Goal: Task Accomplishment & Management: Complete application form

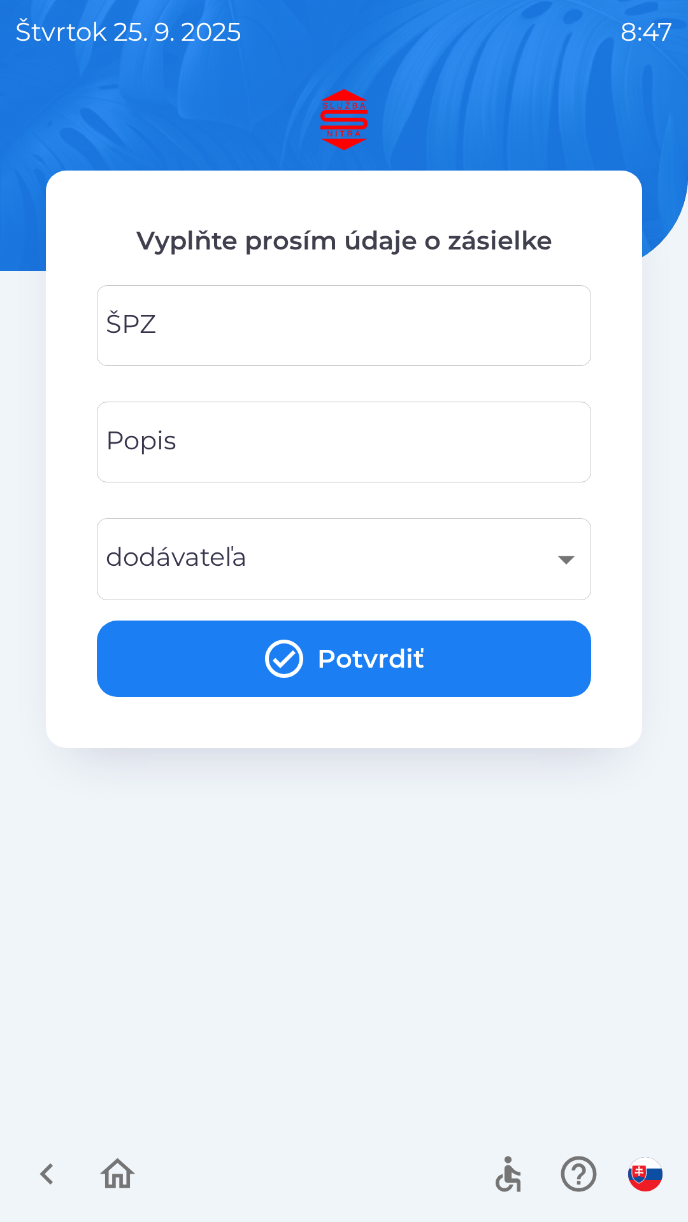
click at [459, 336] on input "ŠPZ" at bounding box center [343, 325] width 463 height 50
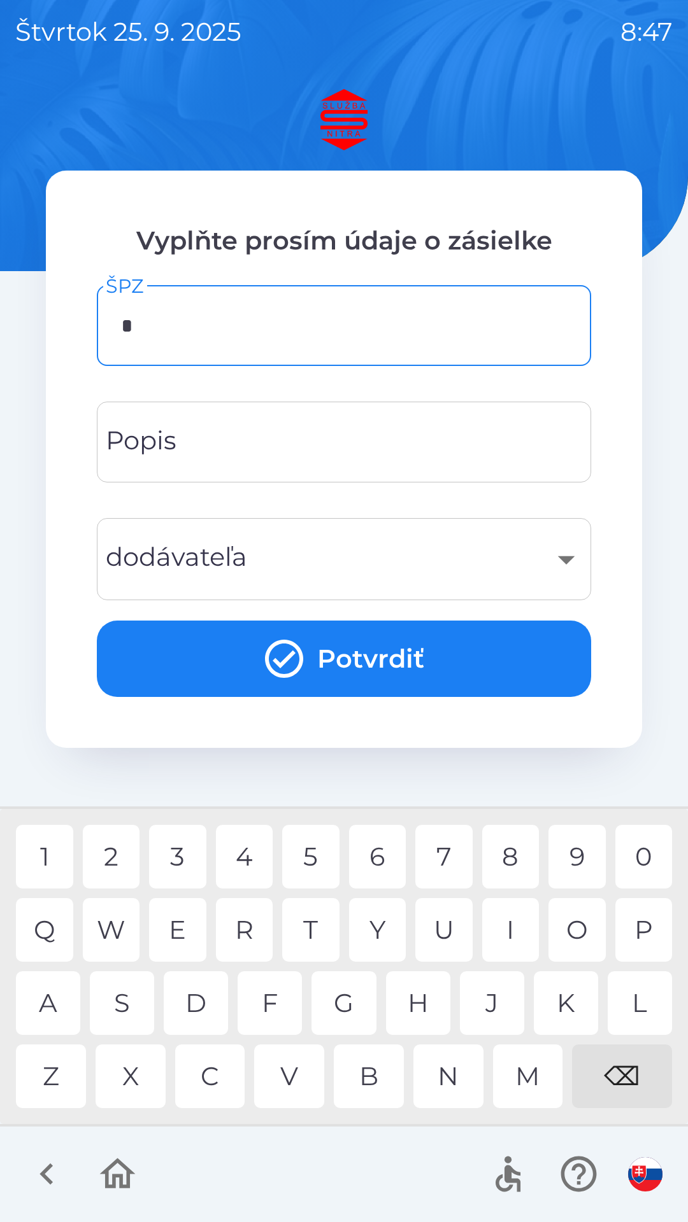
click at [421, 980] on div "H" at bounding box center [418, 1003] width 64 height 64
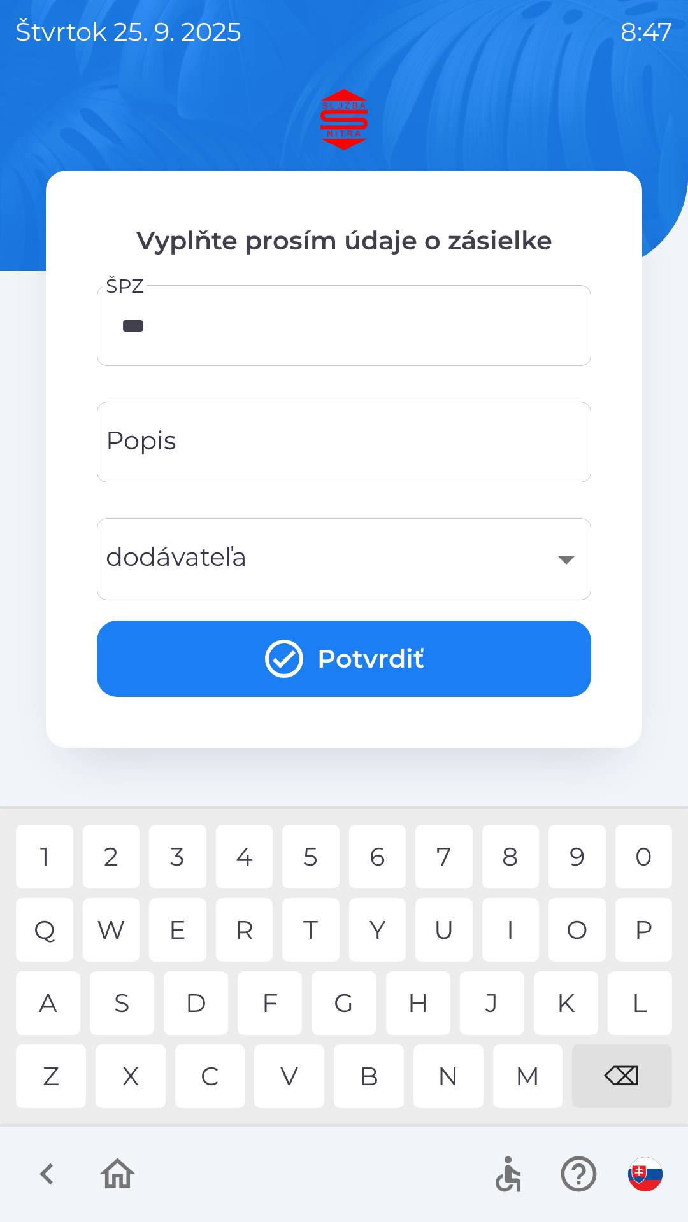
type input "****"
click at [351, 952] on div "Y" at bounding box center [377, 930] width 57 height 64
click at [420, 455] on input "Popis" at bounding box center [343, 442] width 463 height 50
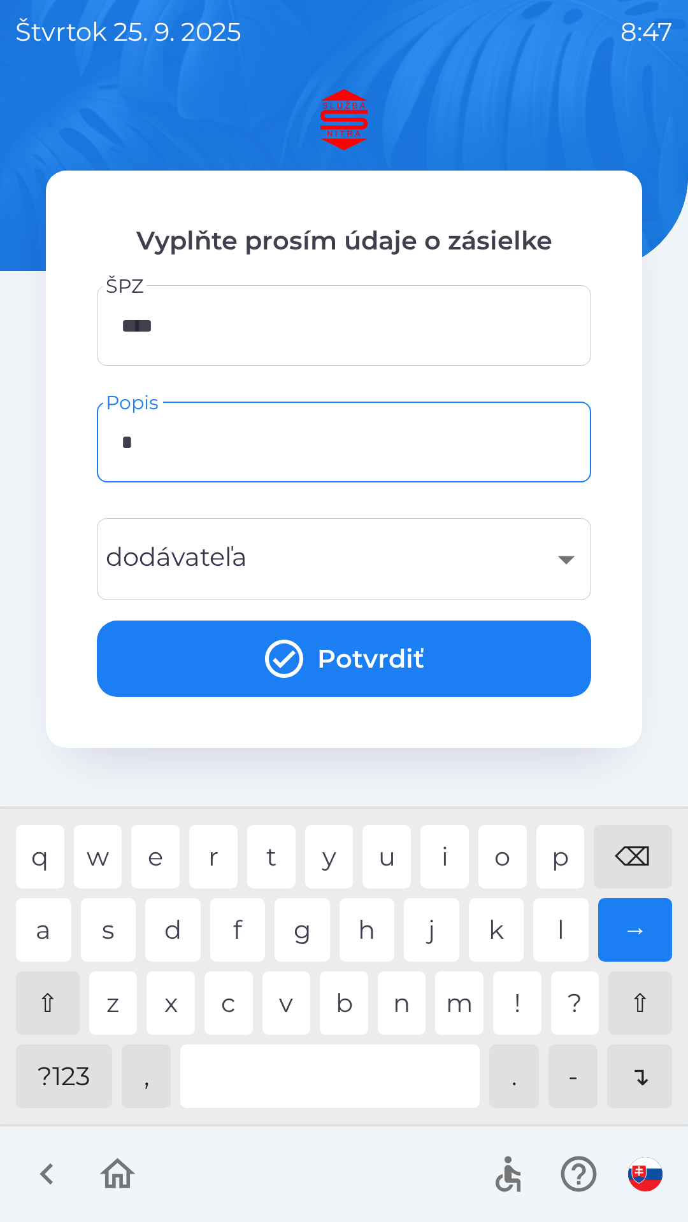
click at [332, 1034] on div "b" at bounding box center [344, 1003] width 48 height 64
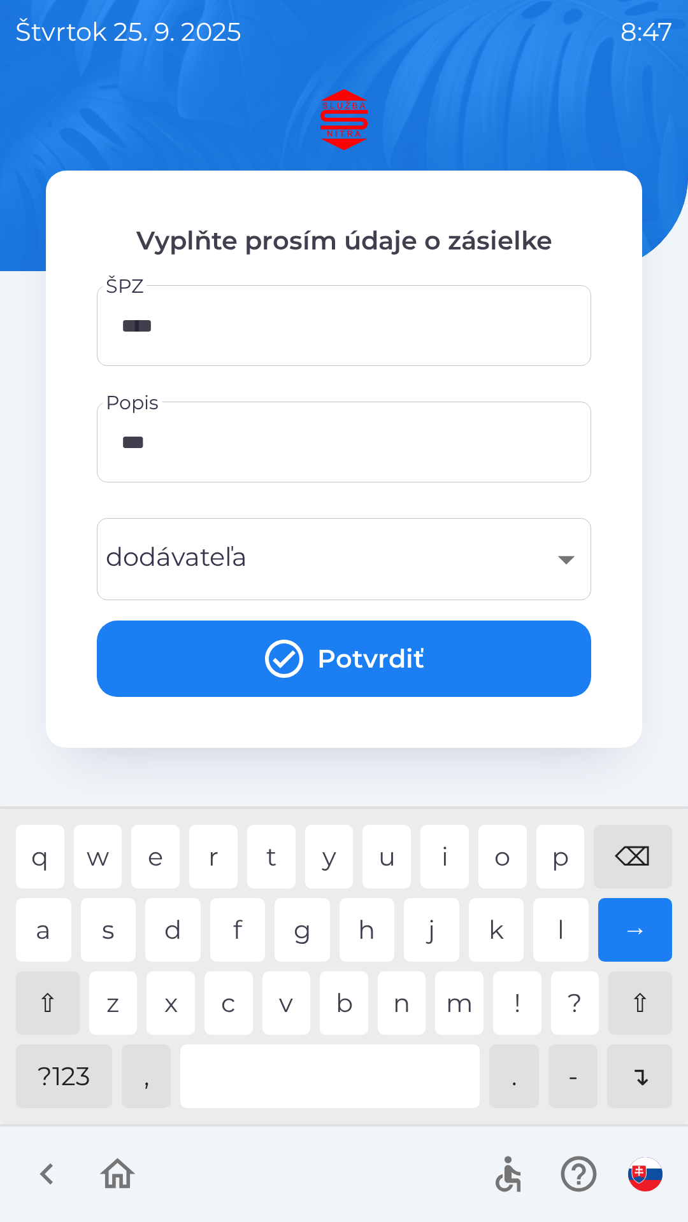
type input "****"
click at [479, 560] on div "​" at bounding box center [343, 559] width 463 height 52
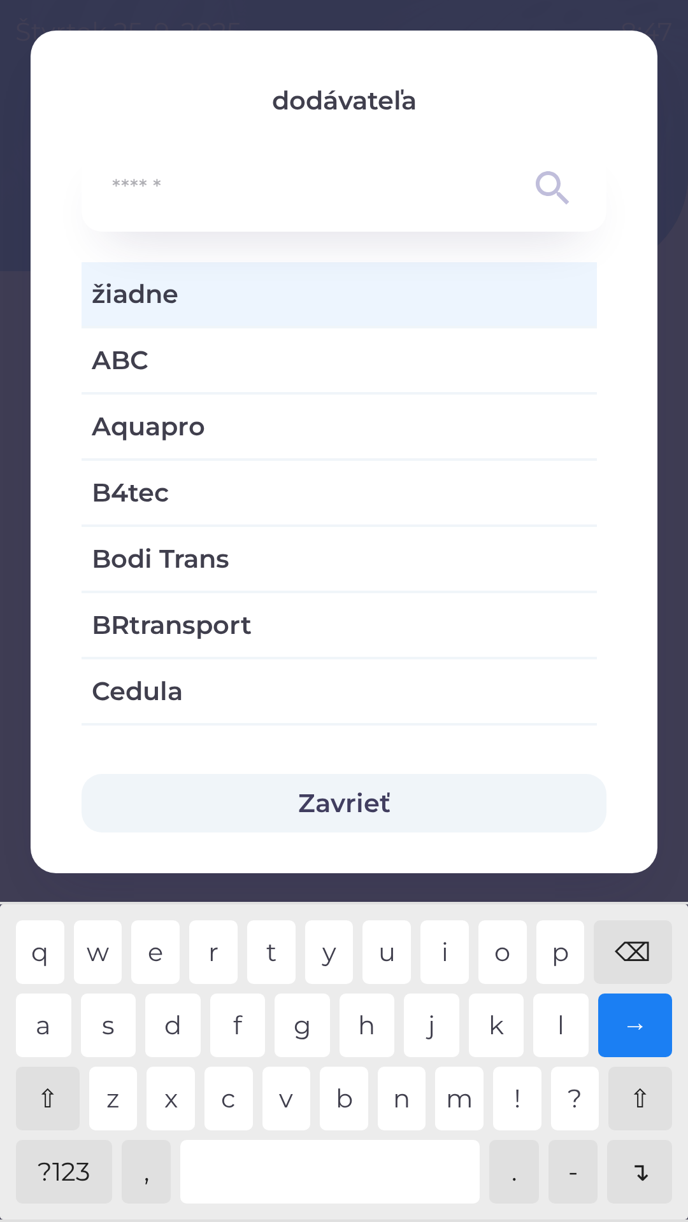
click at [338, 1059] on div "q w e r t y u i o p ⌫ a s d f g h j k l → ⇧ z x c v b n m ! ? ⇧ ?123 , . - ↴" at bounding box center [343, 1062] width 681 height 309
type input "*"
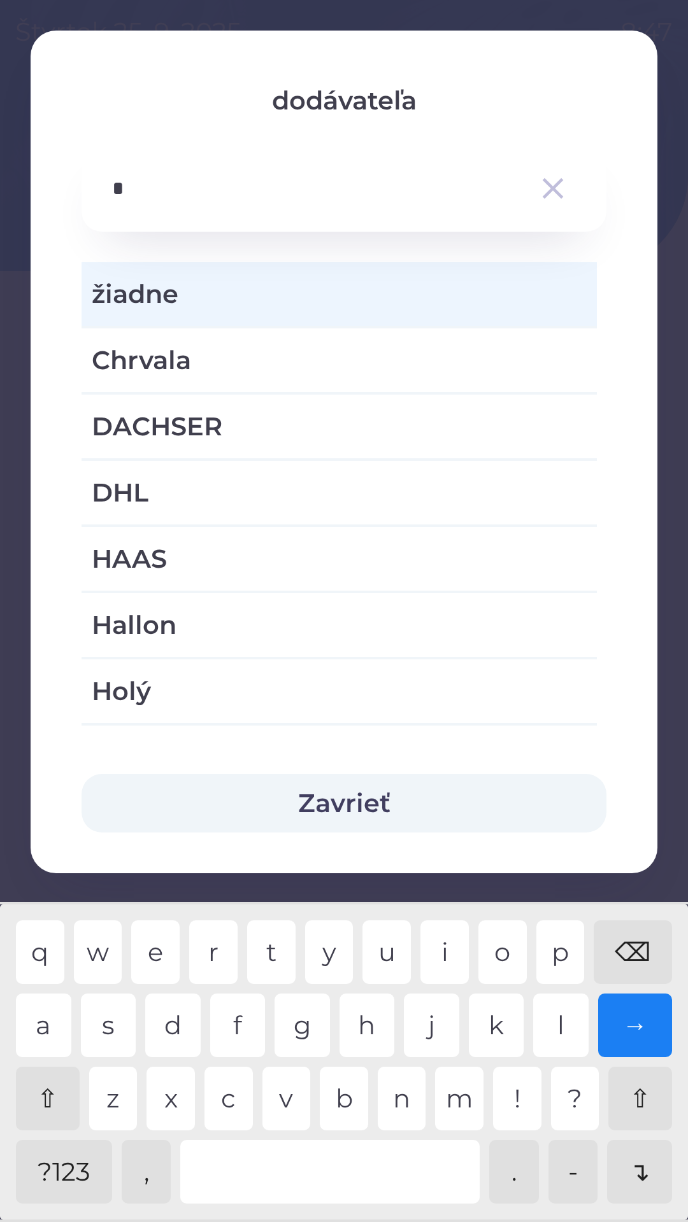
click at [362, 1021] on div "h" at bounding box center [366, 1026] width 55 height 64
click at [474, 618] on span "Hallon" at bounding box center [339, 625] width 495 height 38
type input "***"
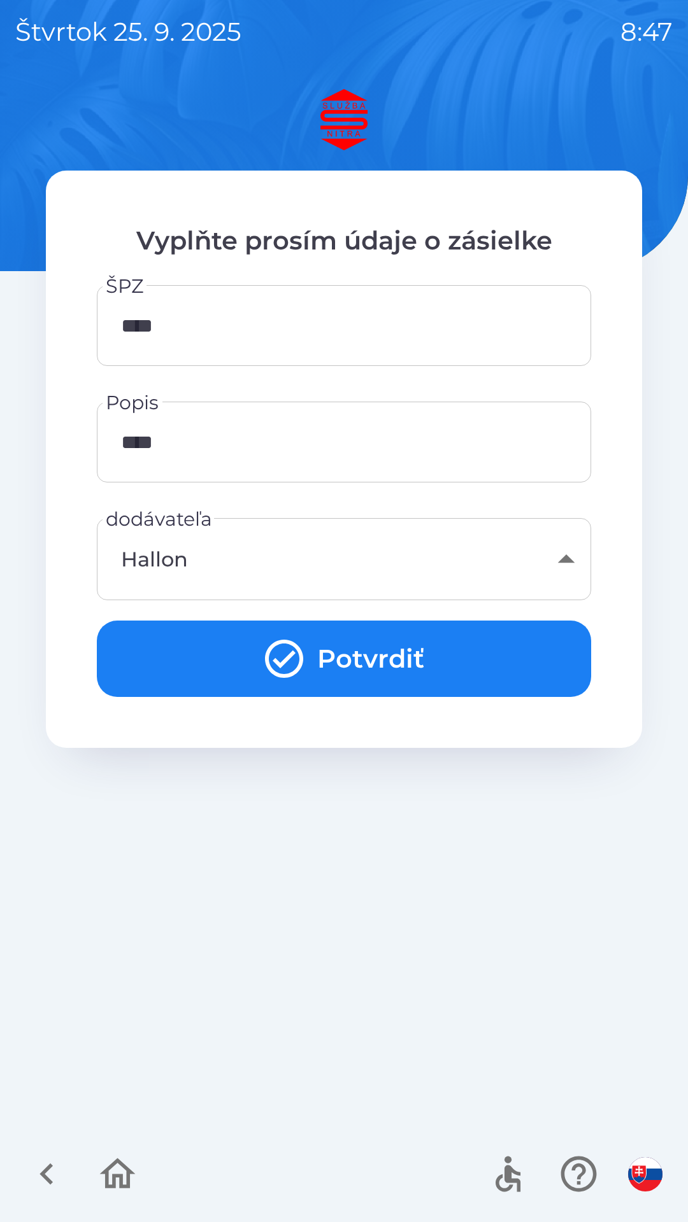
click at [504, 658] on button "Potvrdiť" at bounding box center [344, 659] width 494 height 76
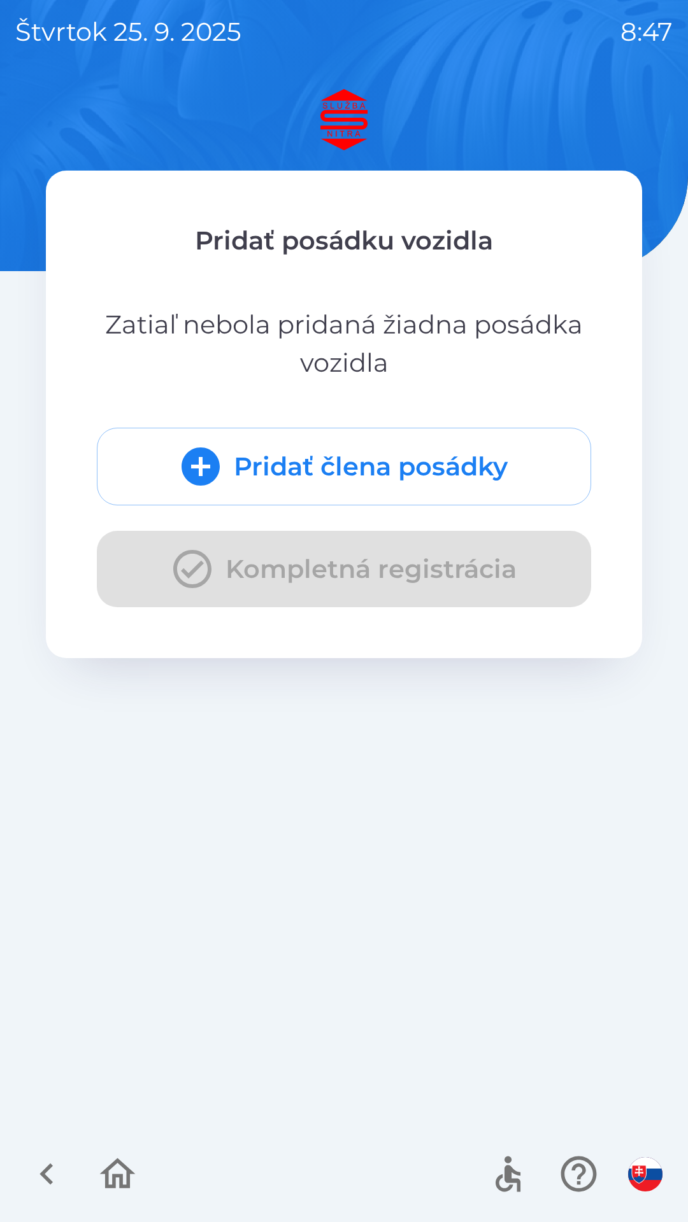
click at [503, 479] on button "Pridať člena posádky" at bounding box center [344, 467] width 494 height 78
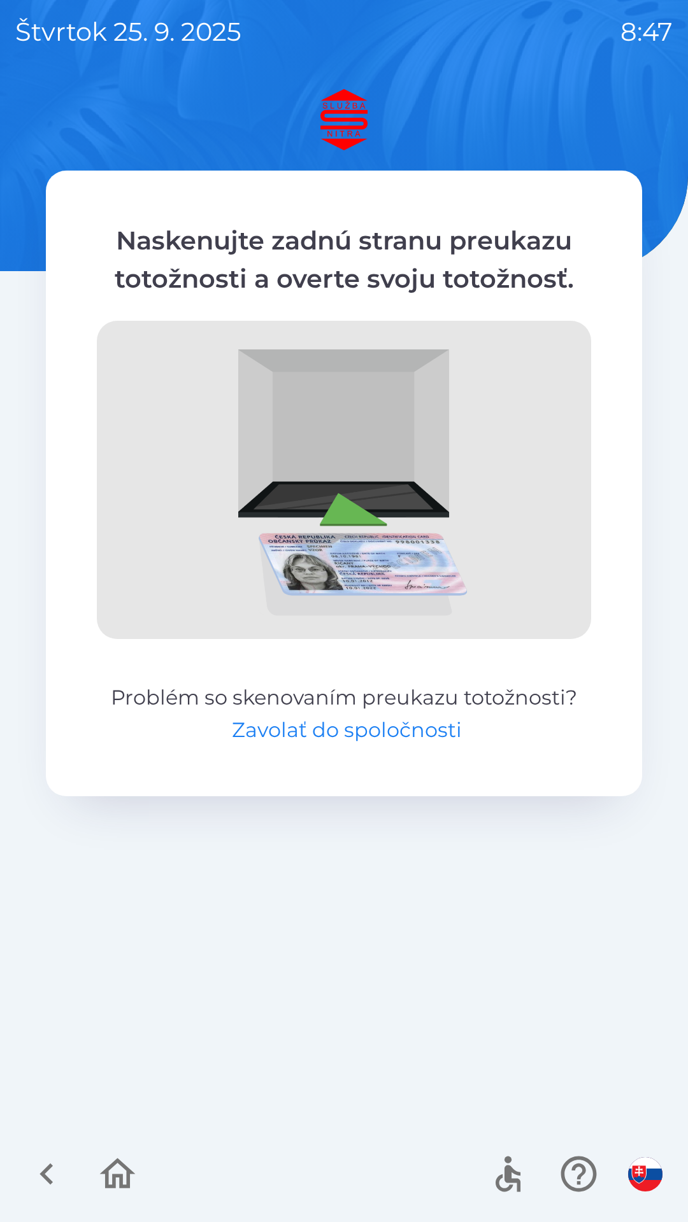
click at [395, 723] on button "Zavolať do spoločnosti" at bounding box center [347, 730] width 230 height 31
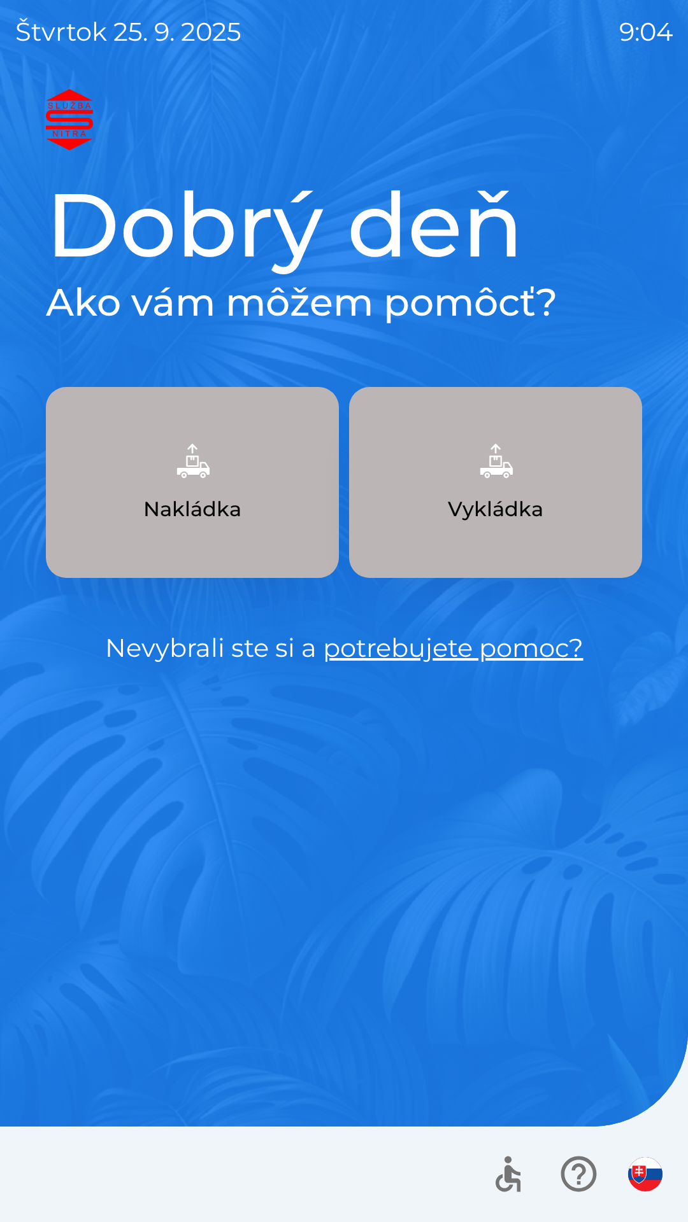
click at [205, 483] on img "button" at bounding box center [192, 461] width 56 height 56
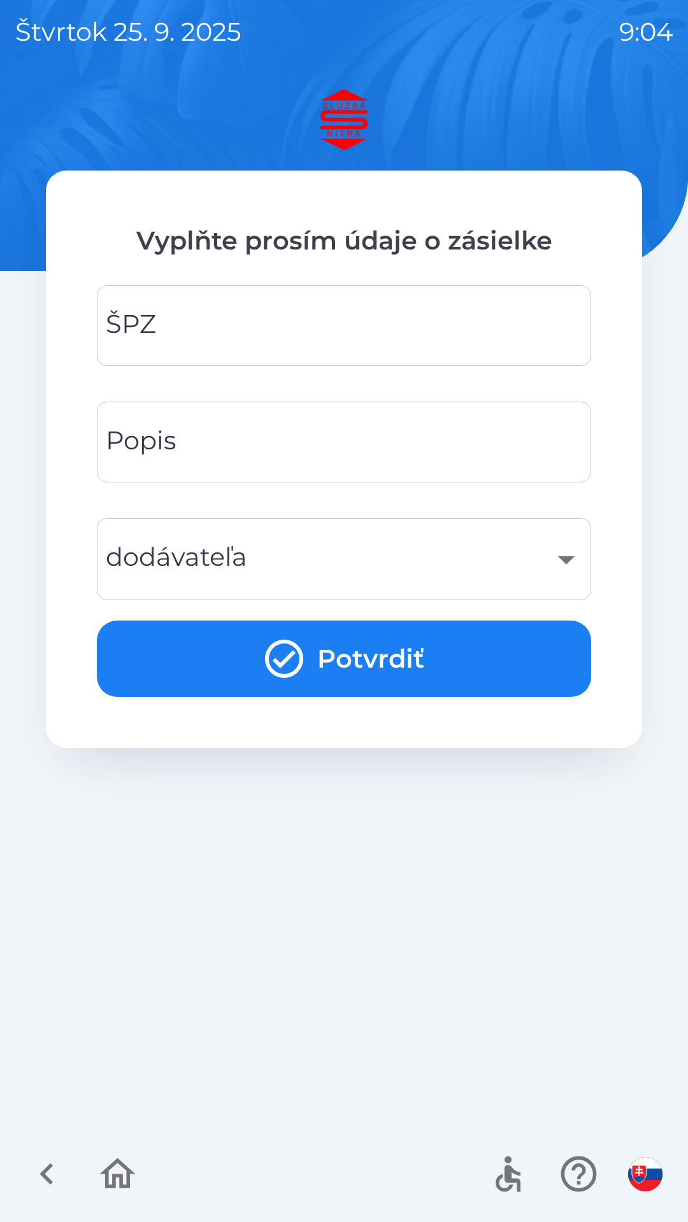
click at [262, 328] on input "ŠPZ" at bounding box center [343, 325] width 463 height 50
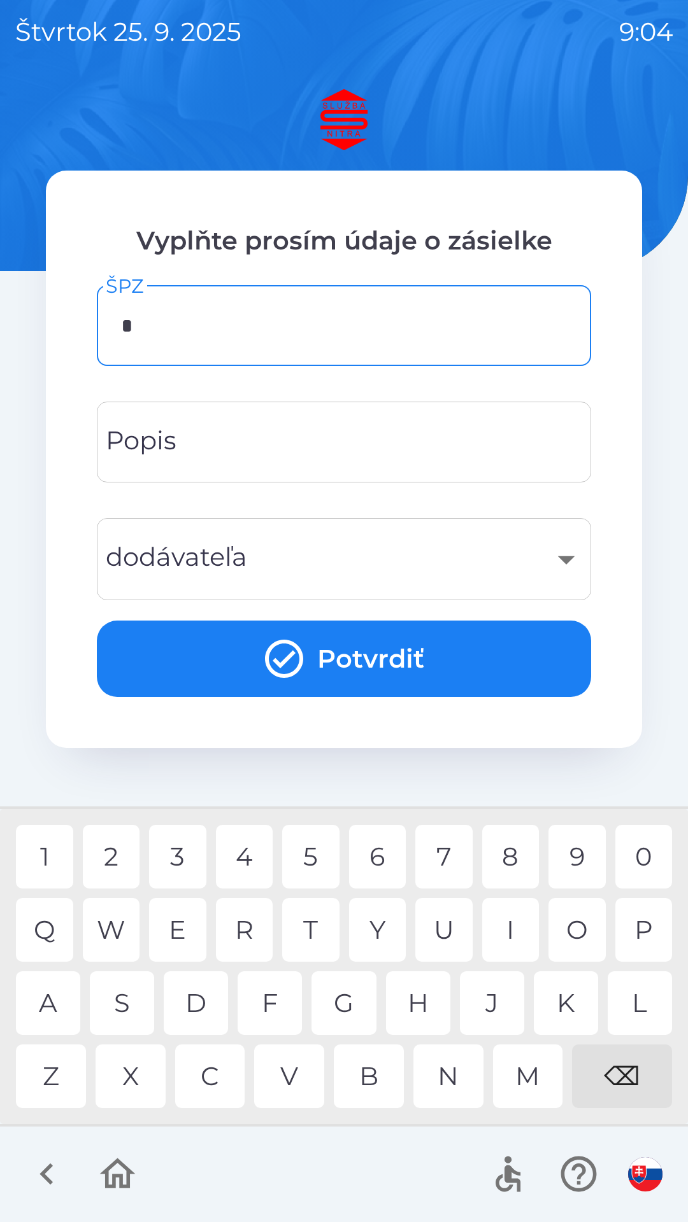
click at [453, 1089] on div "N" at bounding box center [448, 1077] width 70 height 64
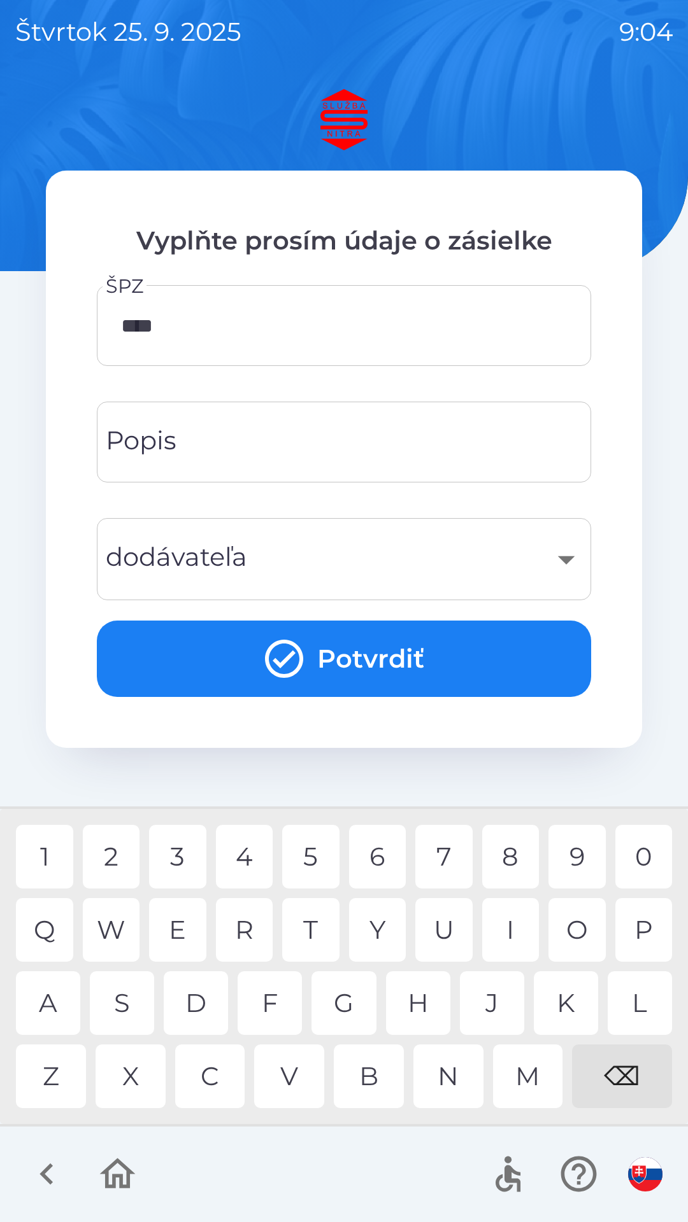
click at [434, 855] on div "7" at bounding box center [443, 857] width 57 height 64
type input "*******"
click at [350, 637] on button "Potvrdiť" at bounding box center [344, 659] width 494 height 76
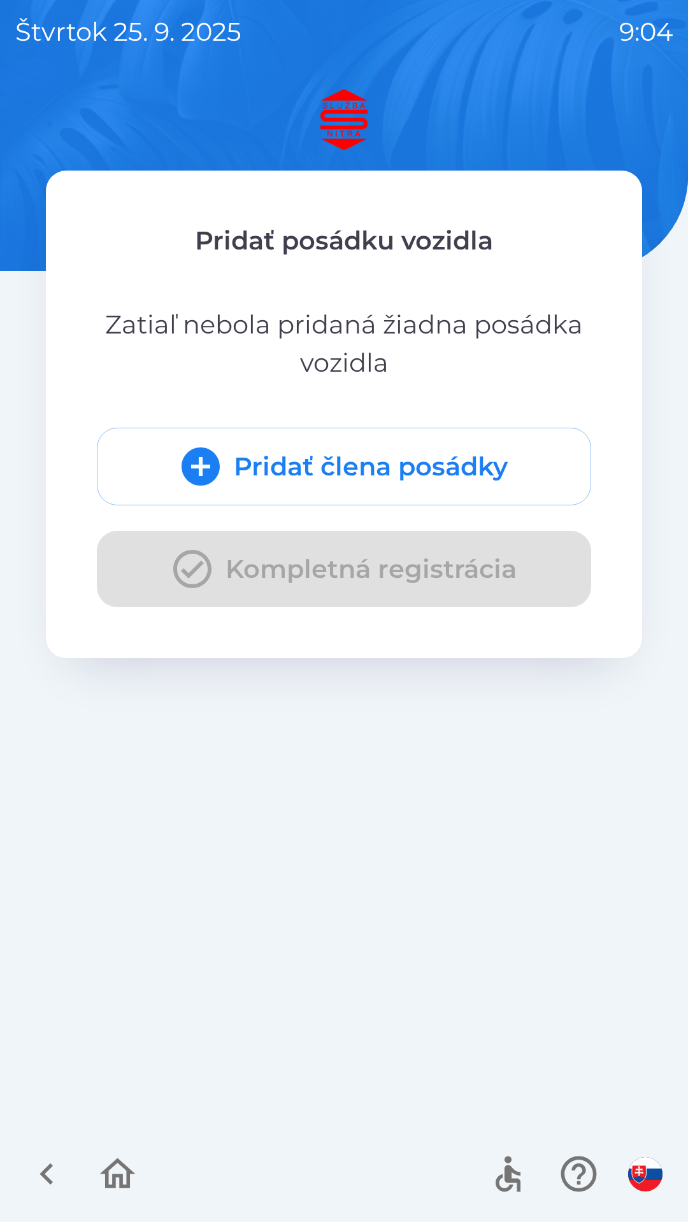
click at [395, 484] on button "Pridať člena posádky" at bounding box center [344, 467] width 494 height 78
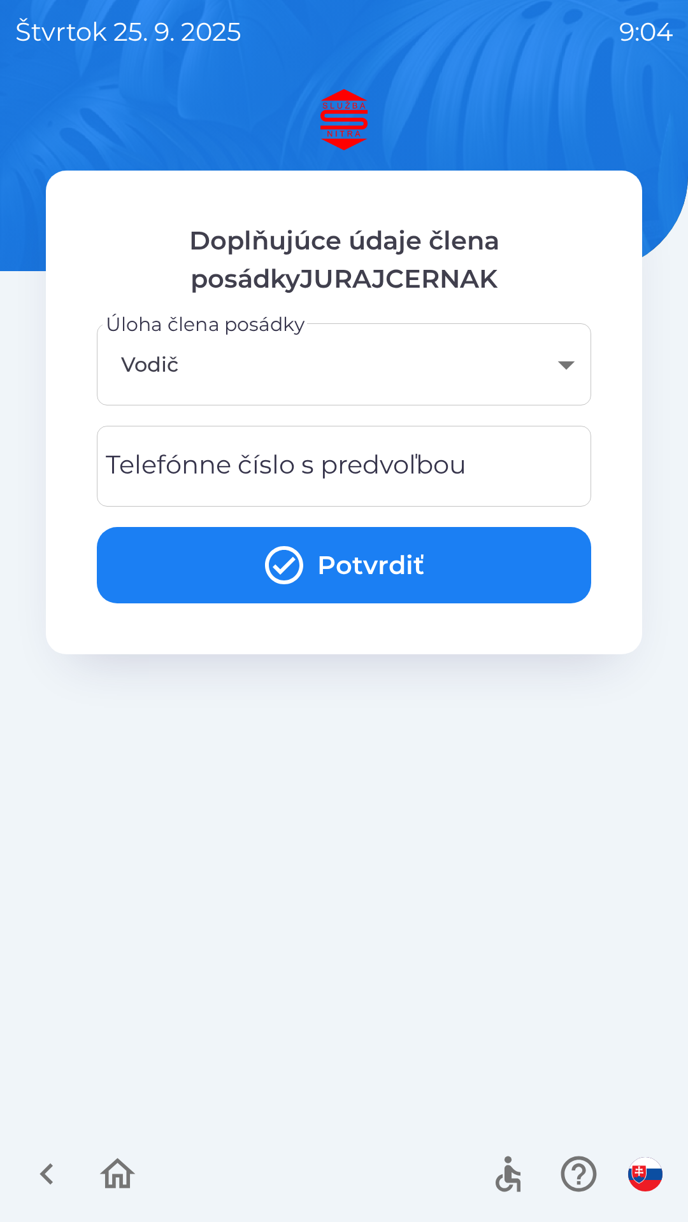
click at [340, 453] on div "Telefónne číslo s predvoľbou Telefónne číslo s predvoľbou" at bounding box center [344, 466] width 494 height 81
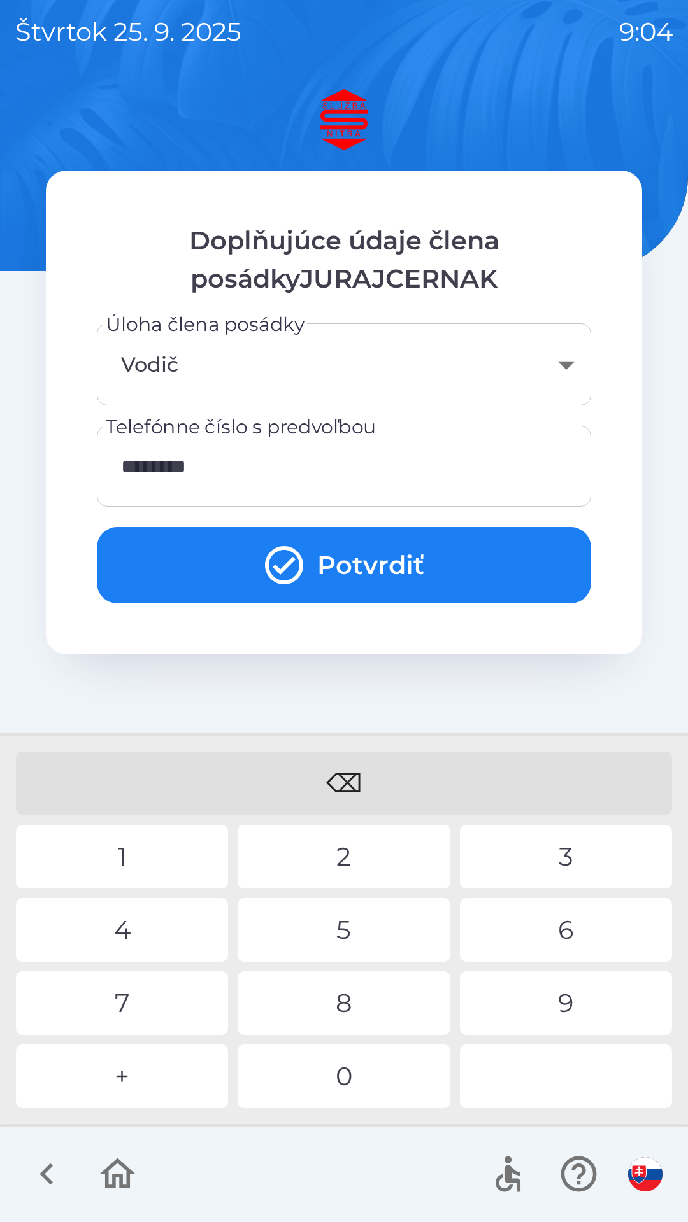
click at [348, 941] on div "5" at bounding box center [343, 930] width 212 height 64
click at [167, 994] on div "7" at bounding box center [122, 1003] width 212 height 64
type input "**********"
click at [392, 553] on button "Potvrdiť" at bounding box center [344, 565] width 494 height 76
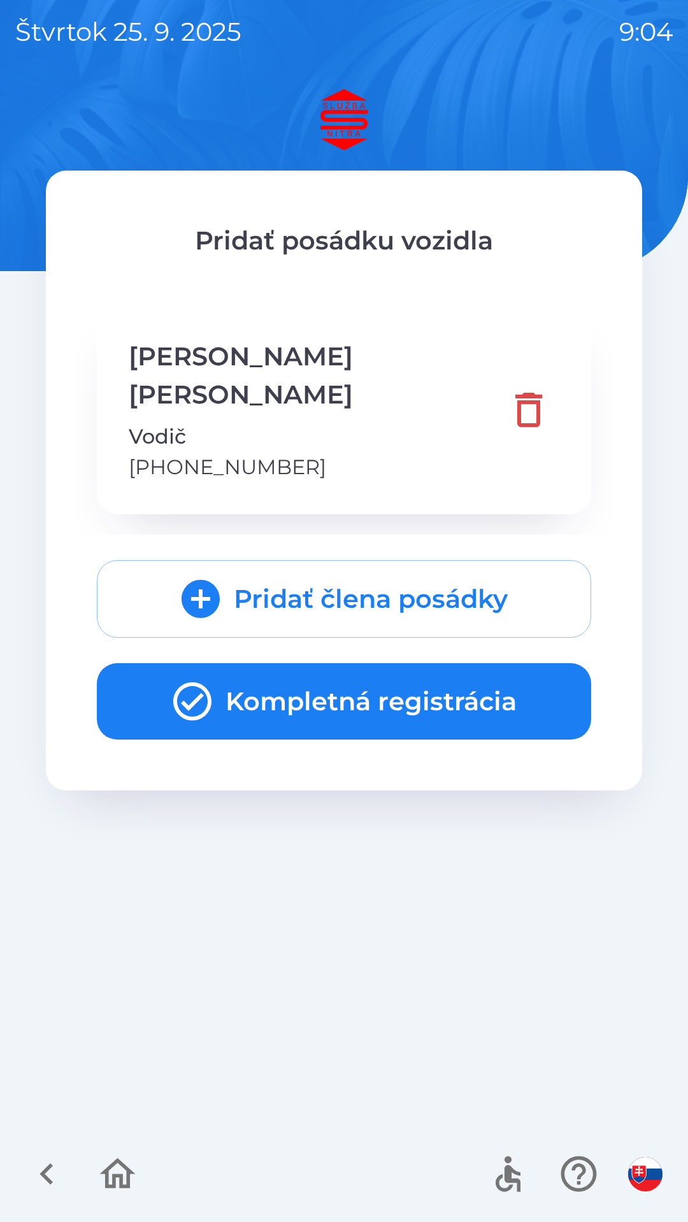
click at [253, 663] on button "Kompletná registrácia" at bounding box center [344, 701] width 494 height 76
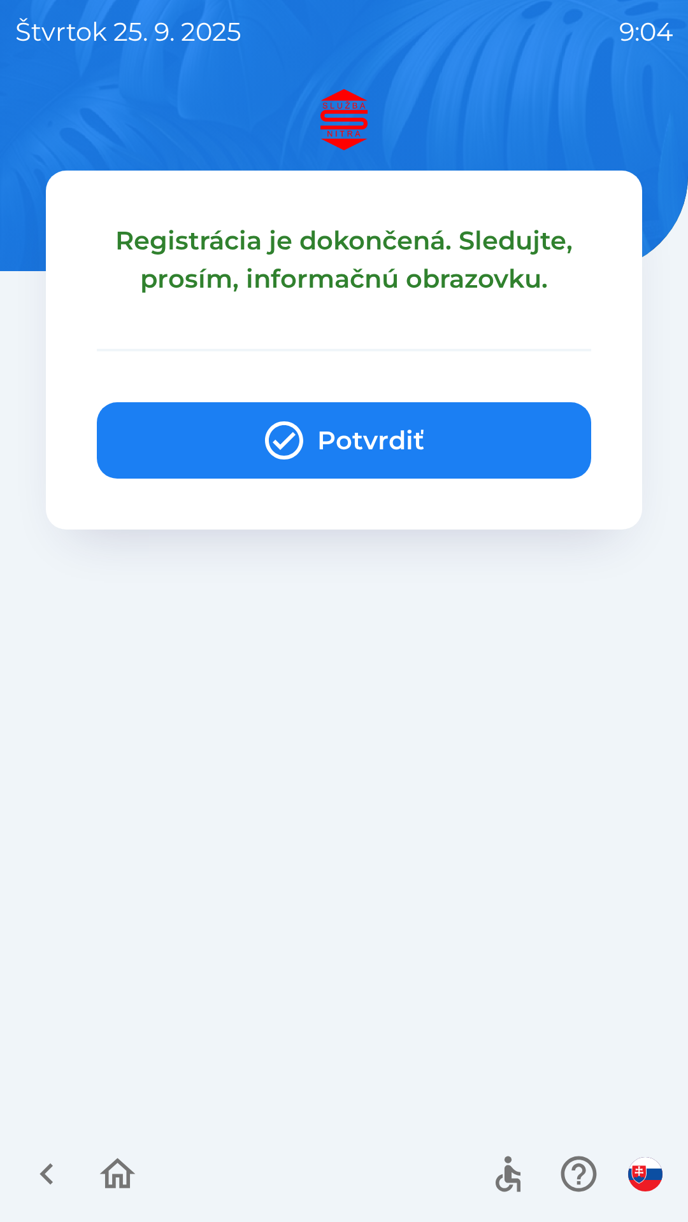
click at [384, 436] on button "Potvrdiť" at bounding box center [344, 440] width 494 height 76
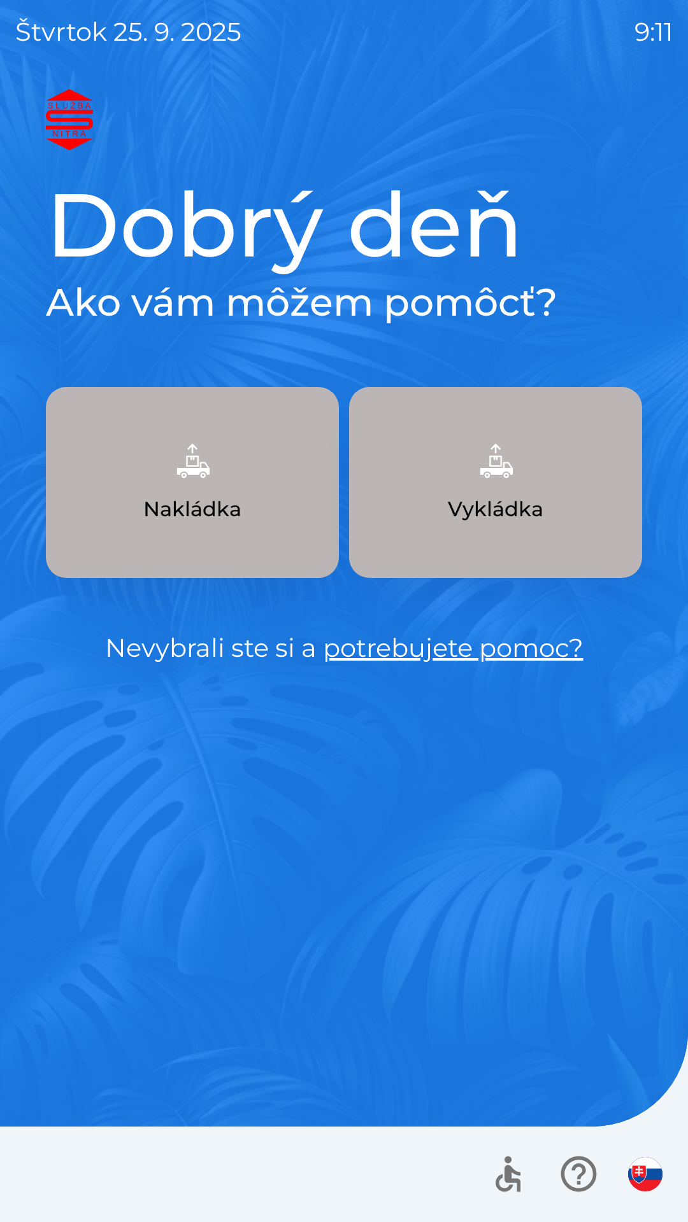
click at [551, 501] on button "Vykládka" at bounding box center [495, 482] width 293 height 191
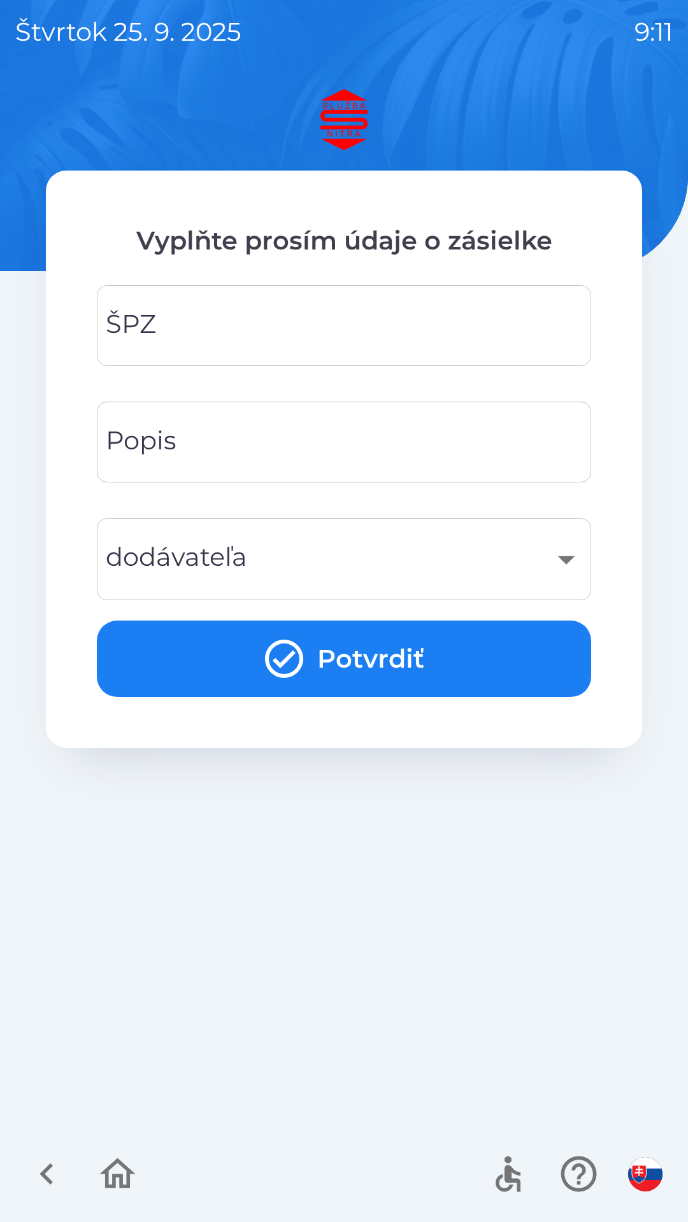
click at [255, 337] on input "ŠPZ" at bounding box center [343, 325] width 463 height 50
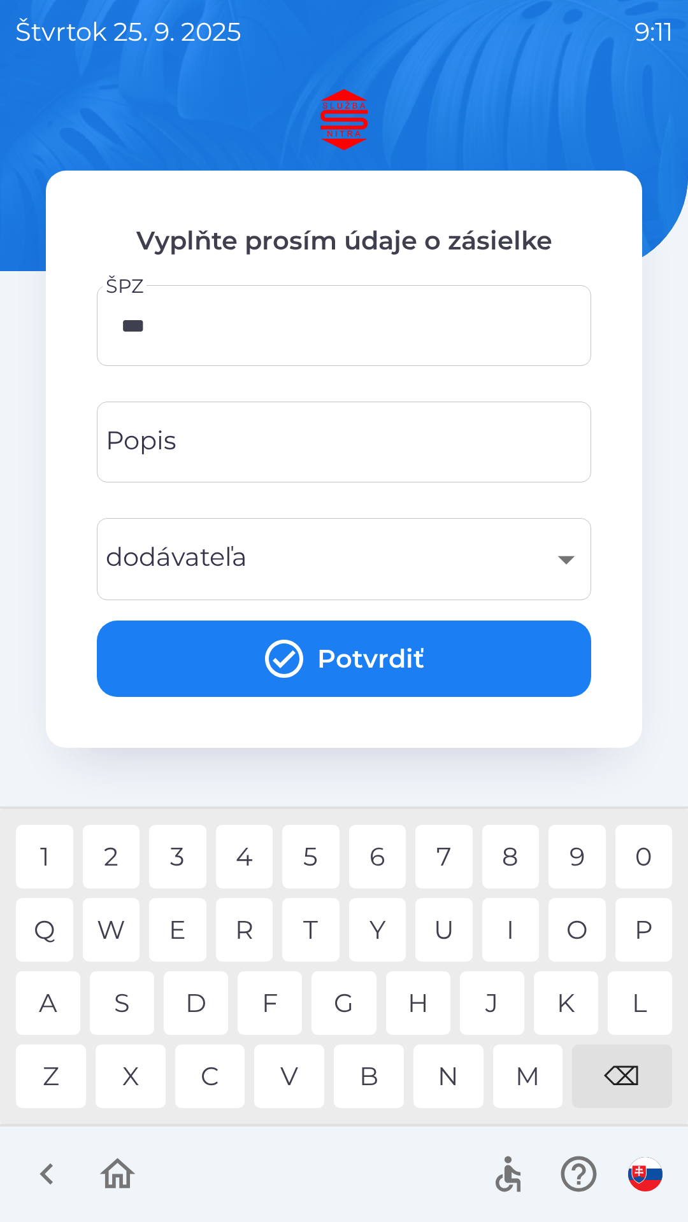
click at [125, 1010] on div "S" at bounding box center [122, 1003] width 64 height 64
click at [576, 936] on div "O" at bounding box center [576, 930] width 57 height 64
type input "*******"
click at [448, 859] on div "7" at bounding box center [443, 857] width 57 height 64
click at [388, 435] on input "Popis" at bounding box center [343, 442] width 463 height 50
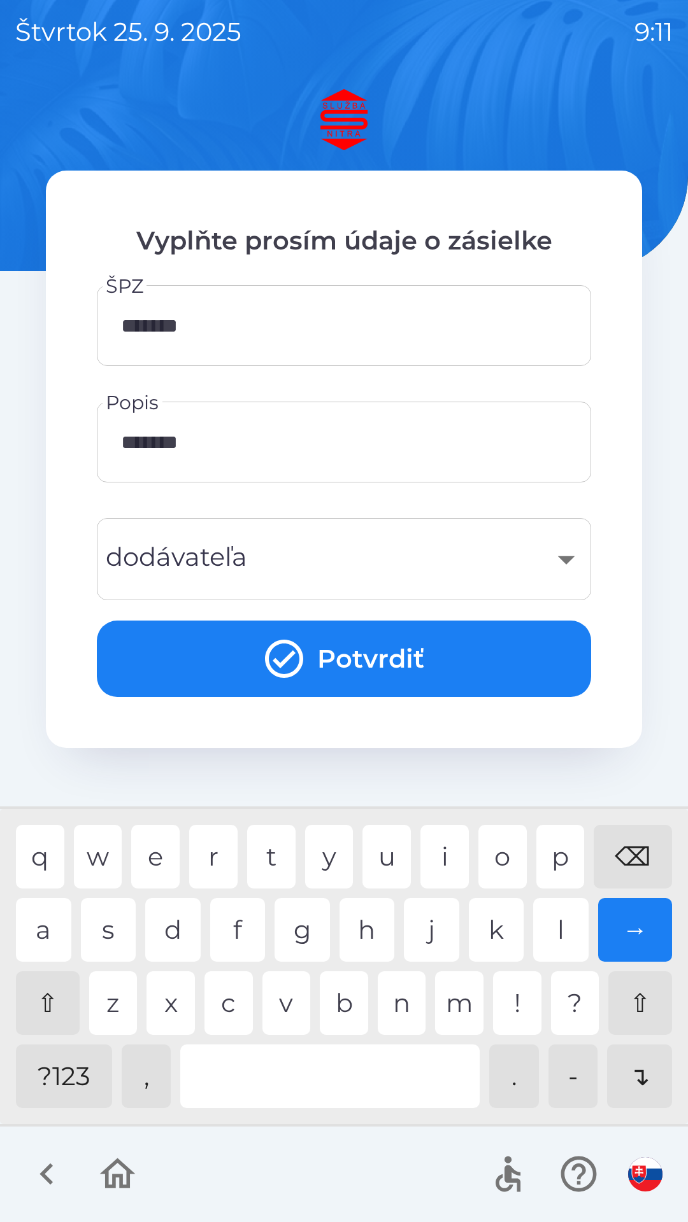
click at [563, 858] on div "p" at bounding box center [560, 857] width 48 height 64
click at [265, 857] on div "t" at bounding box center [271, 857] width 48 height 64
type input "**********"
click at [502, 565] on div "​" at bounding box center [343, 559] width 463 height 52
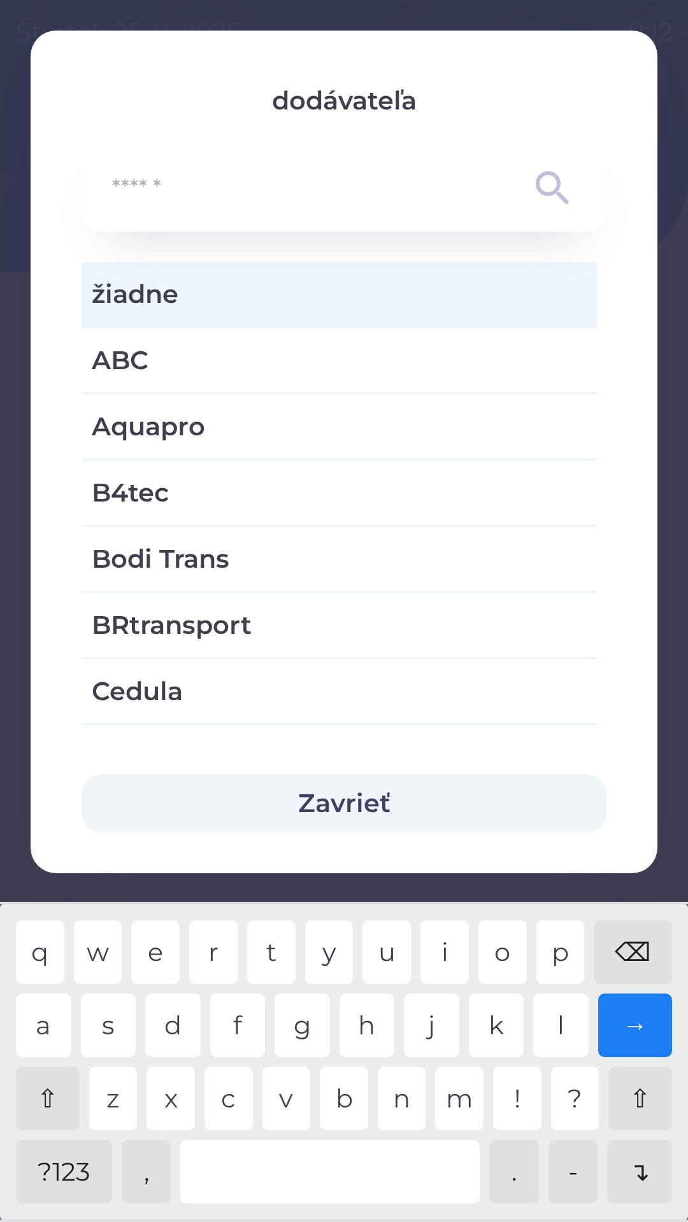
click at [269, 201] on input "text" at bounding box center [318, 188] width 413 height 35
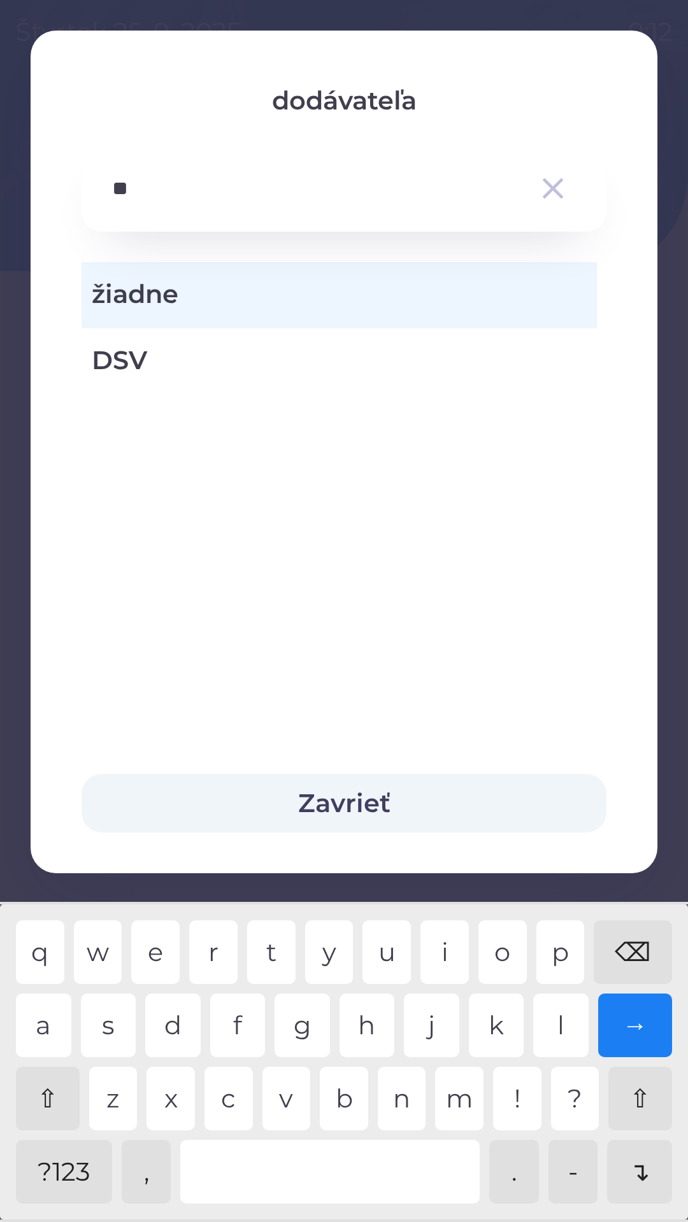
type input "***"
click at [129, 363] on span "DSV" at bounding box center [339, 360] width 495 height 38
type input "***"
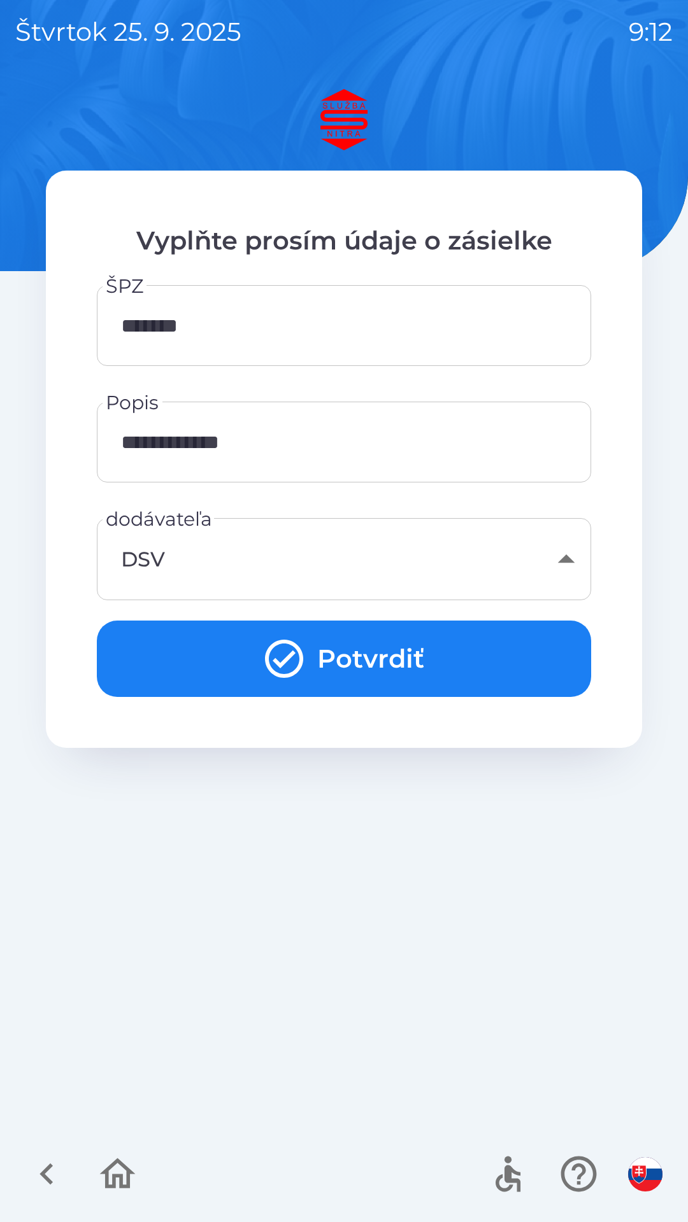
click at [338, 663] on button "Potvrdiť" at bounding box center [344, 659] width 494 height 76
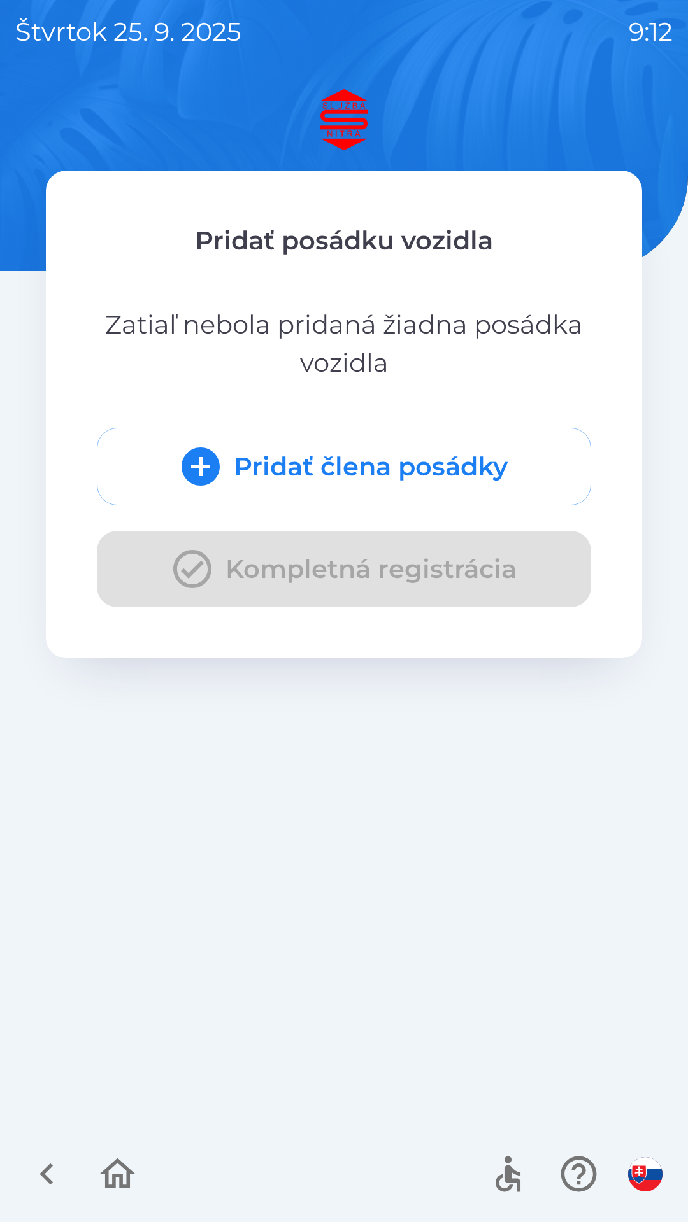
click at [397, 476] on button "Pridať člena posádky" at bounding box center [344, 467] width 494 height 78
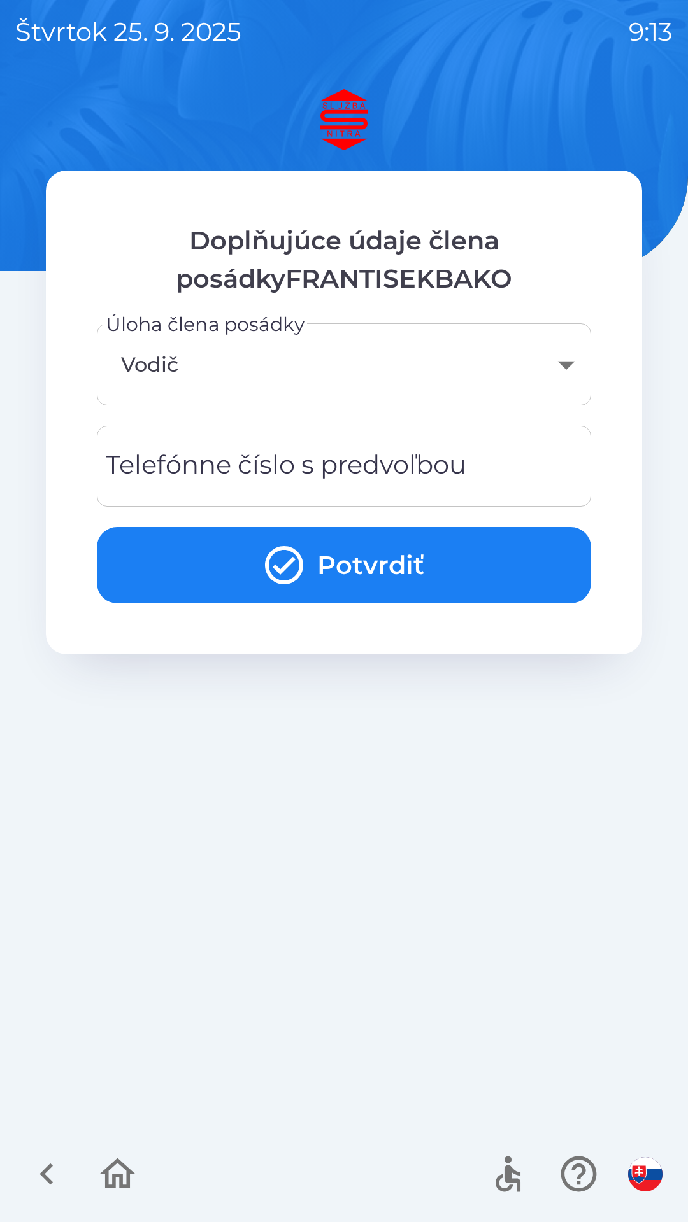
click at [185, 469] on div "Telefónne číslo s predvoľbou Telefónne číslo s predvoľbou" at bounding box center [344, 466] width 494 height 81
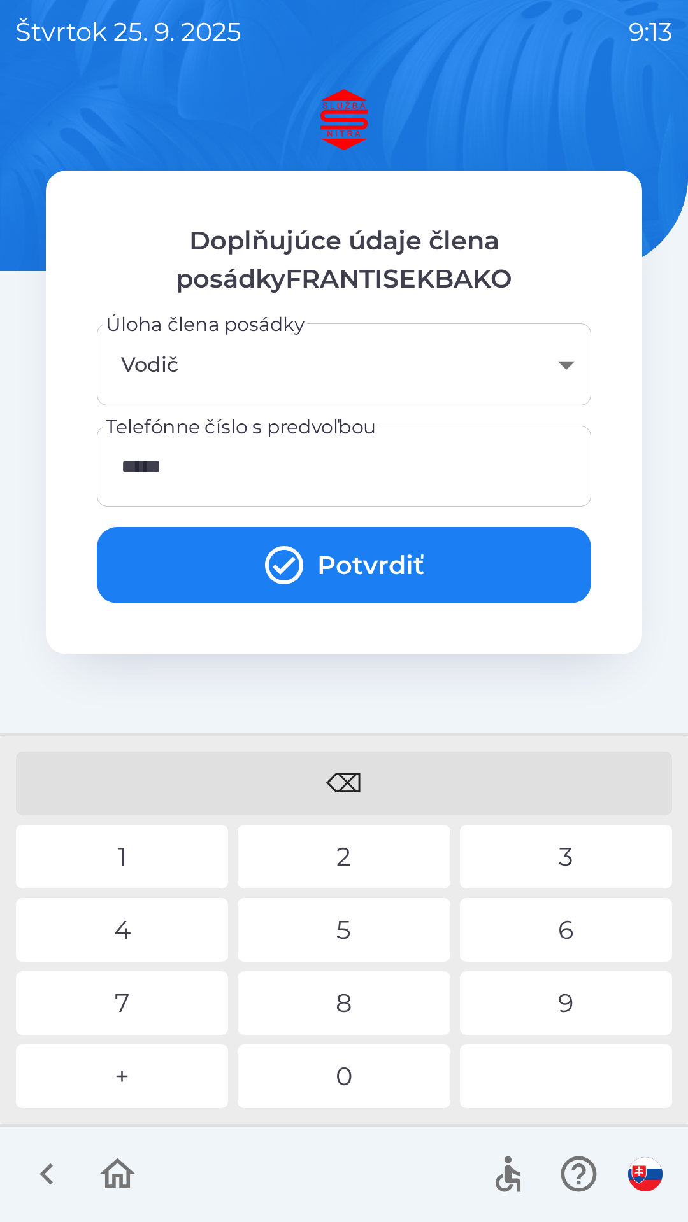
click at [556, 997] on div "9" at bounding box center [566, 1003] width 212 height 64
type input "**********"
click at [380, 573] on button "Potvrdiť" at bounding box center [344, 565] width 494 height 76
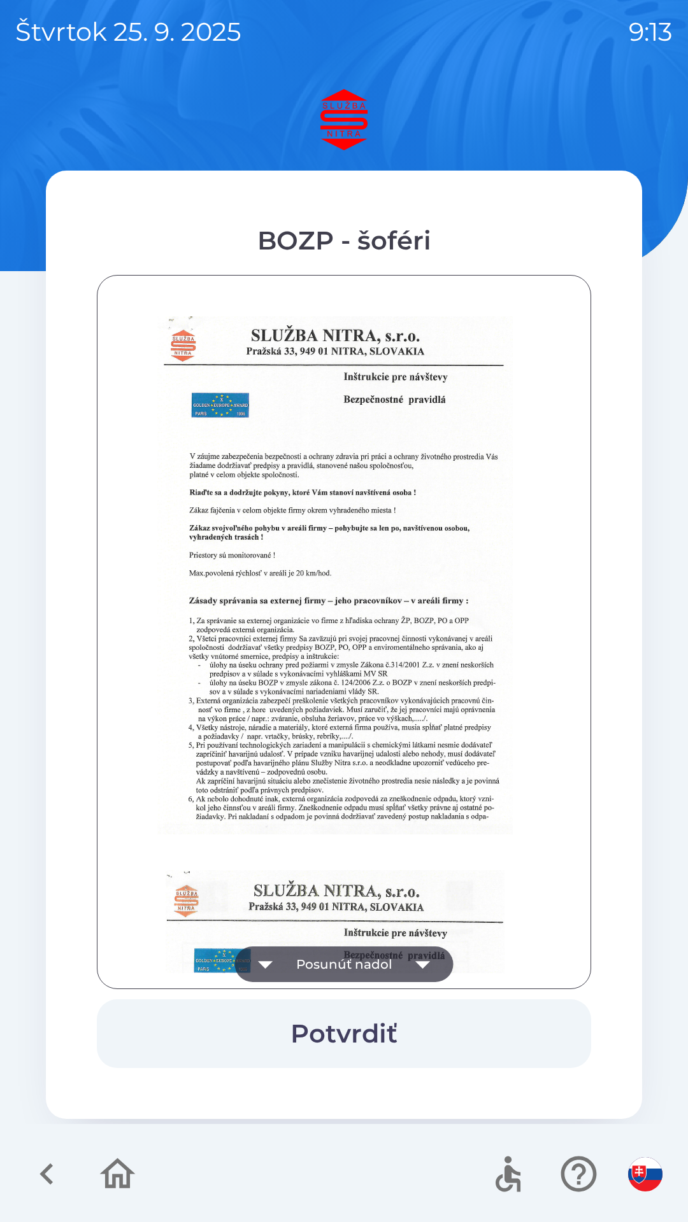
click at [422, 968] on icon "button" at bounding box center [422, 965] width 15 height 8
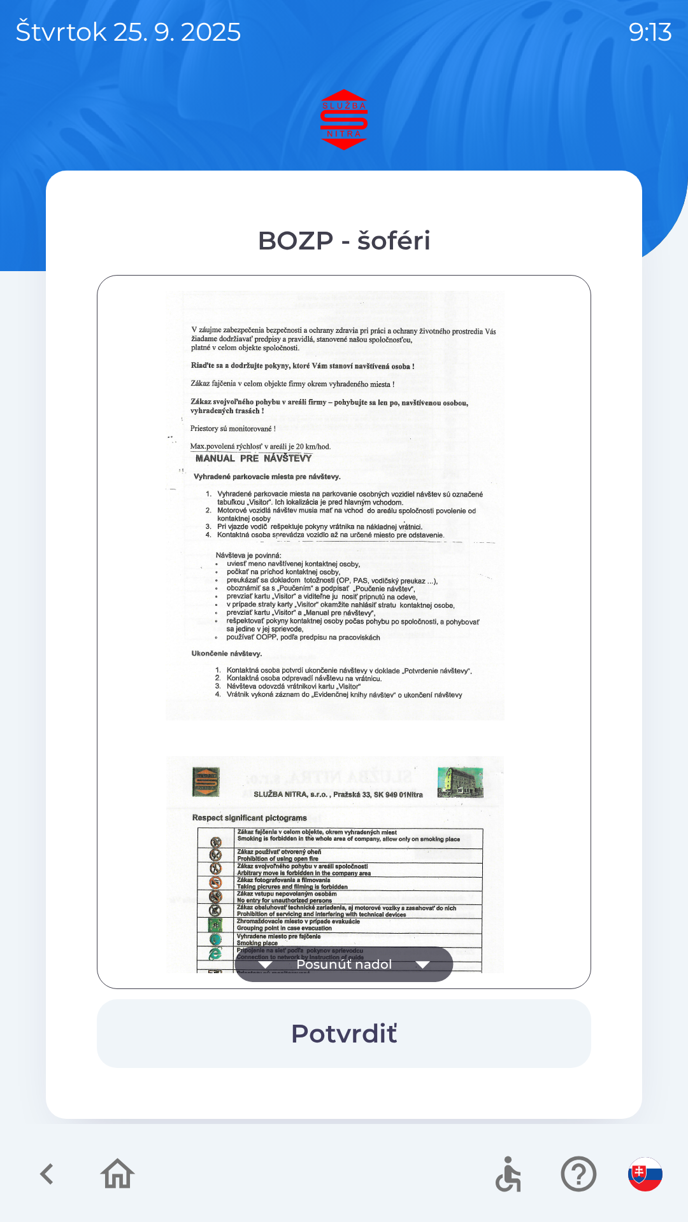
click at [420, 967] on icon "button" at bounding box center [422, 965] width 15 height 8
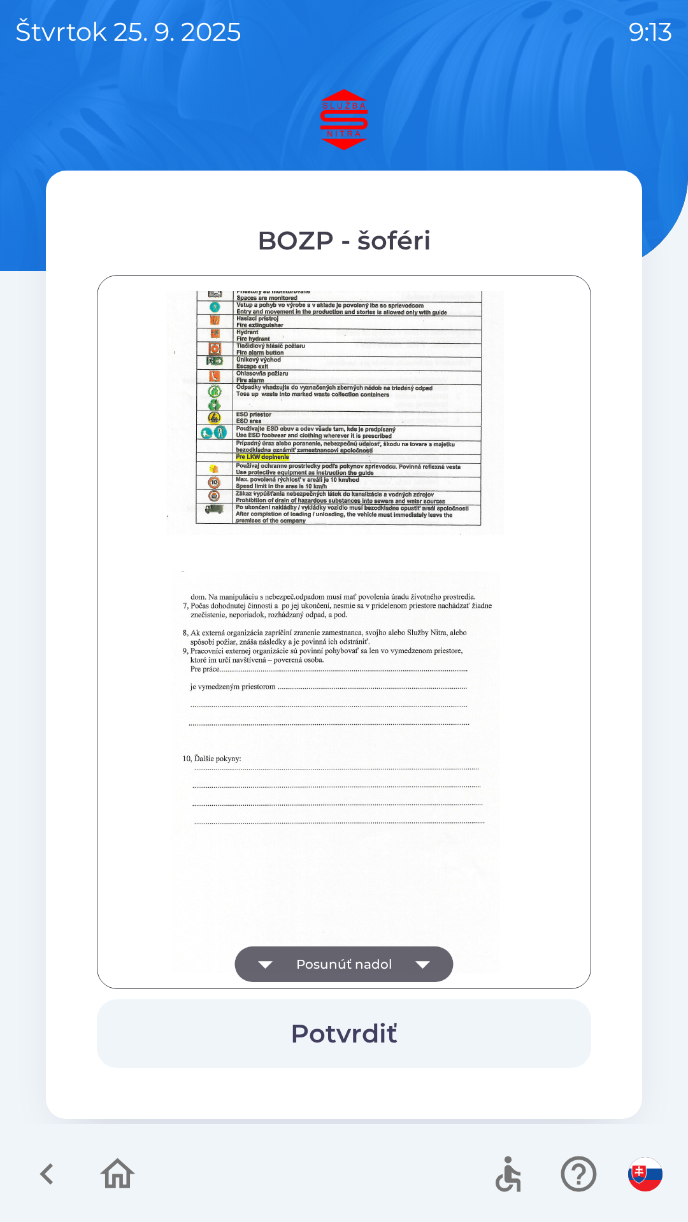
click at [414, 973] on icon "button" at bounding box center [423, 965] width 36 height 36
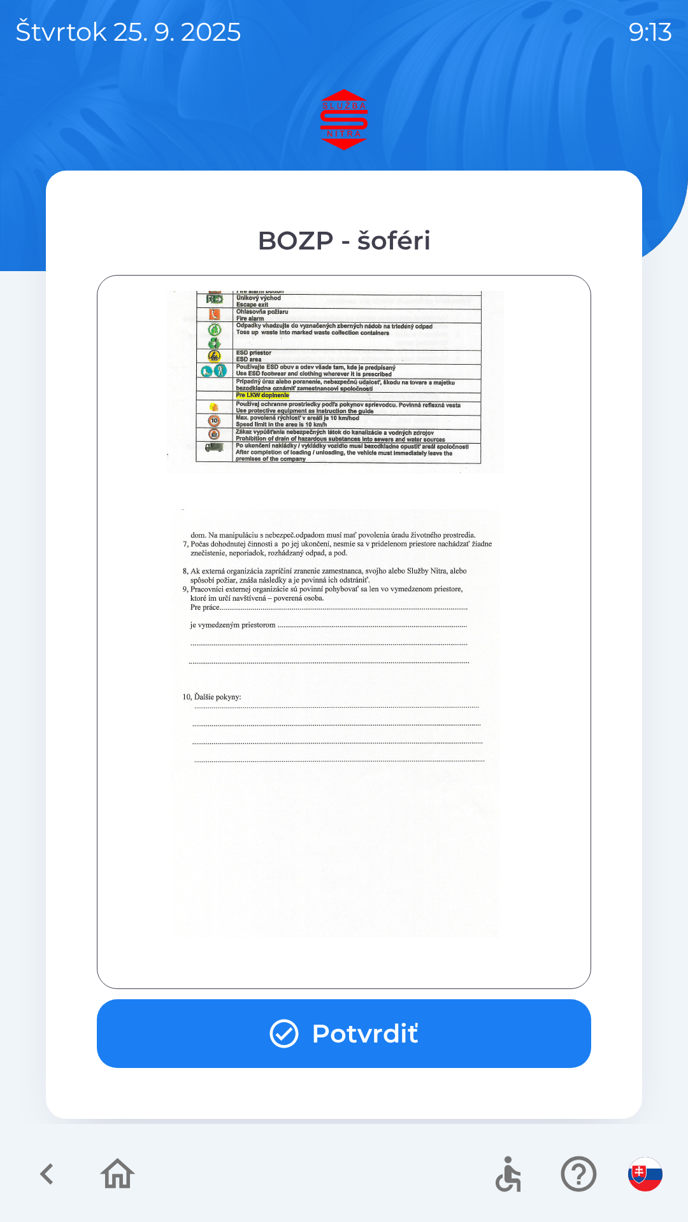
click at [393, 1041] on button "Potvrdiť" at bounding box center [344, 1033] width 494 height 69
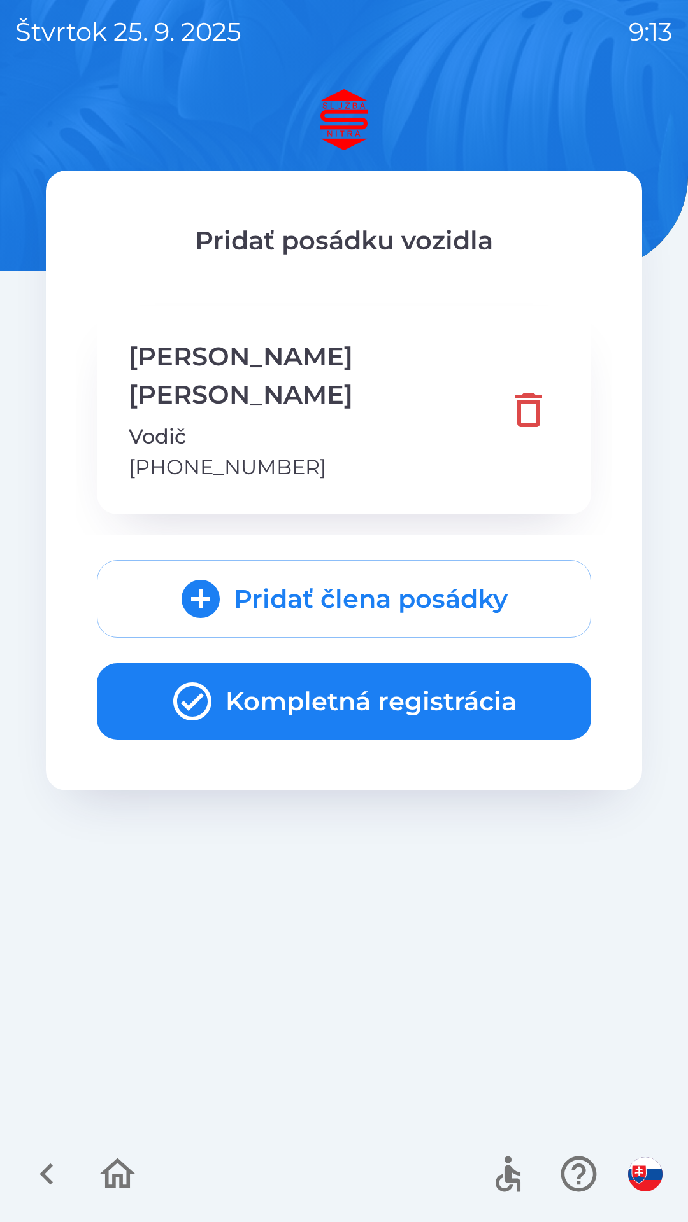
click at [406, 673] on button "Kompletná registrácia" at bounding box center [344, 701] width 494 height 76
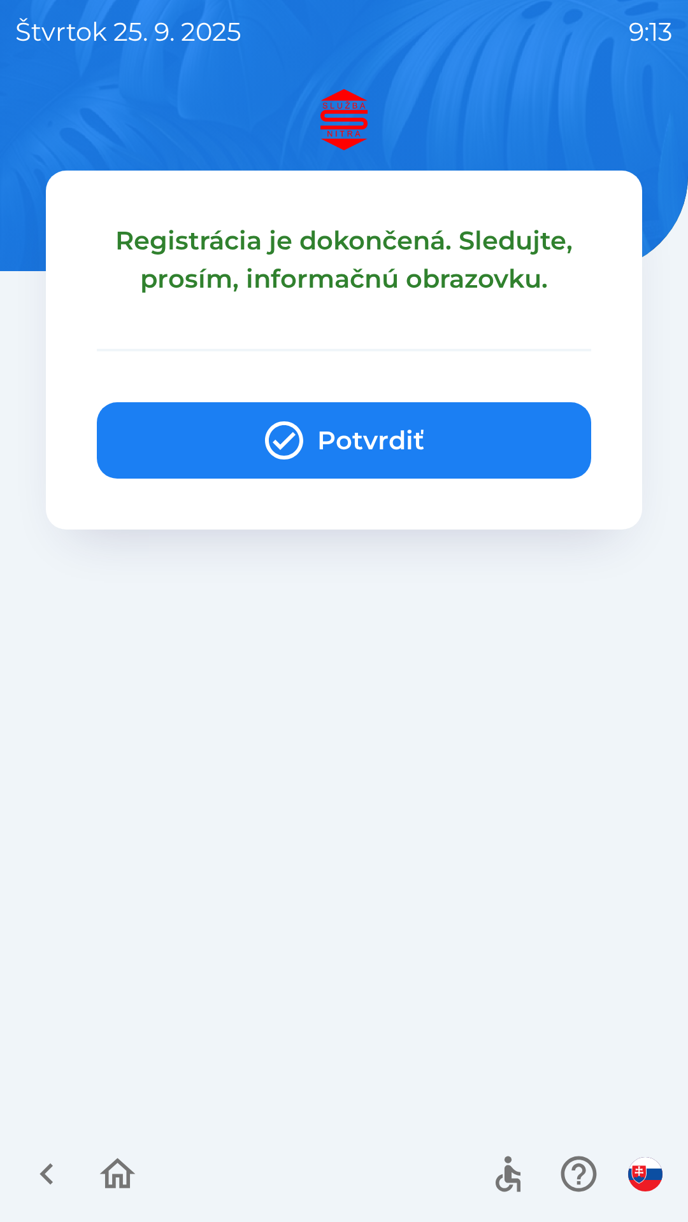
click at [462, 439] on button "Potvrdiť" at bounding box center [344, 440] width 494 height 76
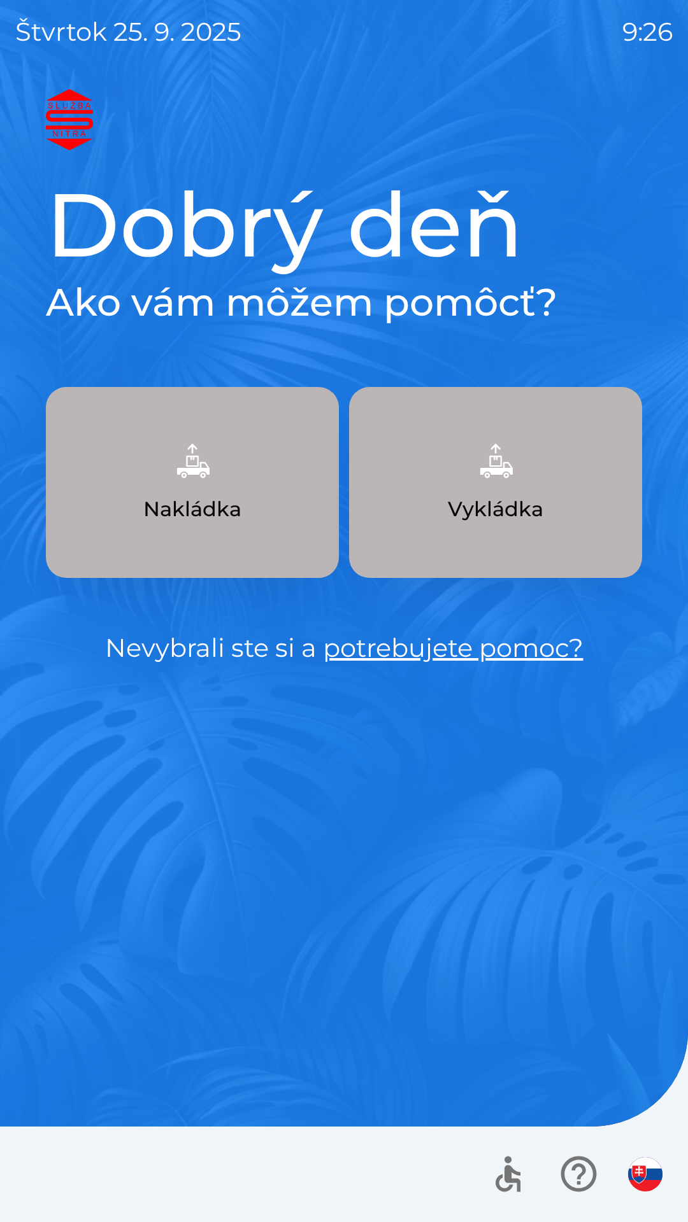
click at [497, 655] on link "potrebujete pomoc?" at bounding box center [453, 647] width 260 height 31
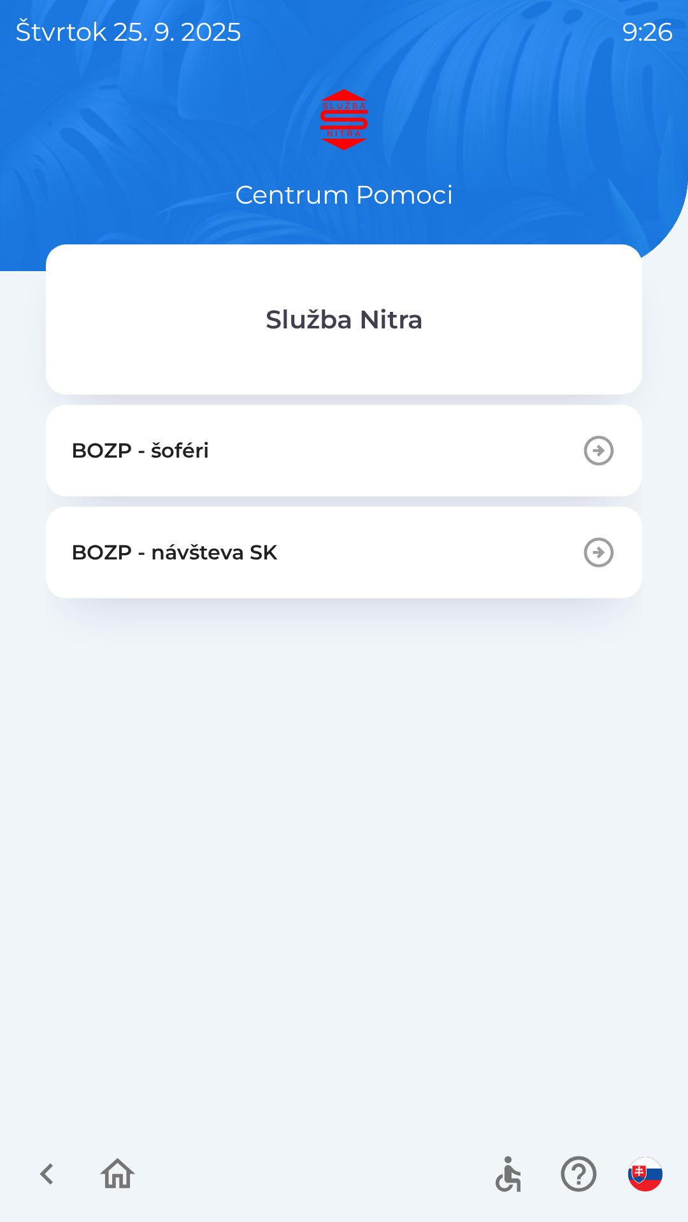
click at [606, 443] on icon "button" at bounding box center [599, 451] width 36 height 36
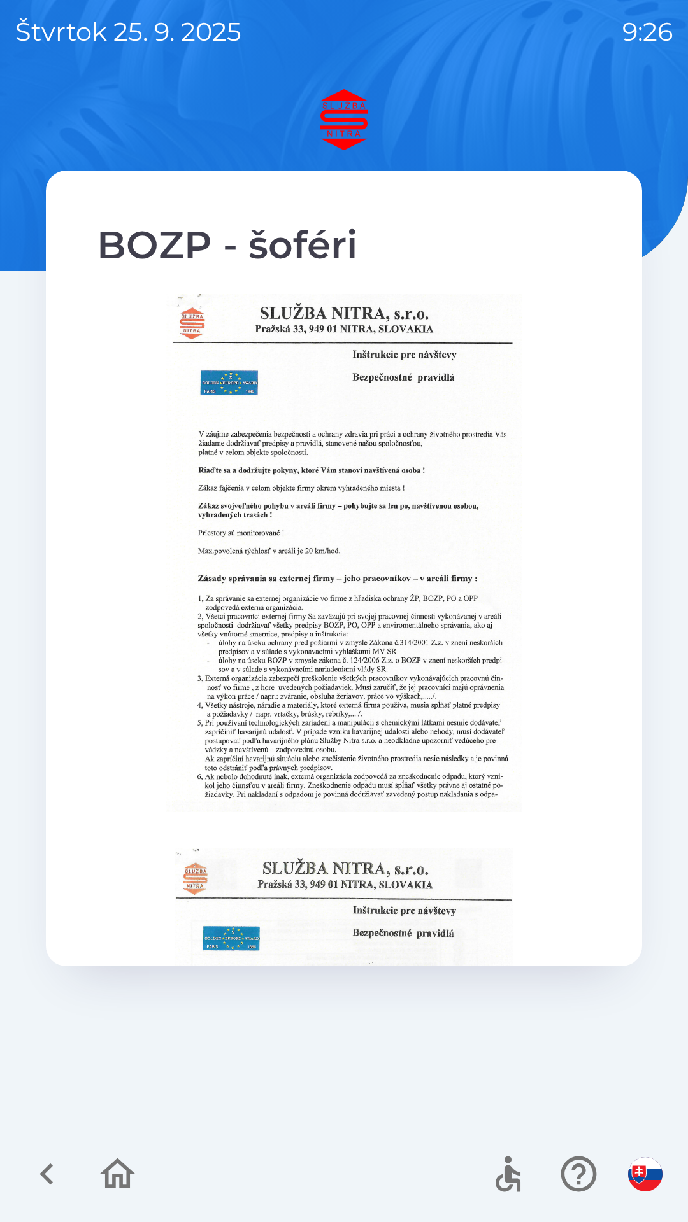
click at [51, 1178] on icon "button" at bounding box center [46, 1174] width 43 height 43
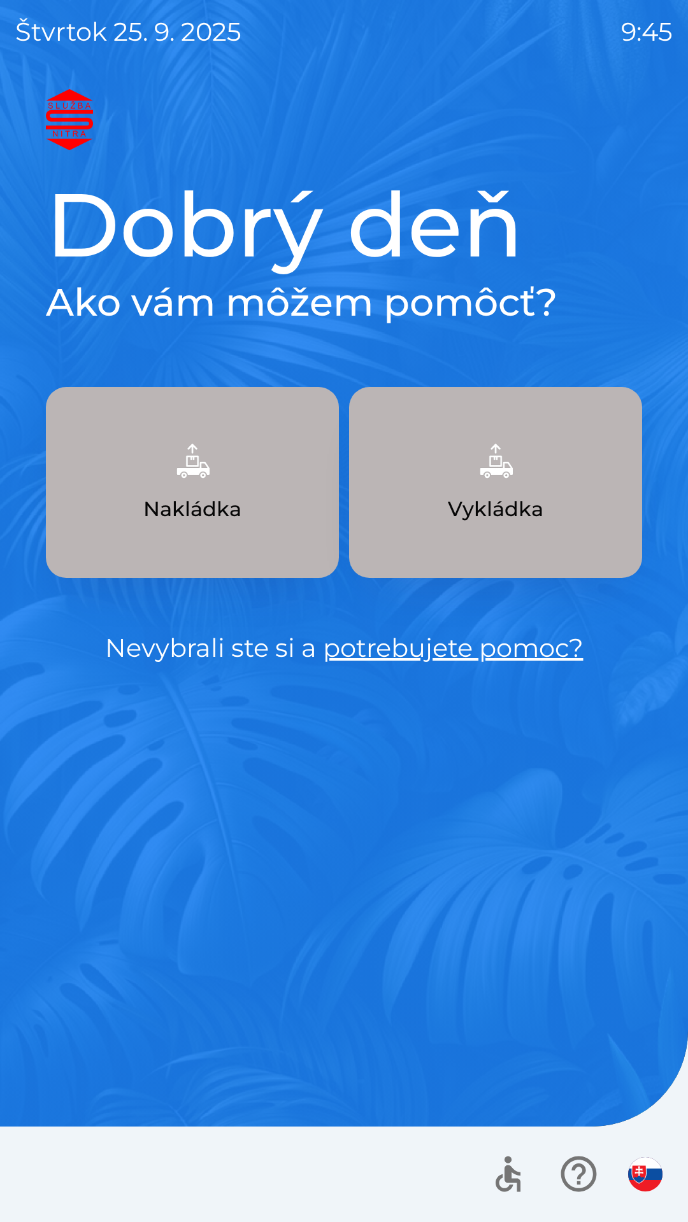
click at [244, 521] on button "Nakládka" at bounding box center [192, 482] width 293 height 191
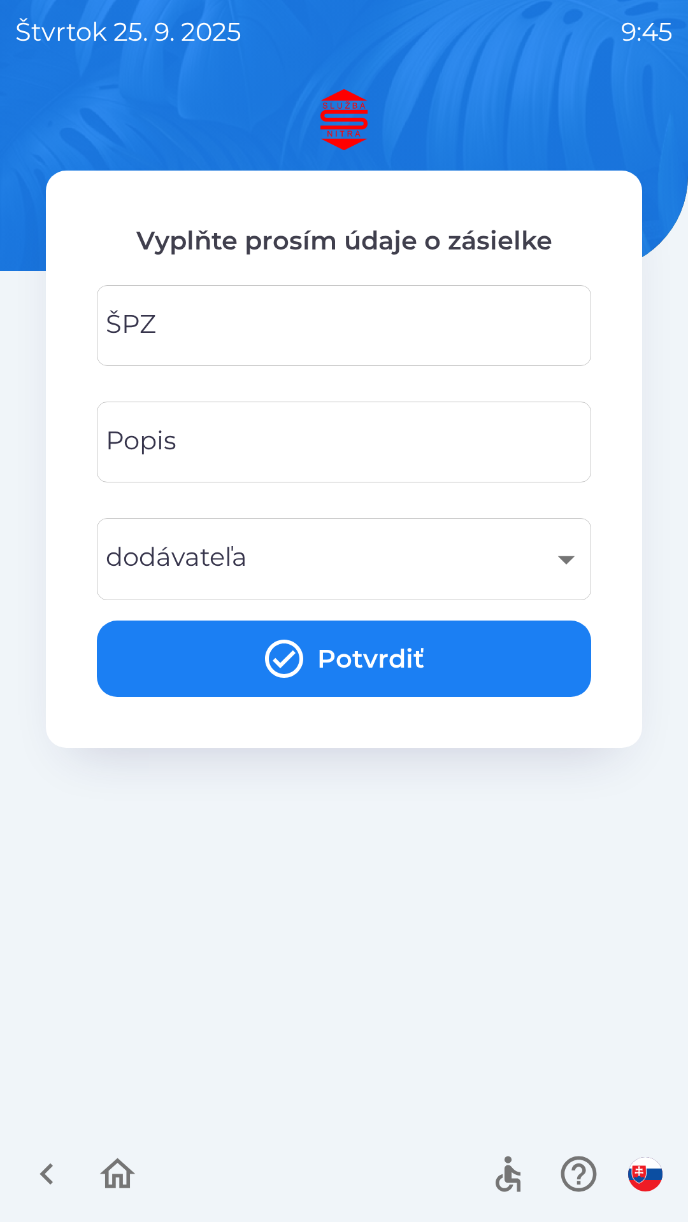
click at [283, 336] on input "ŠPZ" at bounding box center [343, 325] width 463 height 50
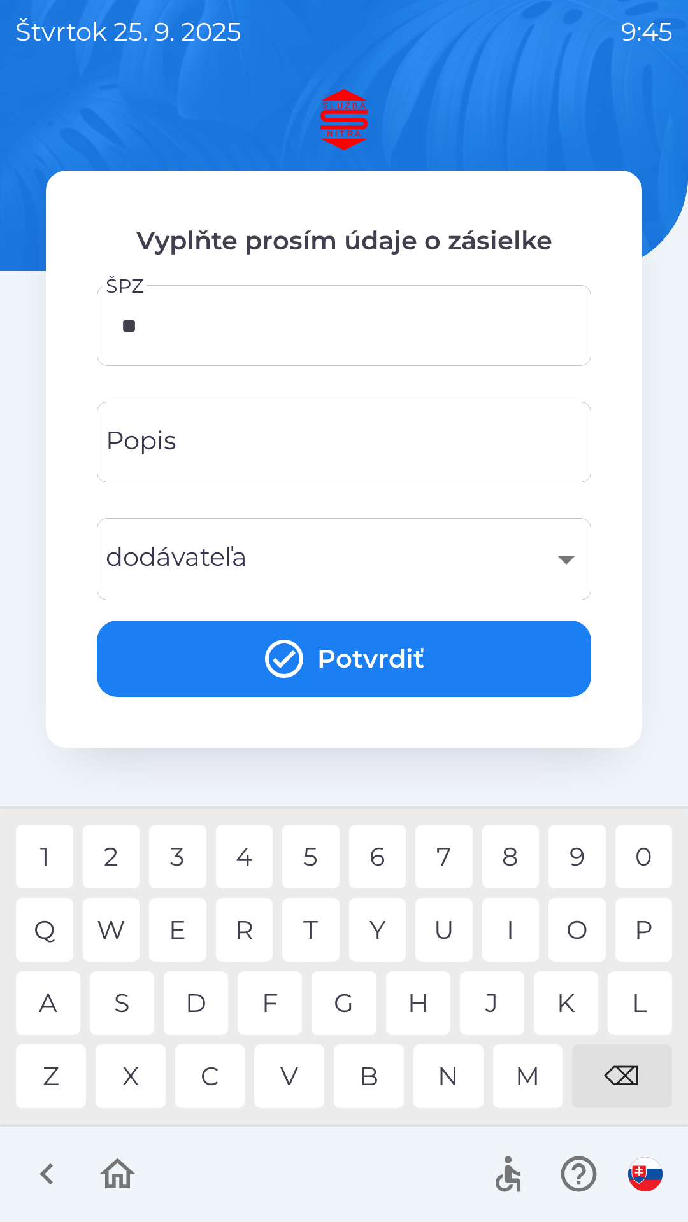
click at [63, 996] on div "A" at bounding box center [48, 1003] width 64 height 64
click at [313, 859] on div "5" at bounding box center [310, 857] width 57 height 64
click at [572, 856] on div "9" at bounding box center [576, 857] width 57 height 64
click at [643, 858] on div "0" at bounding box center [643, 857] width 57 height 64
click at [341, 1003] on div "G" at bounding box center [343, 1003] width 64 height 64
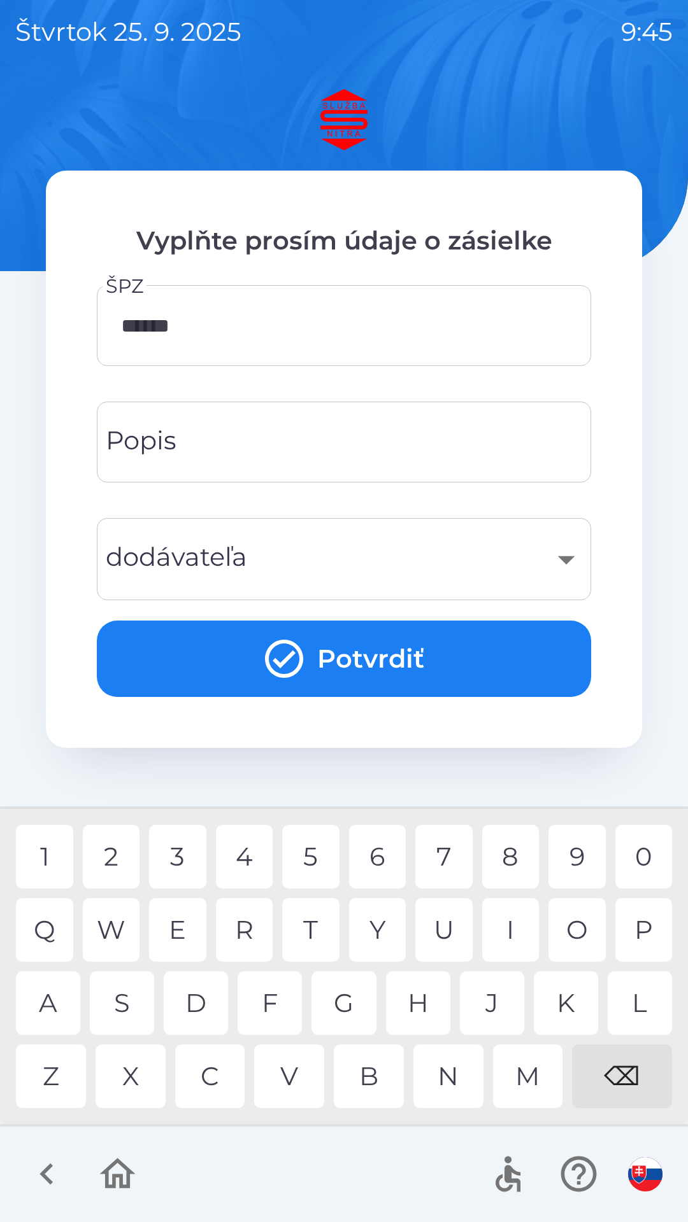
type input "*******"
click at [438, 447] on input "Popis" at bounding box center [343, 442] width 463 height 50
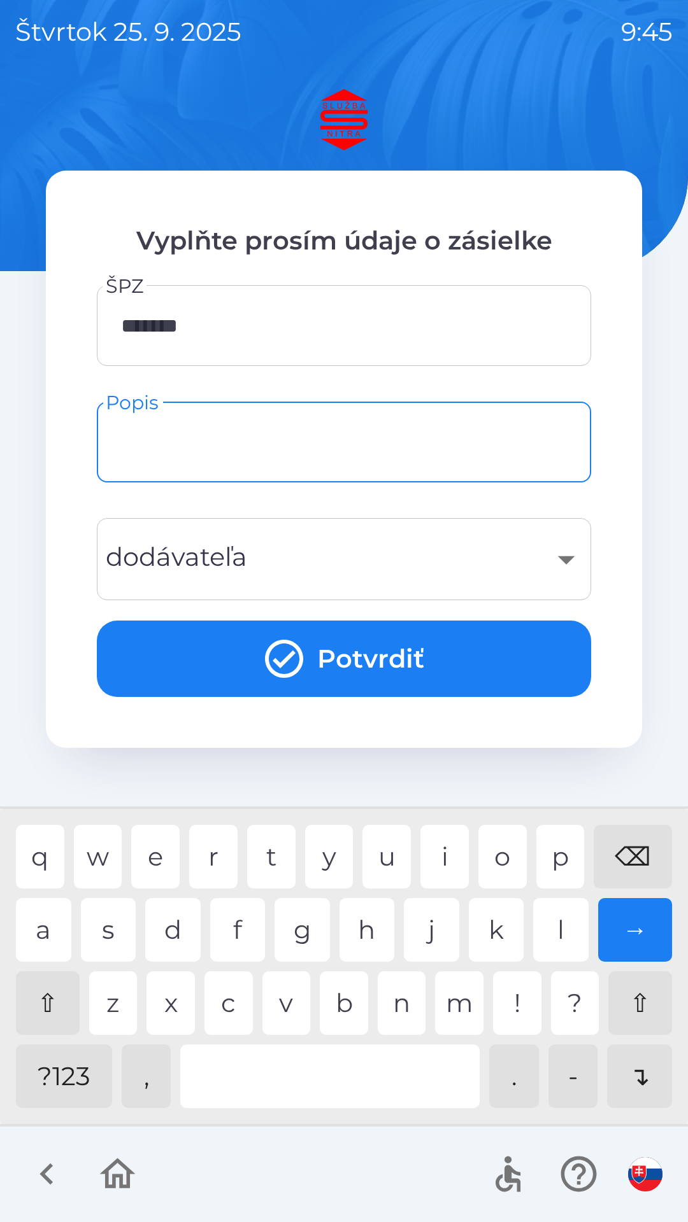
click at [565, 566] on div "​" at bounding box center [343, 559] width 463 height 52
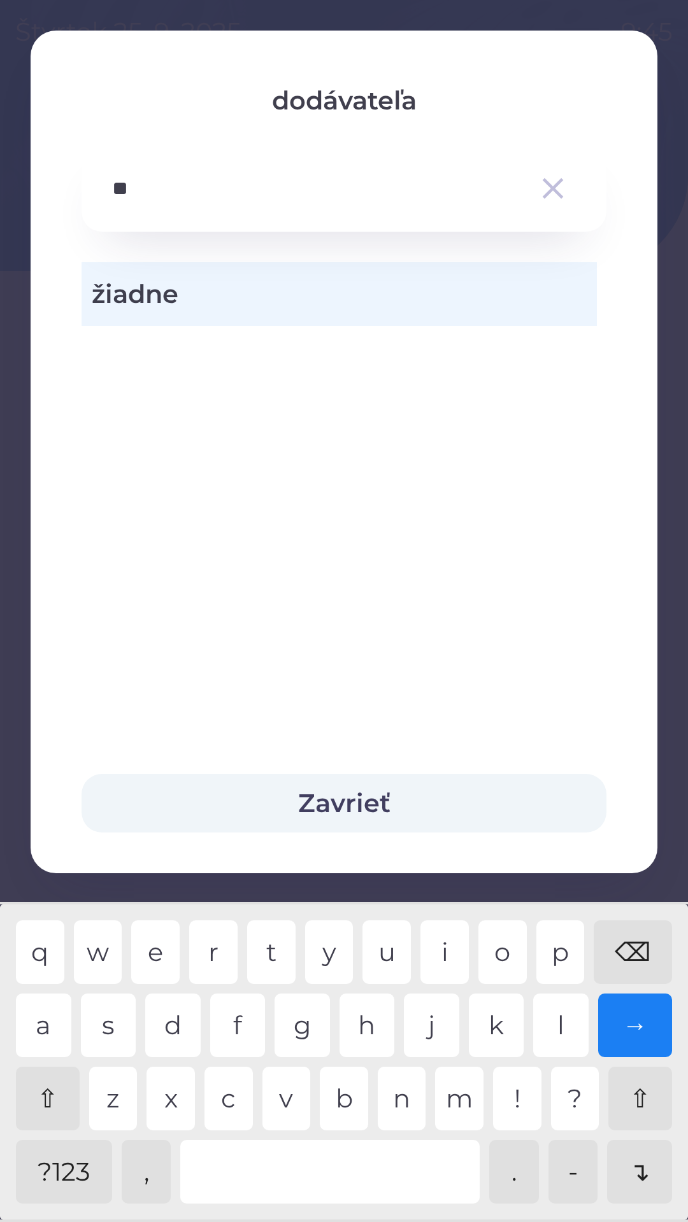
click at [505, 948] on div "o" at bounding box center [502, 953] width 48 height 64
click at [553, 1023] on div "l" at bounding box center [560, 1026] width 55 height 64
click at [497, 1027] on div "k" at bounding box center [496, 1026] width 55 height 64
click at [107, 945] on div "w" at bounding box center [98, 953] width 48 height 64
click at [50, 1020] on div "a" at bounding box center [43, 1026] width 55 height 64
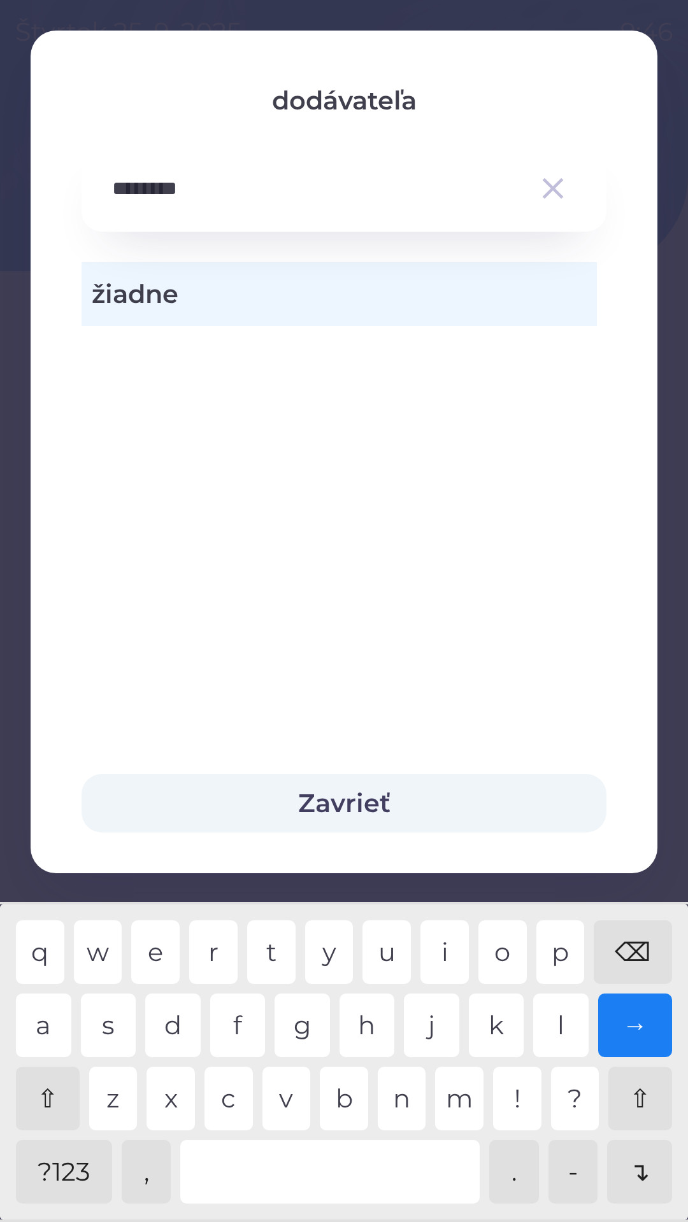
click at [309, 1023] on div "g" at bounding box center [301, 1026] width 55 height 64
click at [164, 948] on div "e" at bounding box center [155, 953] width 48 height 64
click at [157, 947] on div "e" at bounding box center [155, 953] width 48 height 64
click at [459, 1099] on div "m" at bounding box center [459, 1099] width 48 height 64
click at [155, 942] on div "e" at bounding box center [155, 953] width 48 height 64
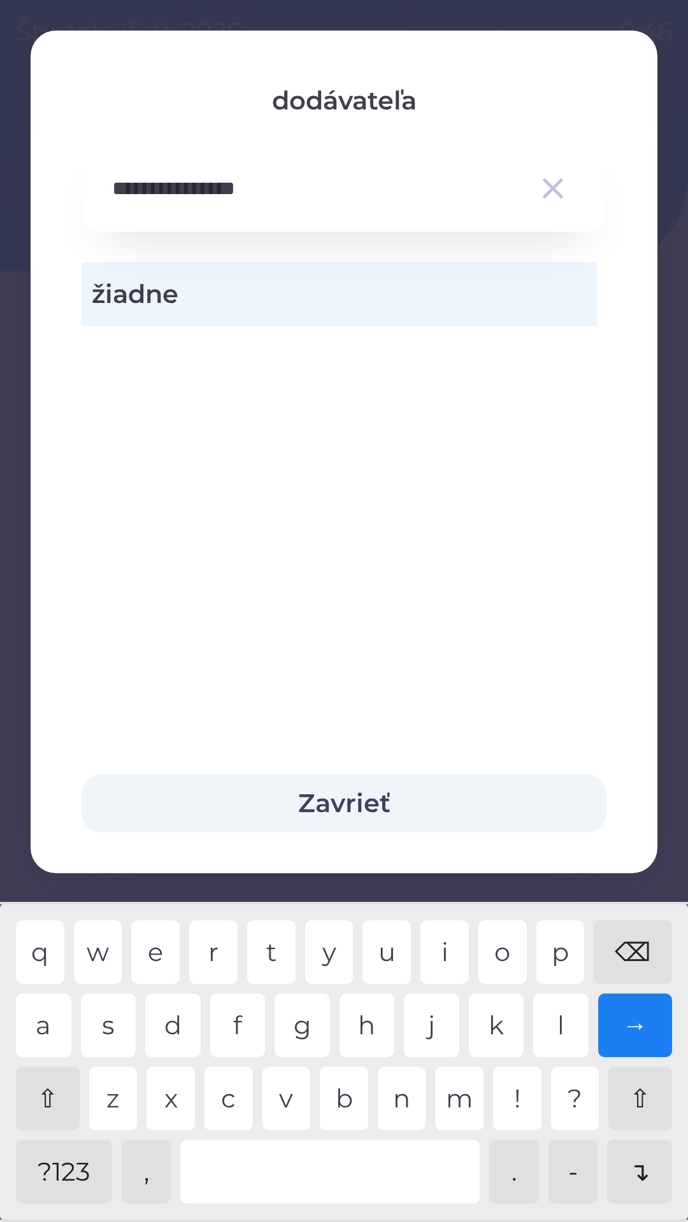
type input "**********"
click at [409, 1105] on div "n" at bounding box center [402, 1099] width 48 height 64
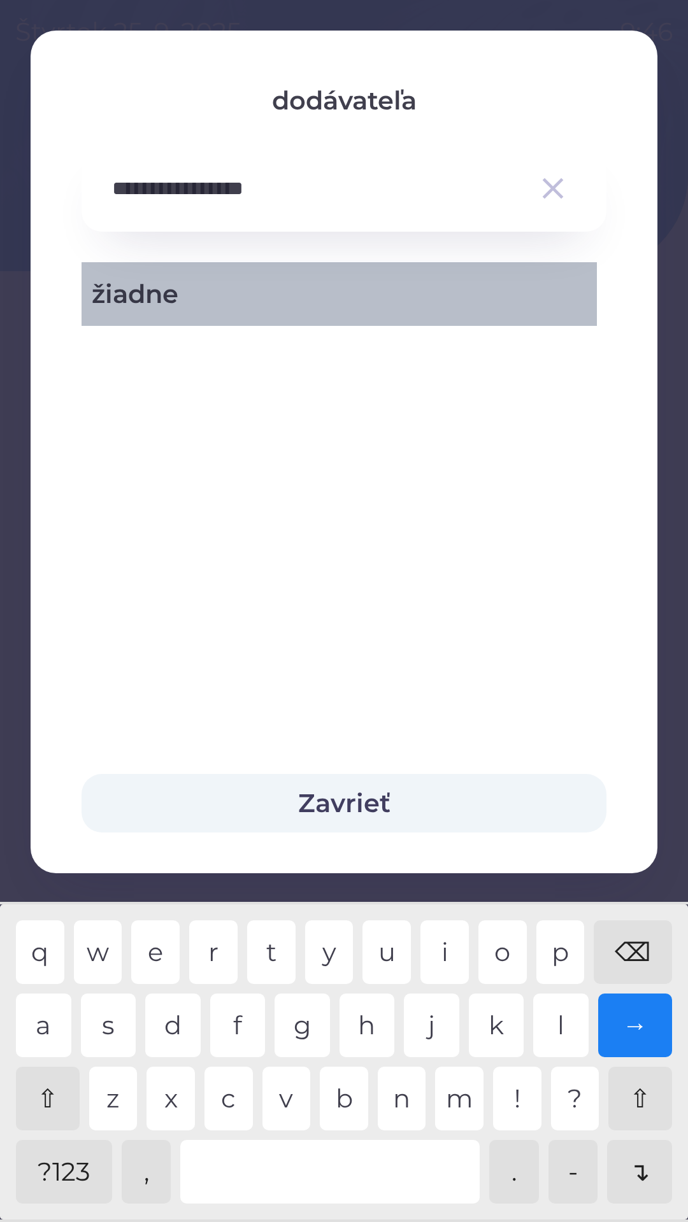
click at [251, 293] on span "žiadne" at bounding box center [339, 294] width 495 height 38
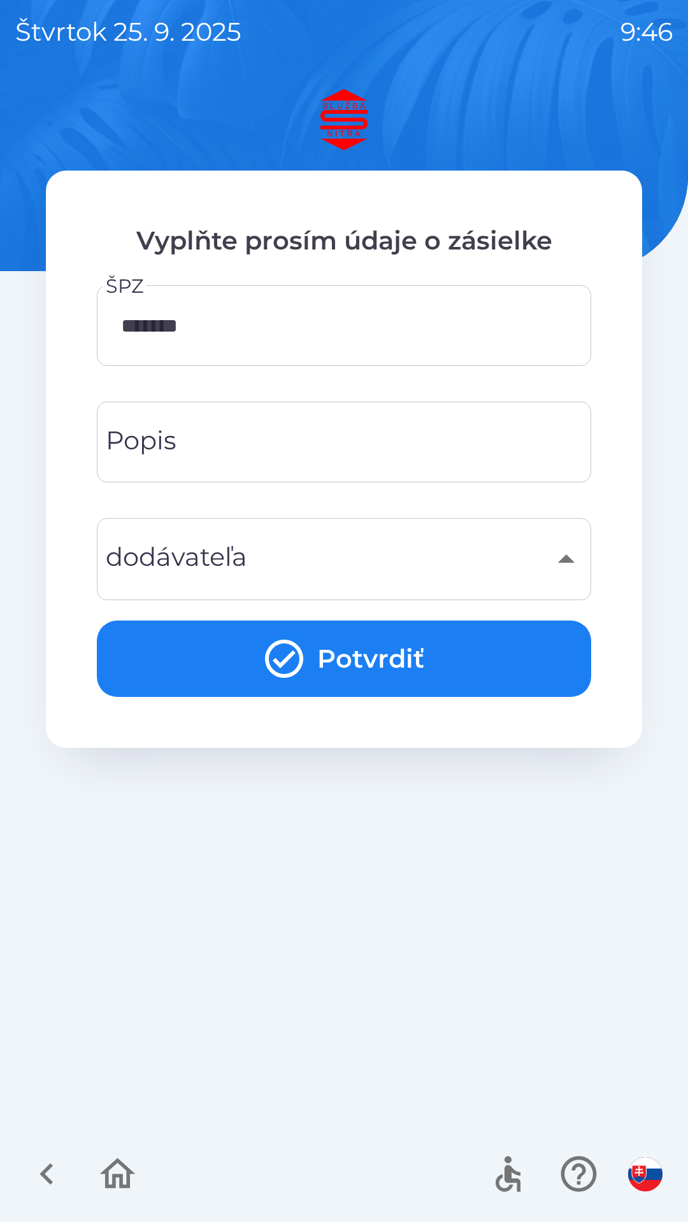
click at [402, 651] on button "Potvrdiť" at bounding box center [344, 659] width 494 height 76
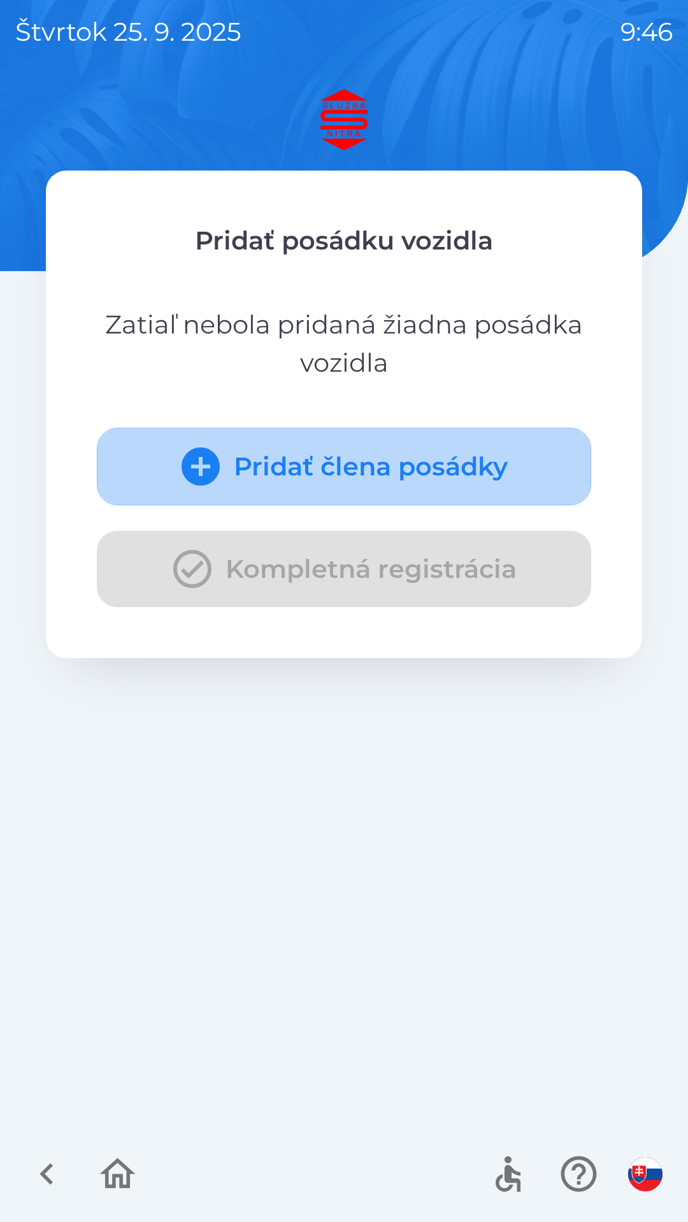
click at [371, 470] on button "Pridať člena posádky" at bounding box center [344, 467] width 494 height 78
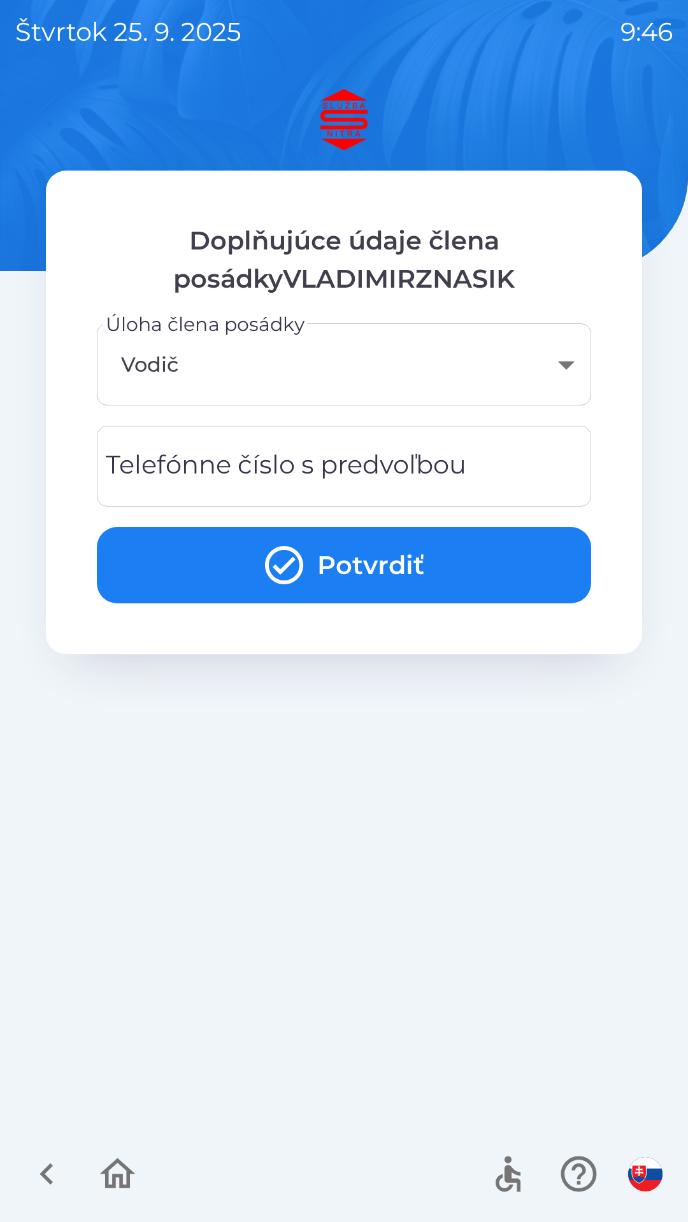
click at [387, 464] on div "Telefónne číslo s predvoľbou Telefónne číslo s predvoľbou" at bounding box center [344, 466] width 494 height 81
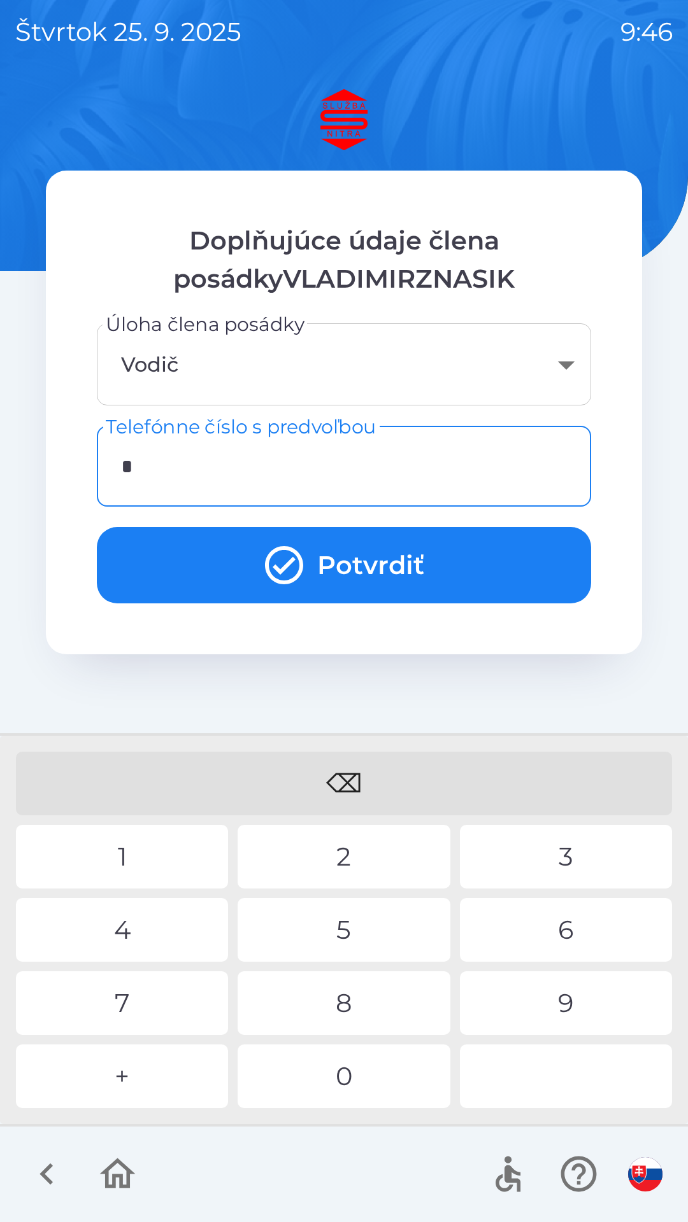
click at [151, 1073] on div "+" at bounding box center [122, 1077] width 212 height 64
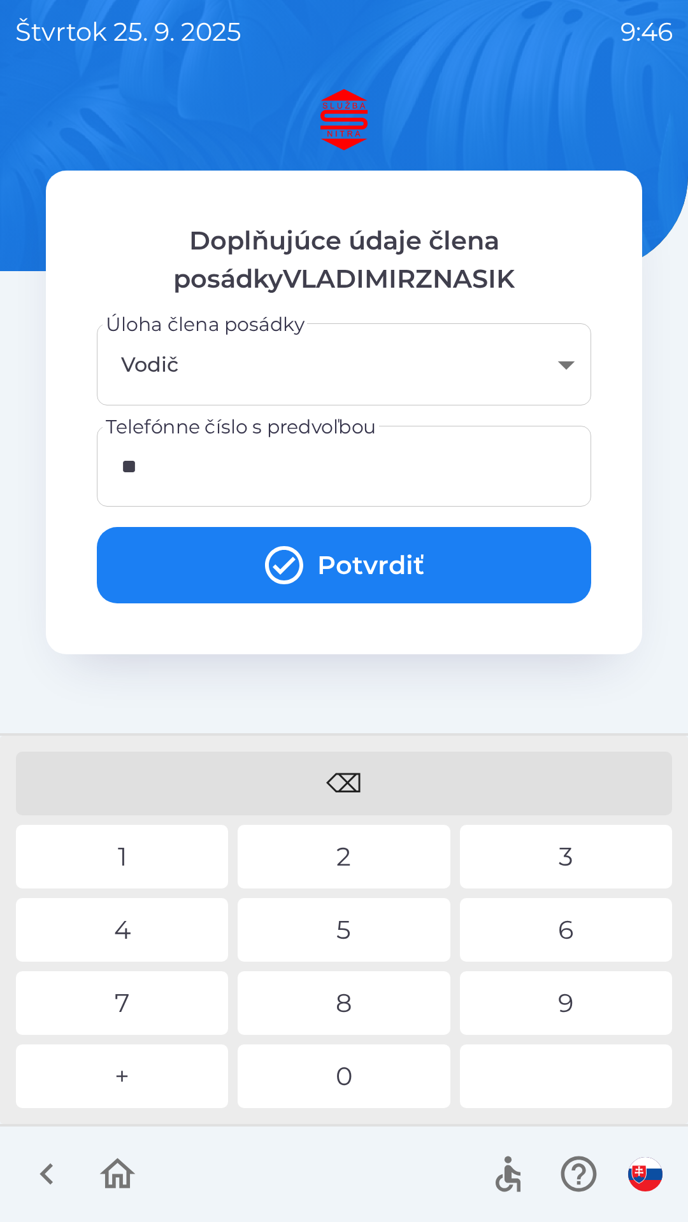
click at [161, 926] on div "4" at bounding box center [122, 930] width 212 height 64
click at [569, 994] on div "9" at bounding box center [566, 1003] width 212 height 64
click at [358, 928] on div "5" at bounding box center [343, 930] width 212 height 64
click at [353, 997] on div "8" at bounding box center [343, 1003] width 212 height 64
click at [350, 998] on div "8" at bounding box center [343, 1003] width 212 height 64
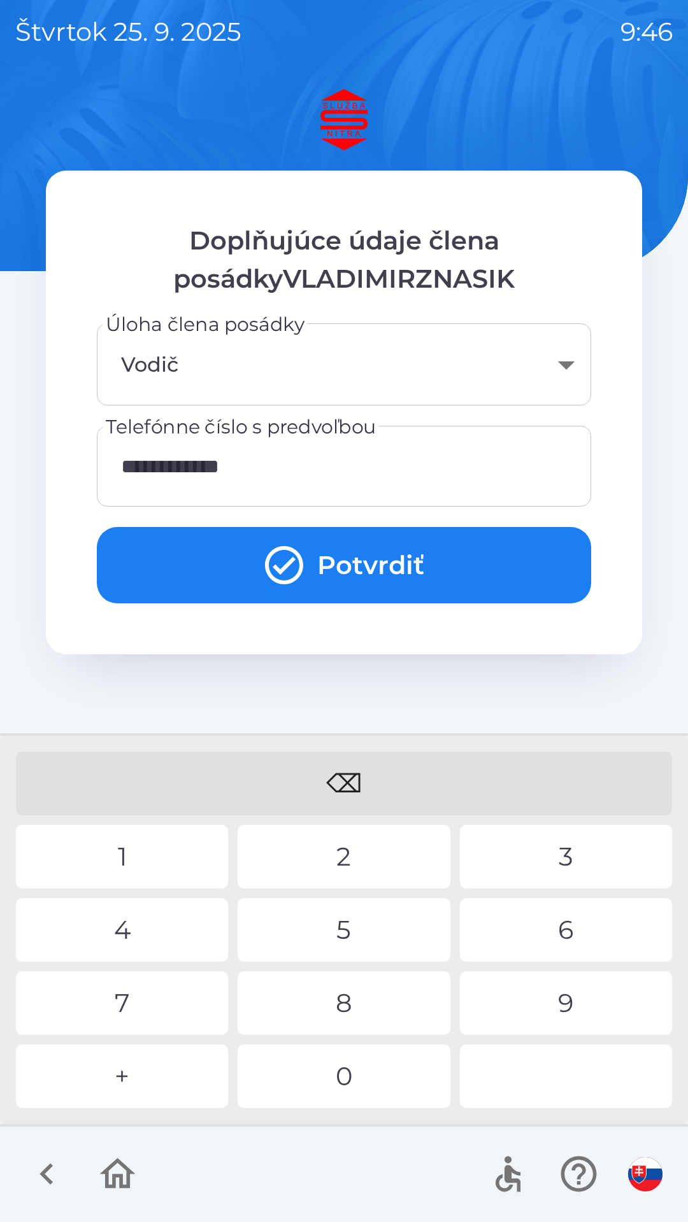
type input "**********"
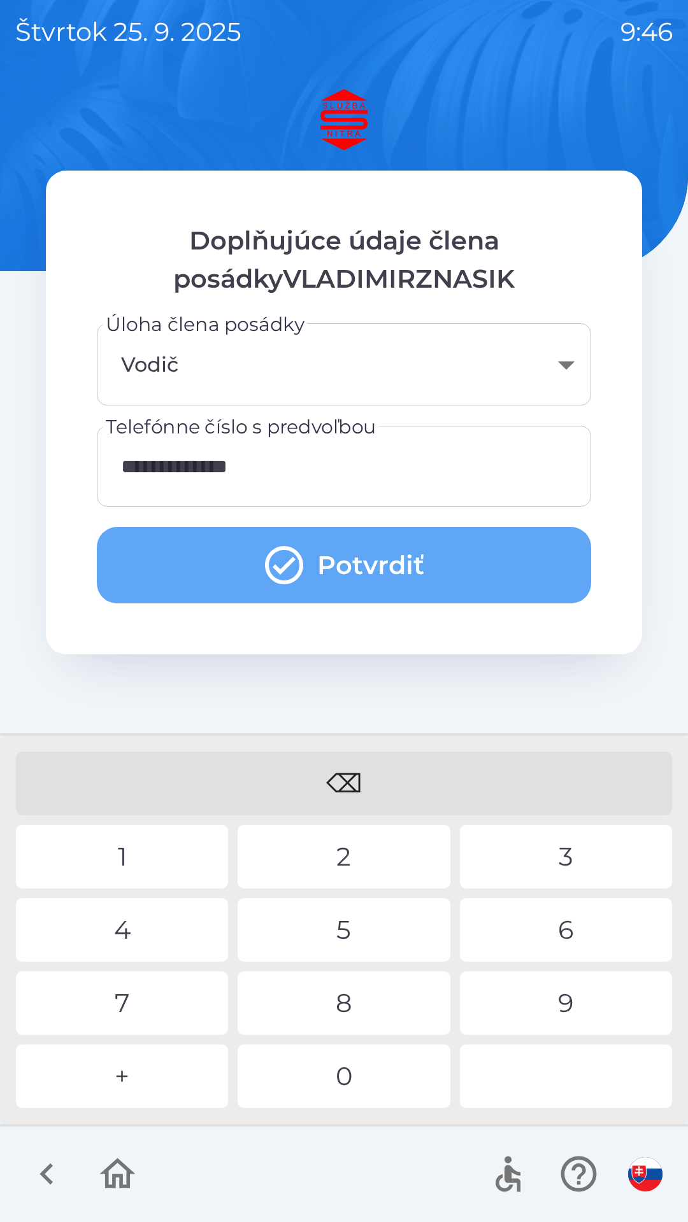
click at [388, 559] on button "Potvrdiť" at bounding box center [344, 565] width 494 height 76
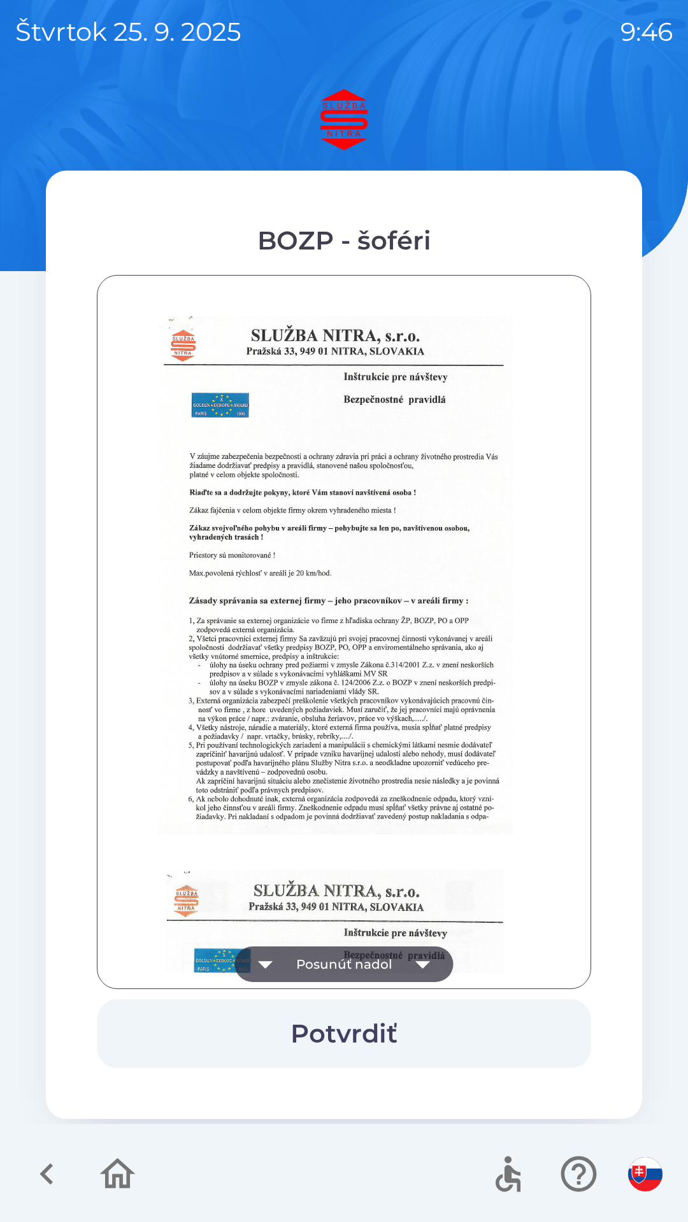
click at [354, 955] on button "Posunúť nadol" at bounding box center [344, 965] width 218 height 36
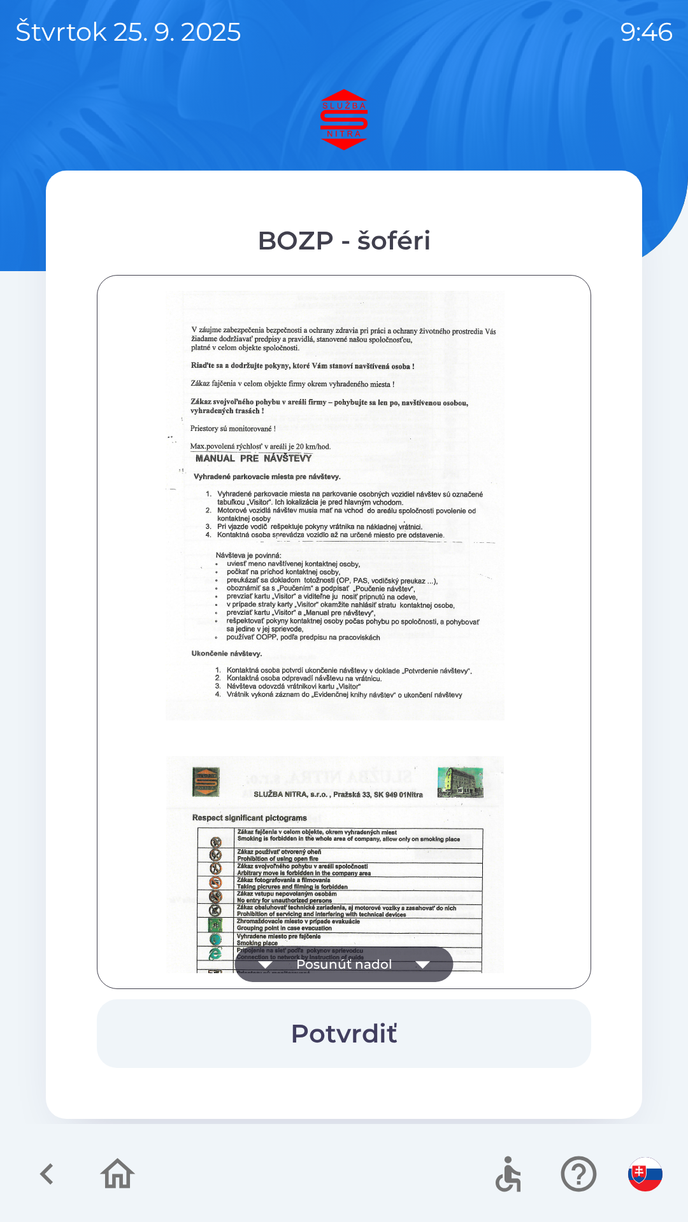
click at [357, 956] on button "Posunúť nadol" at bounding box center [344, 965] width 218 height 36
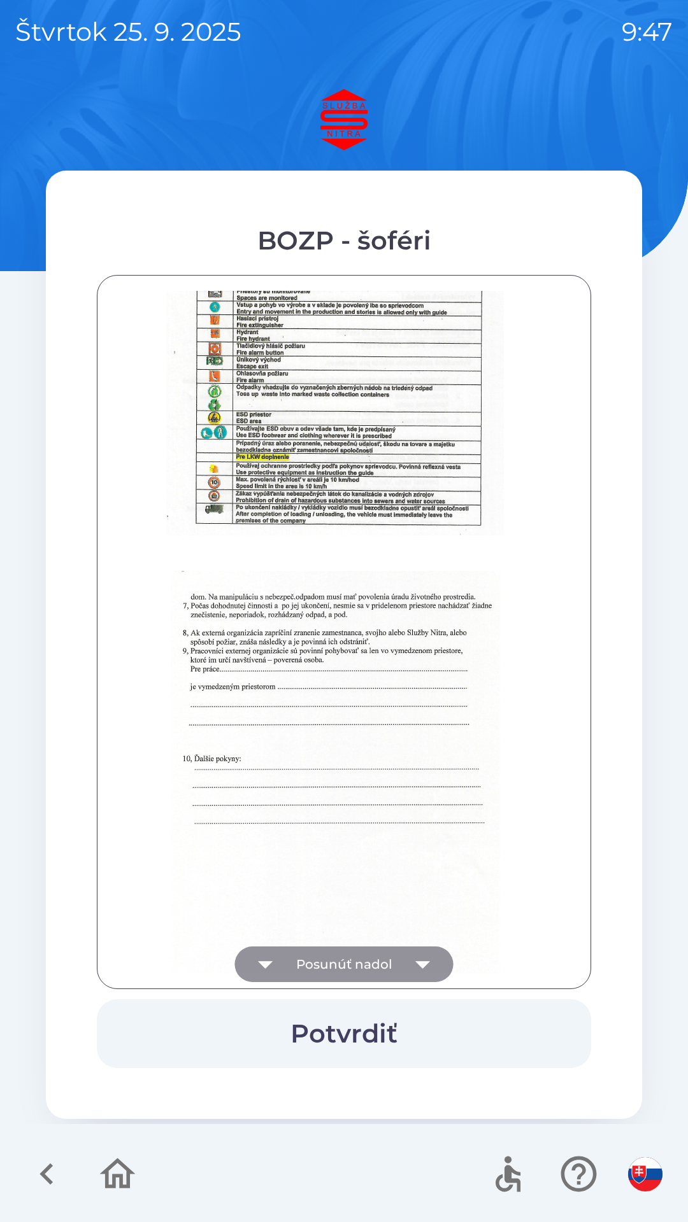
click at [371, 961] on button "Posunúť nadol" at bounding box center [344, 965] width 218 height 36
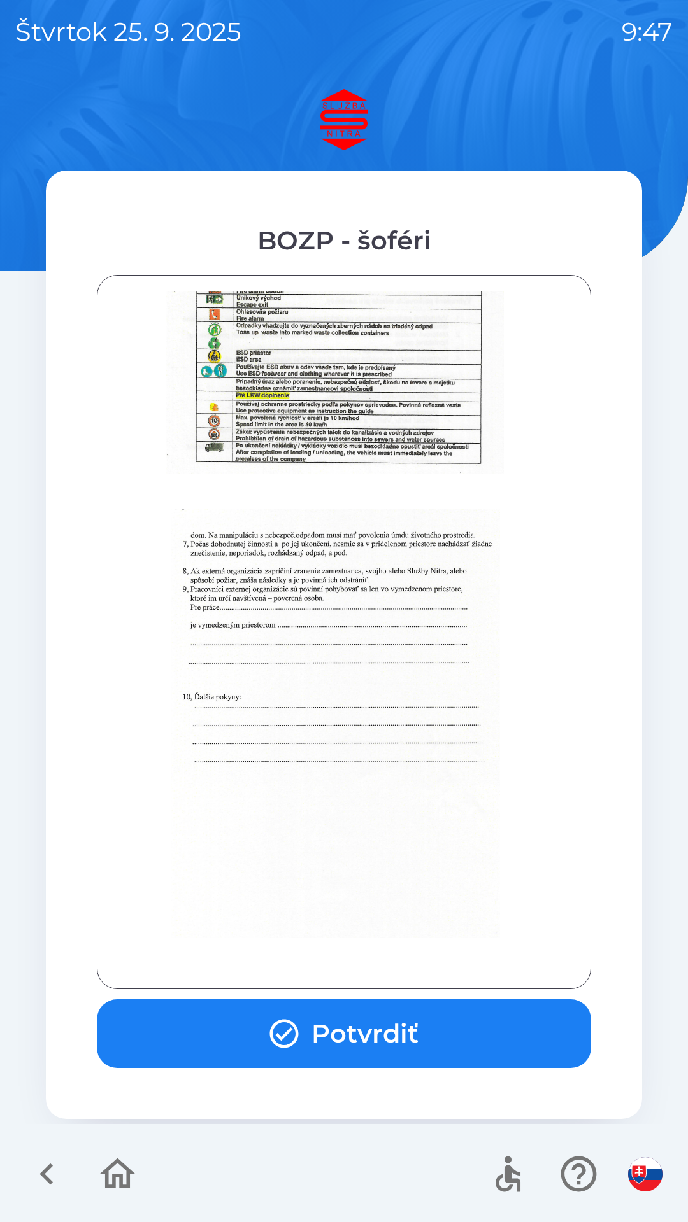
click at [363, 1035] on button "Potvrdiť" at bounding box center [344, 1033] width 494 height 69
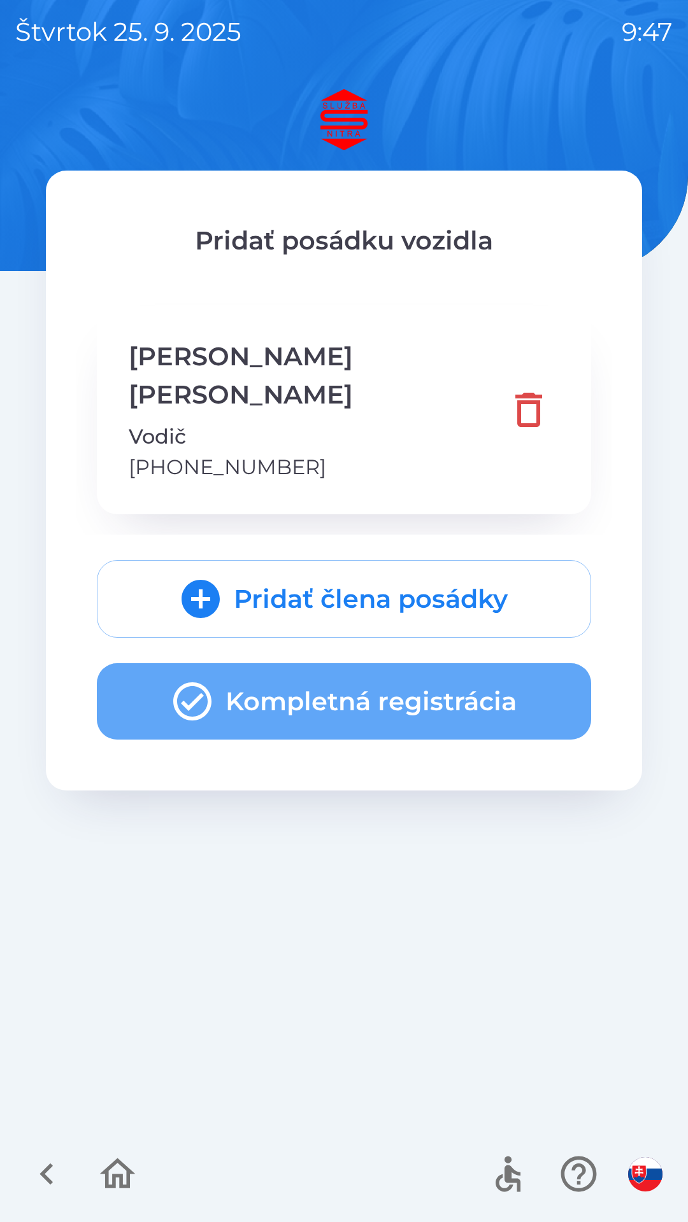
click at [400, 677] on button "Kompletná registrácia" at bounding box center [344, 701] width 494 height 76
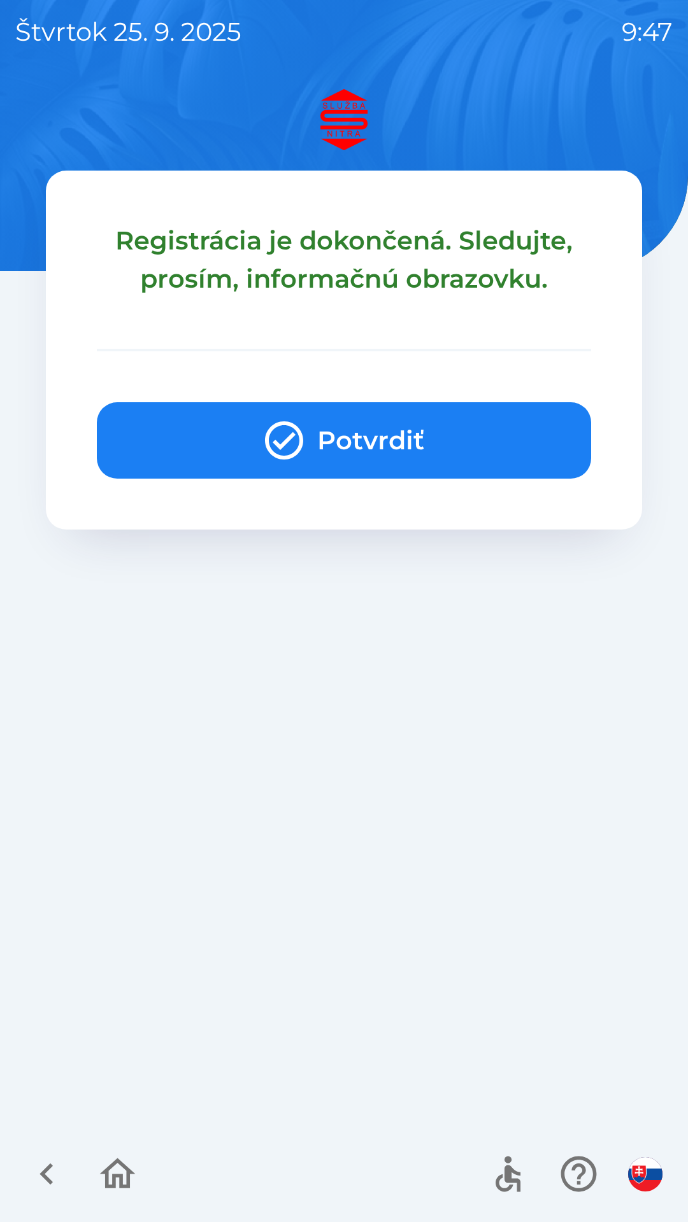
click at [412, 441] on button "Potvrdiť" at bounding box center [344, 440] width 494 height 76
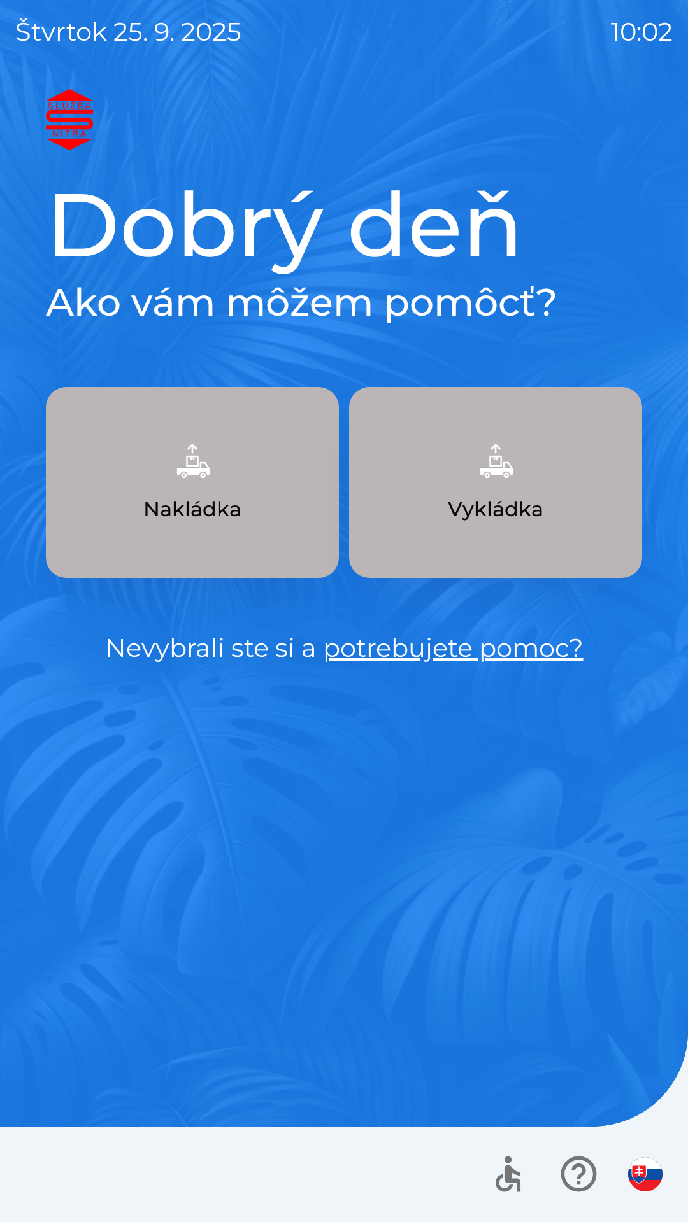
click at [460, 476] on button "Vykládka" at bounding box center [495, 482] width 293 height 191
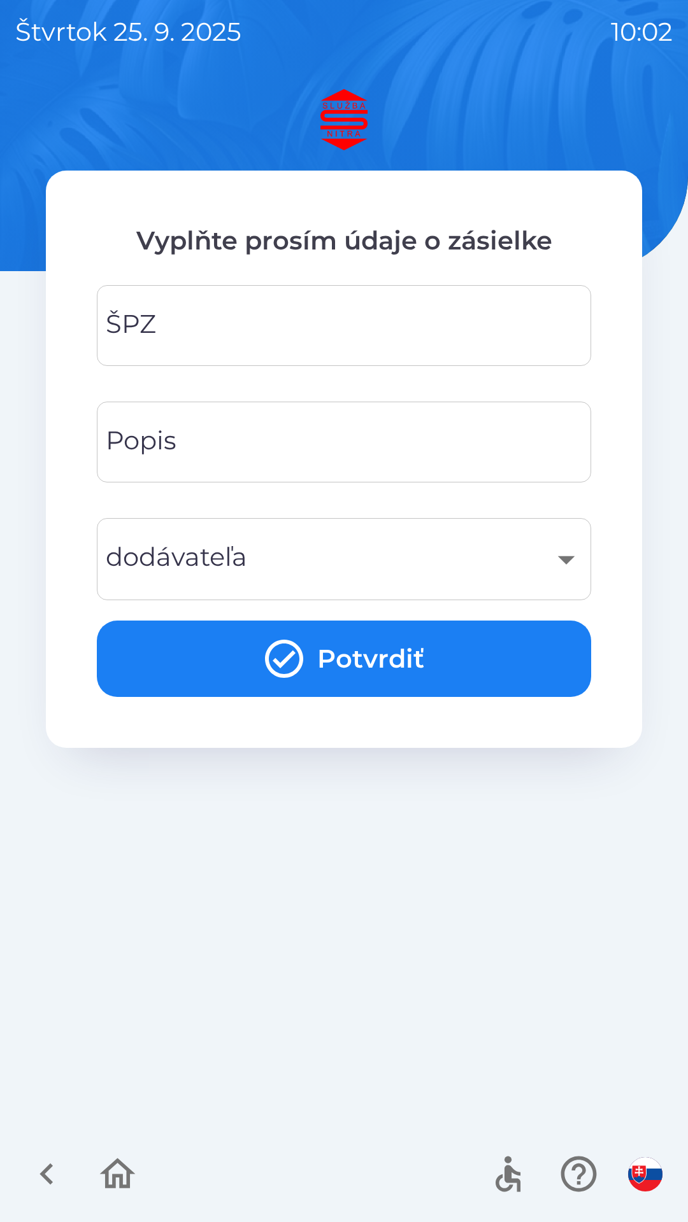
click at [200, 318] on input "ŠPZ" at bounding box center [343, 325] width 463 height 50
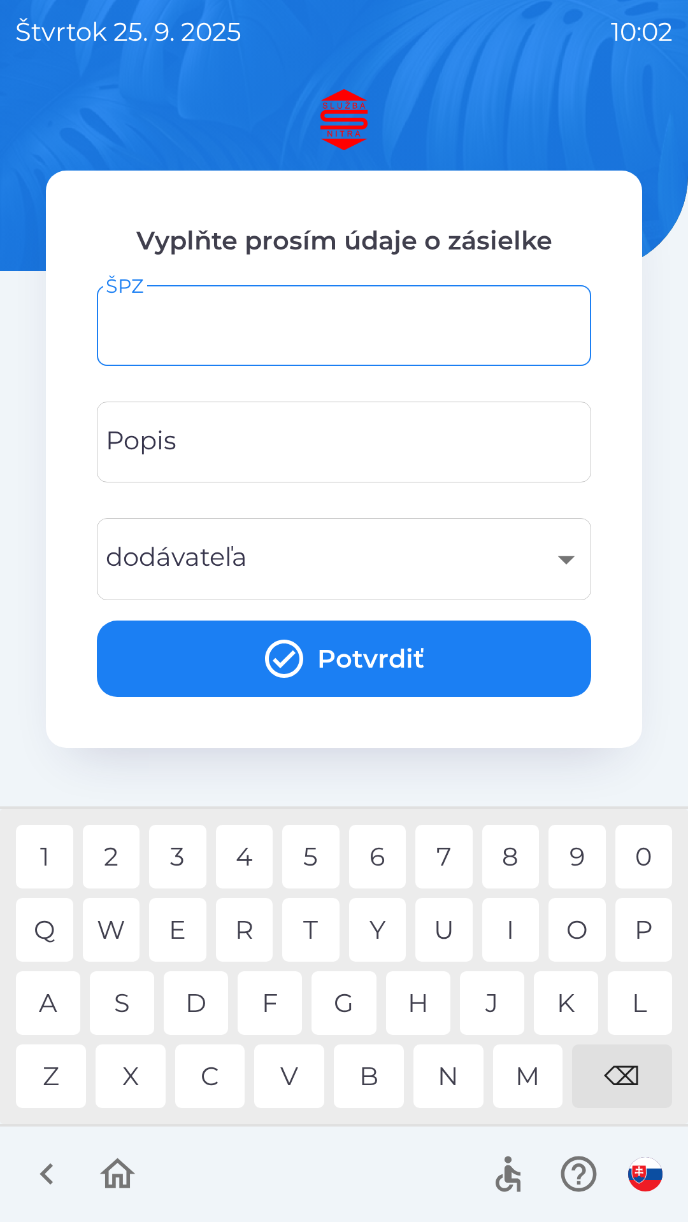
click at [202, 678] on button "Potvrdiť" at bounding box center [344, 659] width 494 height 76
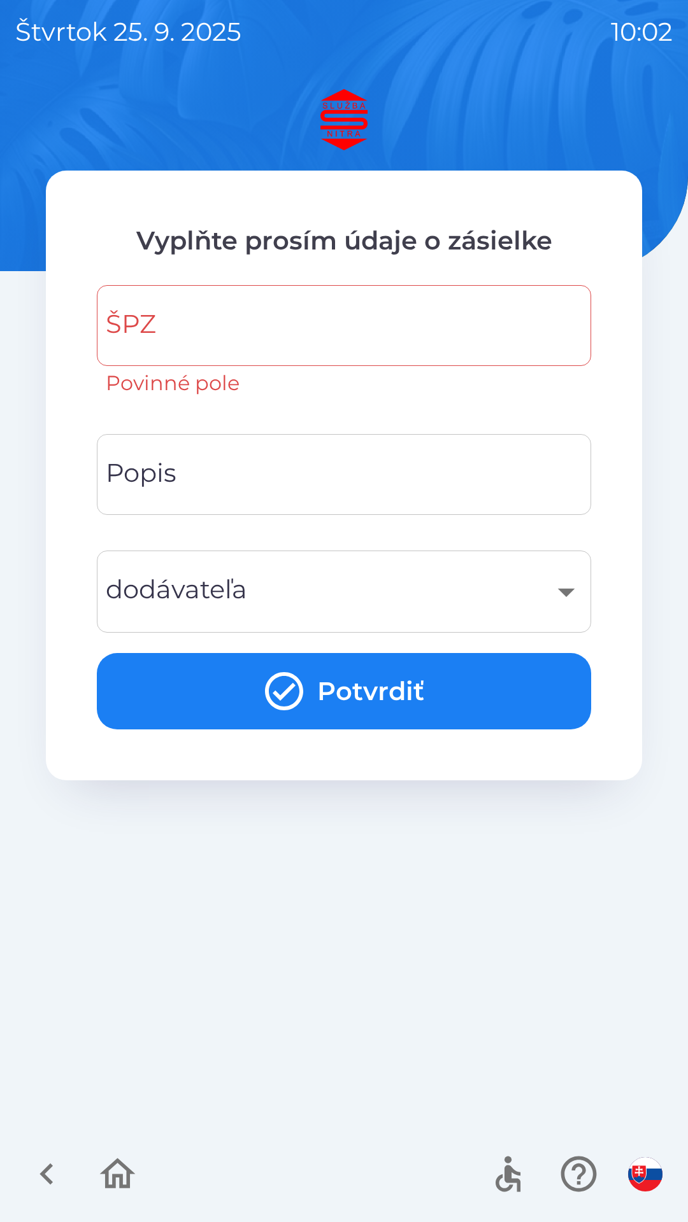
click at [164, 332] on input "ŠPZ" at bounding box center [343, 325] width 463 height 50
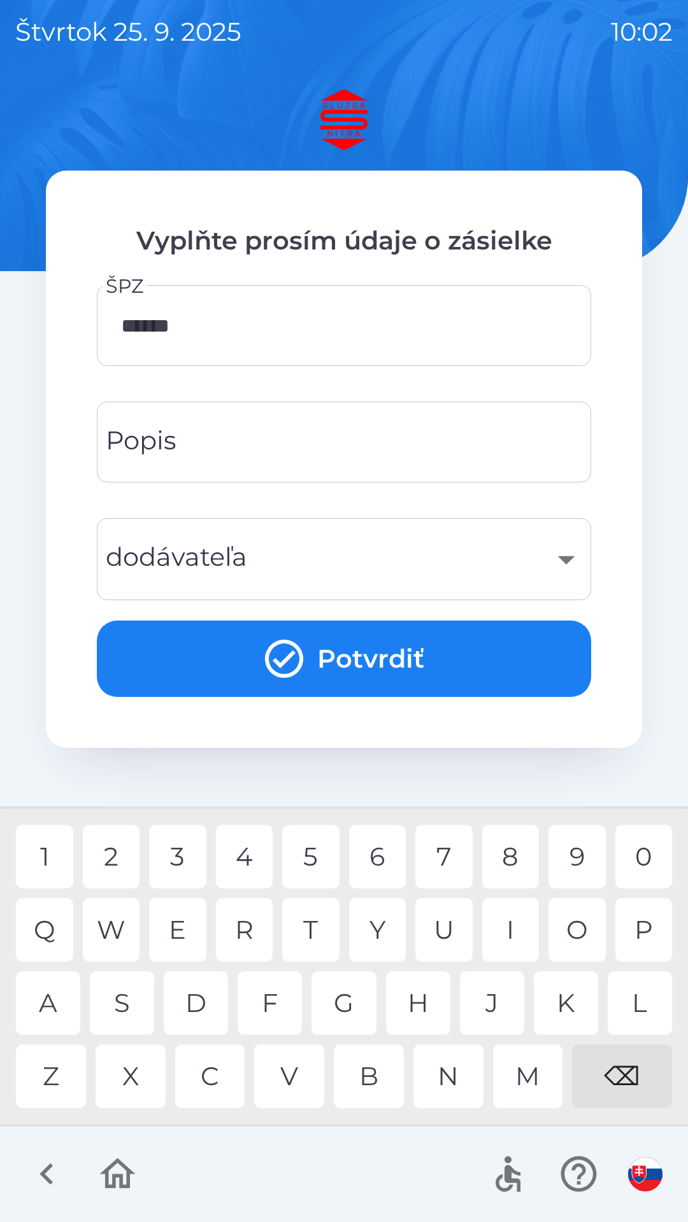
click at [436, 854] on div "7" at bounding box center [443, 857] width 57 height 64
type input "*******"
click at [152, 563] on div "​" at bounding box center [343, 559] width 463 height 52
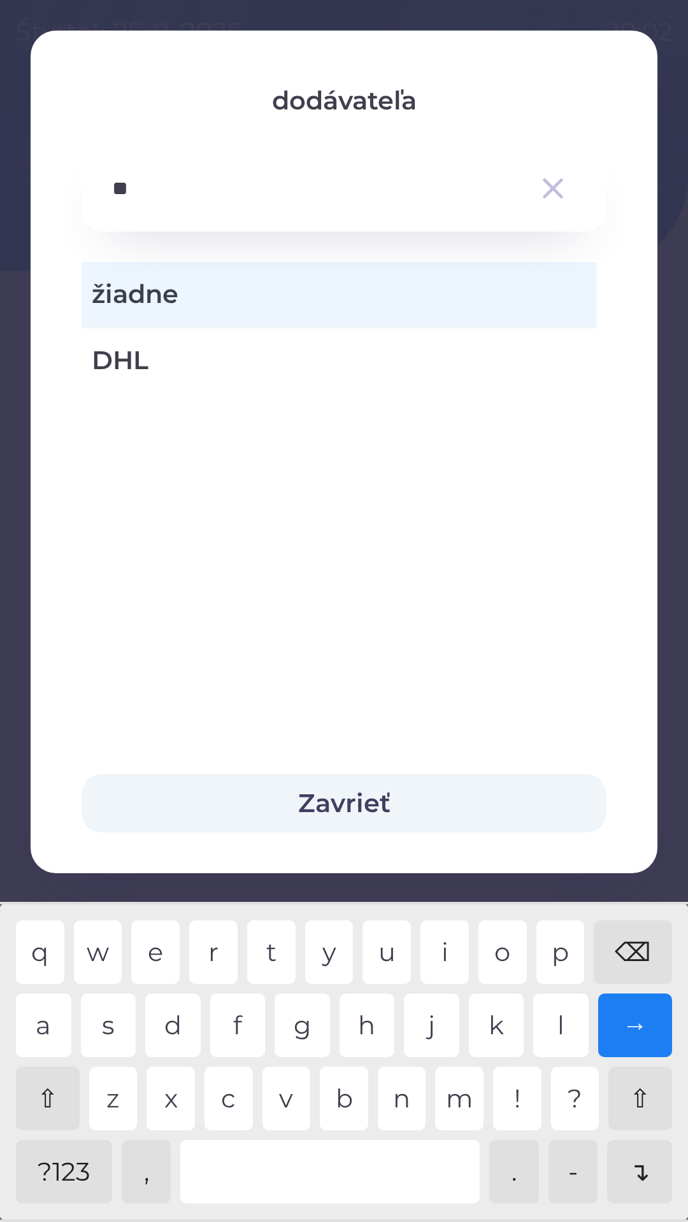
type input "***"
click at [558, 1023] on div "l" at bounding box center [560, 1026] width 55 height 64
click at [178, 334] on div "DHL" at bounding box center [338, 360] width 515 height 64
type input "***"
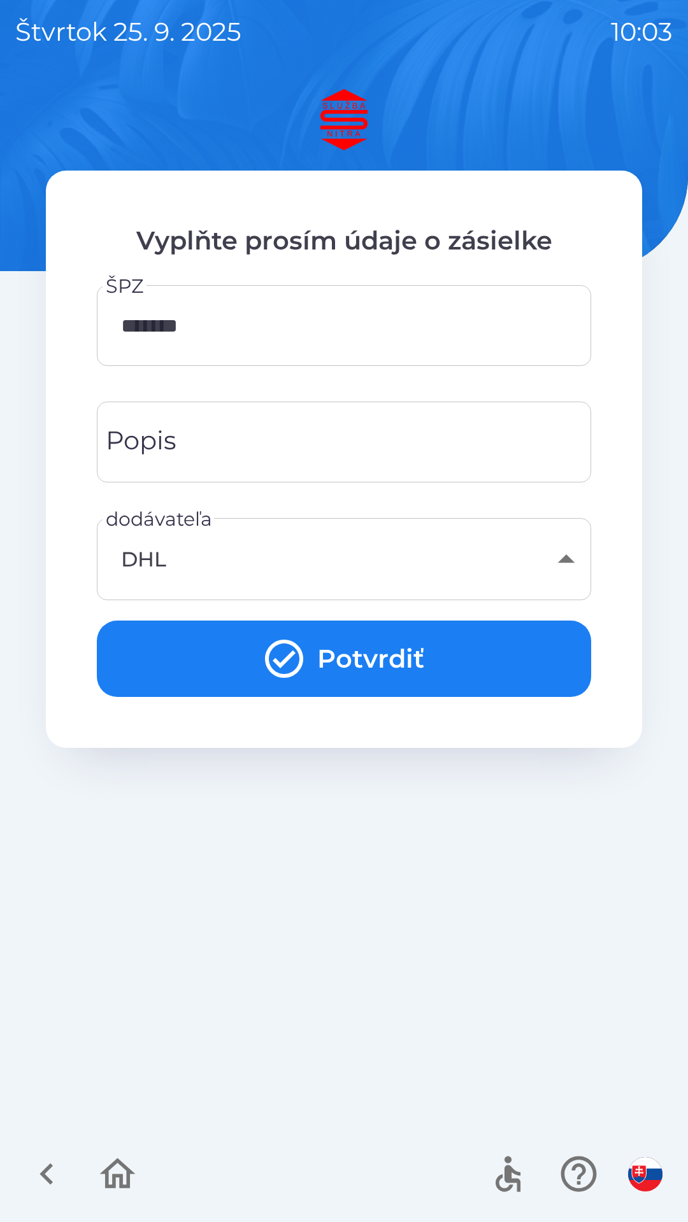
click at [192, 653] on button "Potvrdiť" at bounding box center [344, 659] width 494 height 76
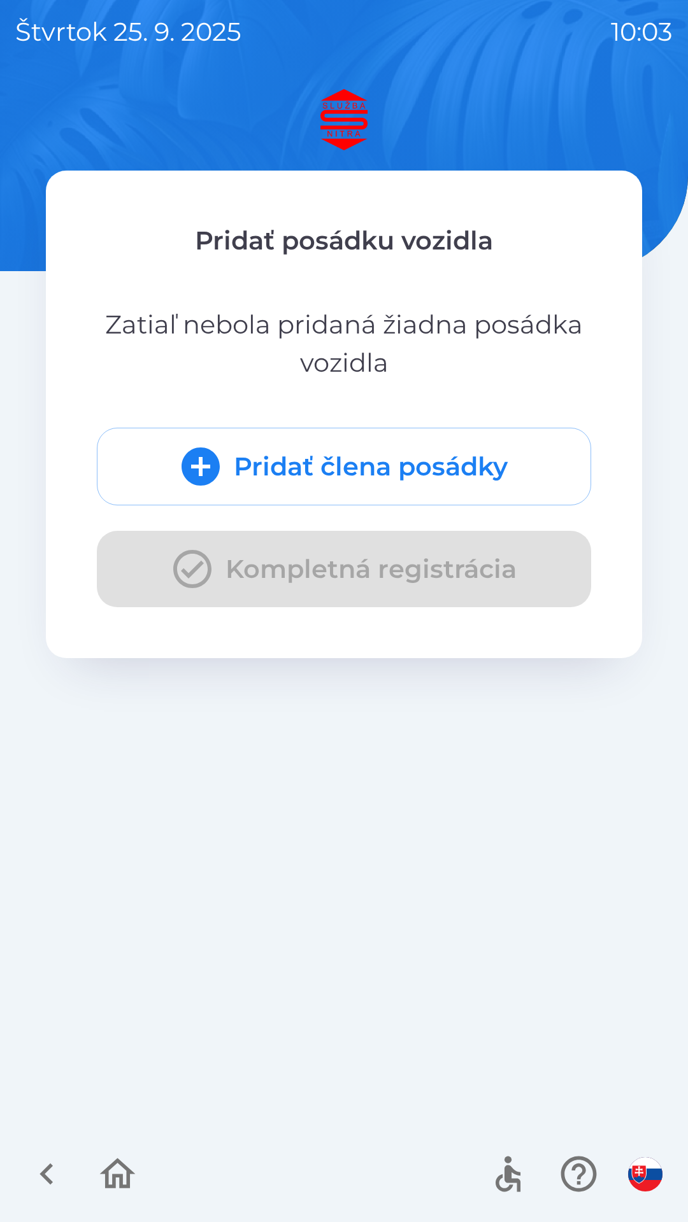
click at [251, 461] on button "Pridať člena posádky" at bounding box center [344, 467] width 494 height 78
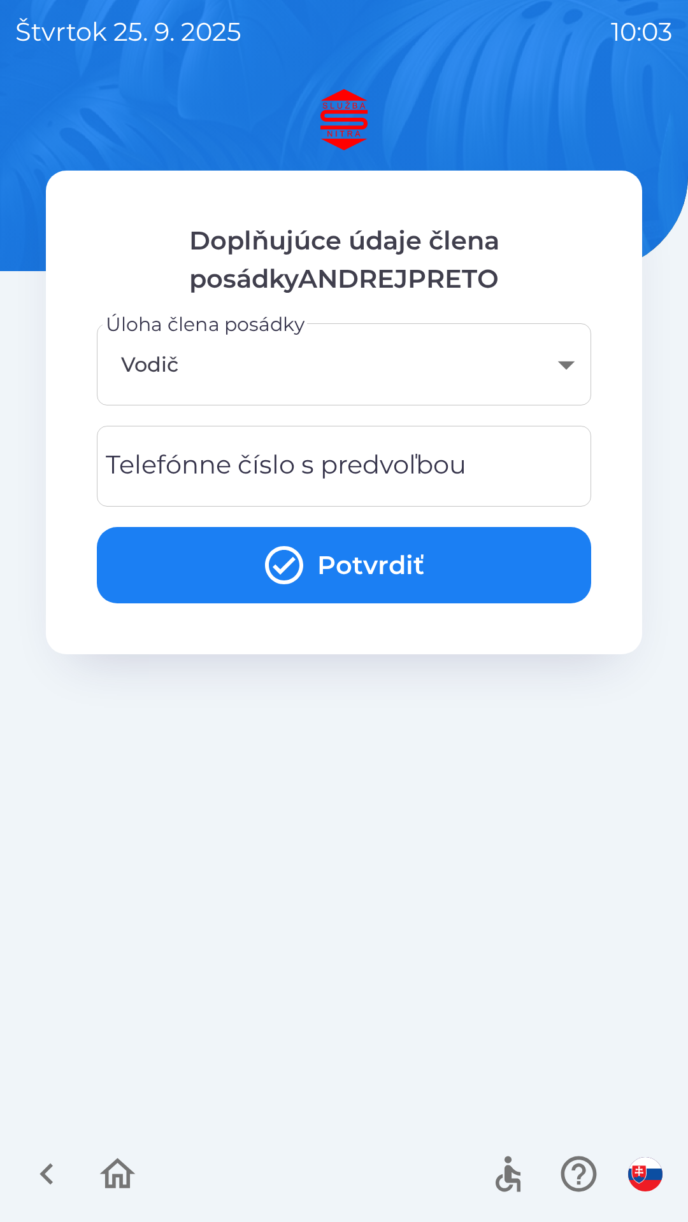
click at [180, 569] on button "Potvrdiť" at bounding box center [344, 565] width 494 height 76
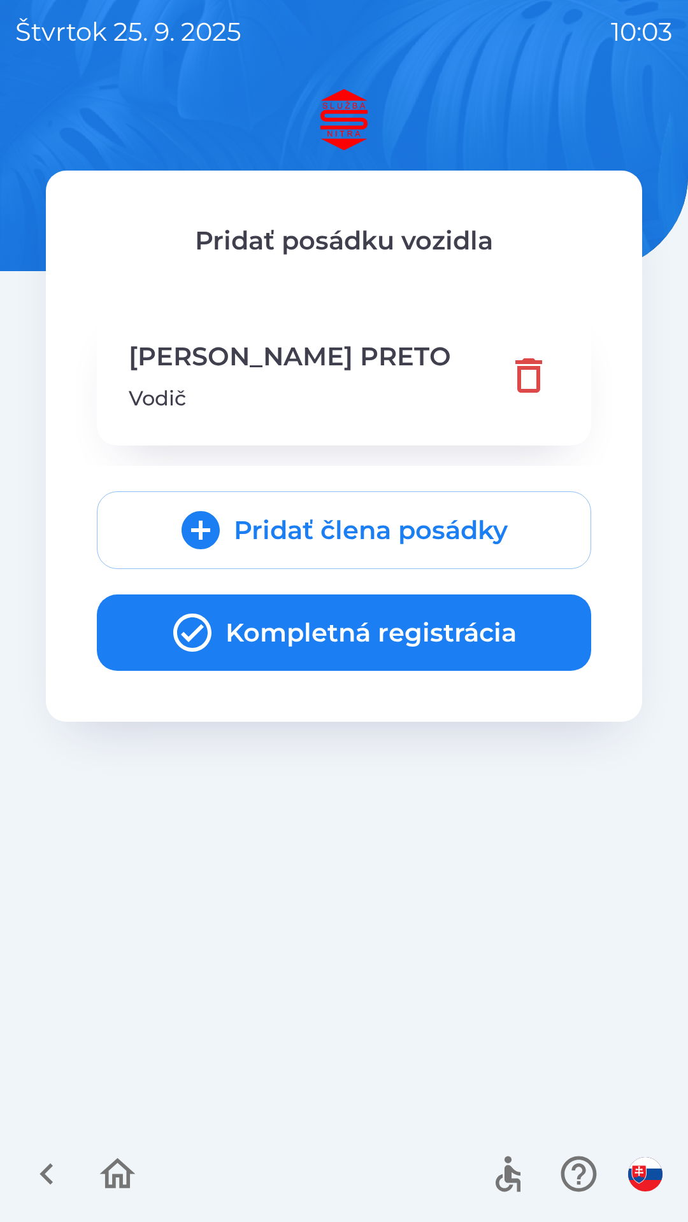
click at [111, 1175] on icon "button" at bounding box center [117, 1174] width 43 height 43
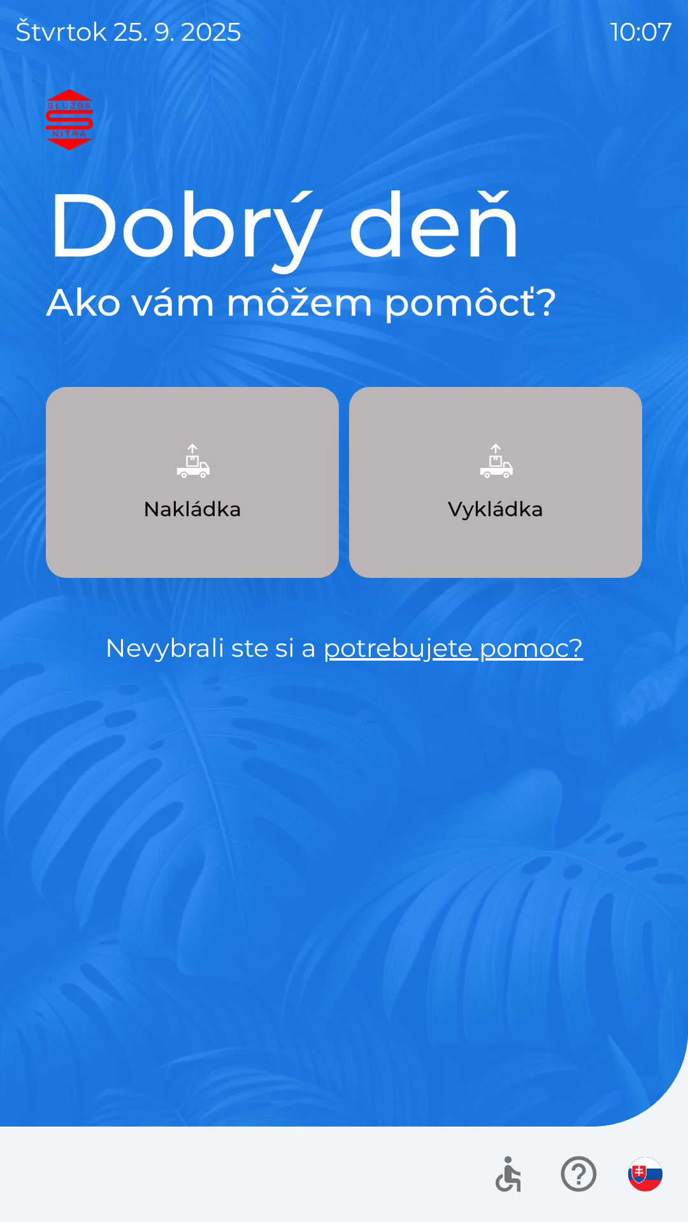
click at [658, 1171] on img "button" at bounding box center [645, 1174] width 34 height 34
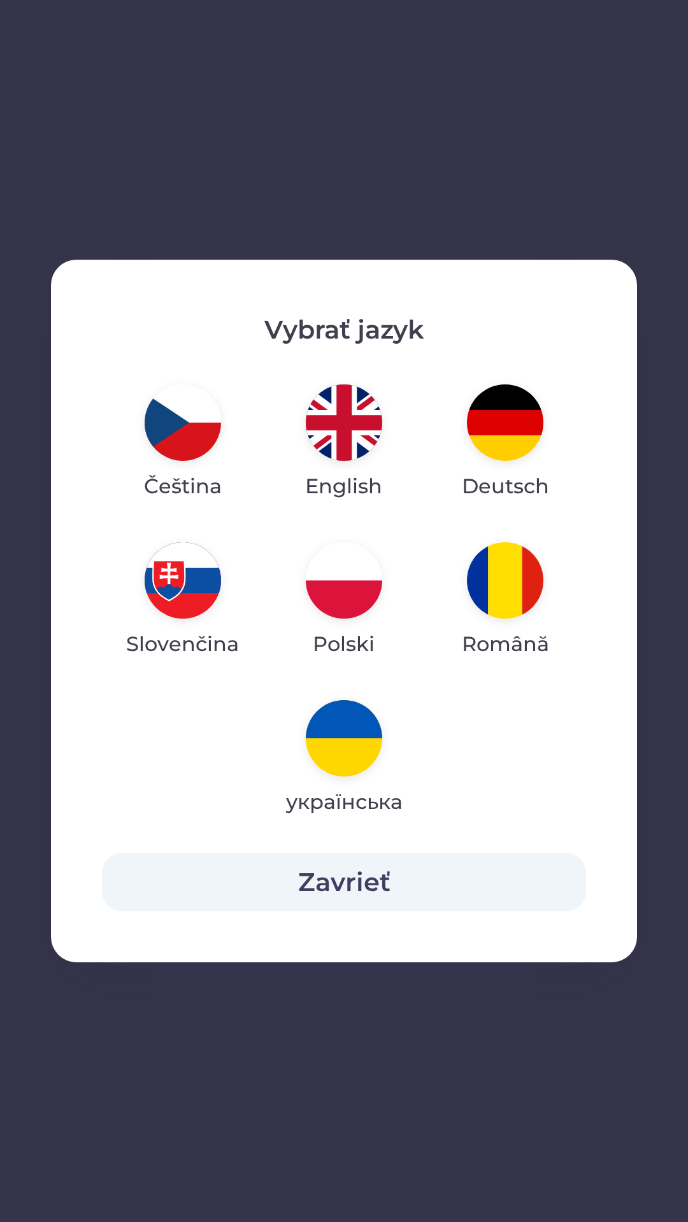
click at [360, 432] on img "button" at bounding box center [344, 423] width 76 height 76
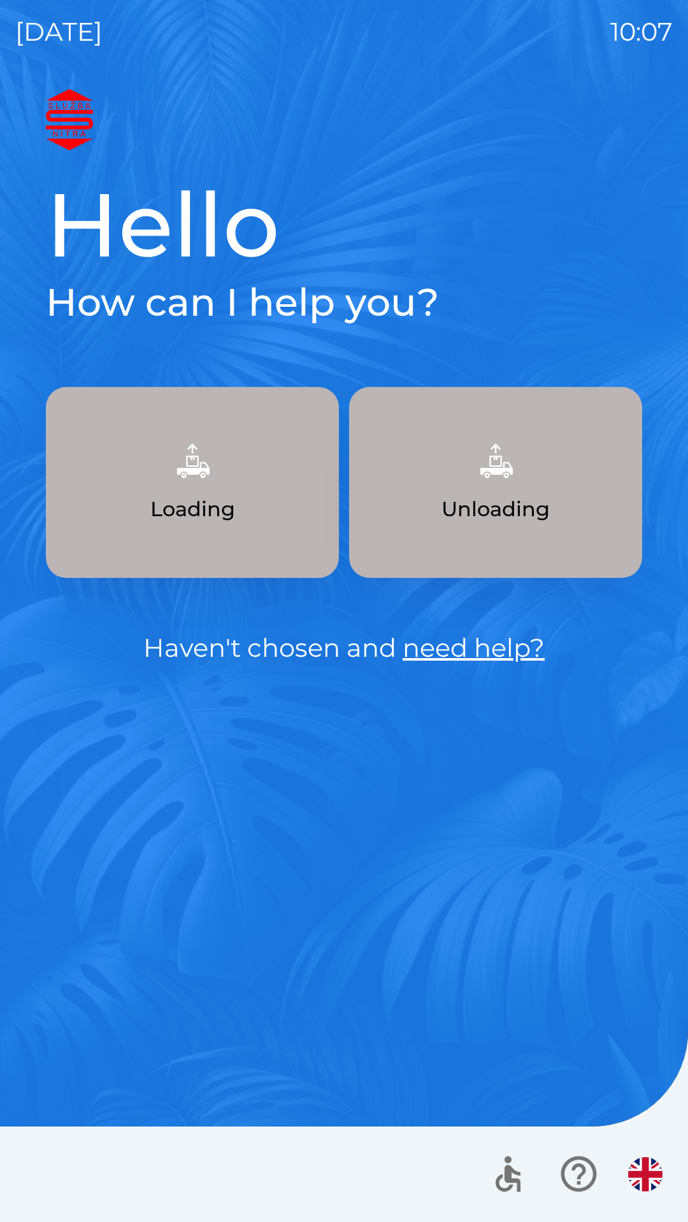
click at [660, 1165] on img "button" at bounding box center [645, 1174] width 34 height 34
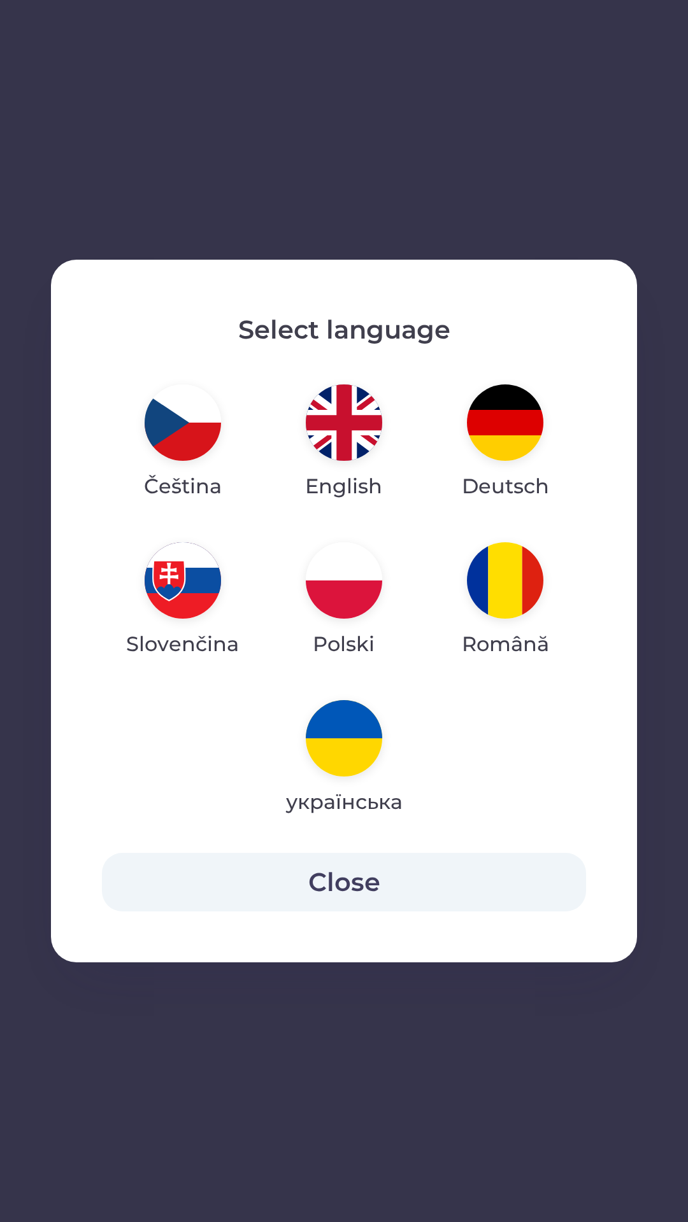
click at [505, 584] on img "button" at bounding box center [505, 580] width 76 height 76
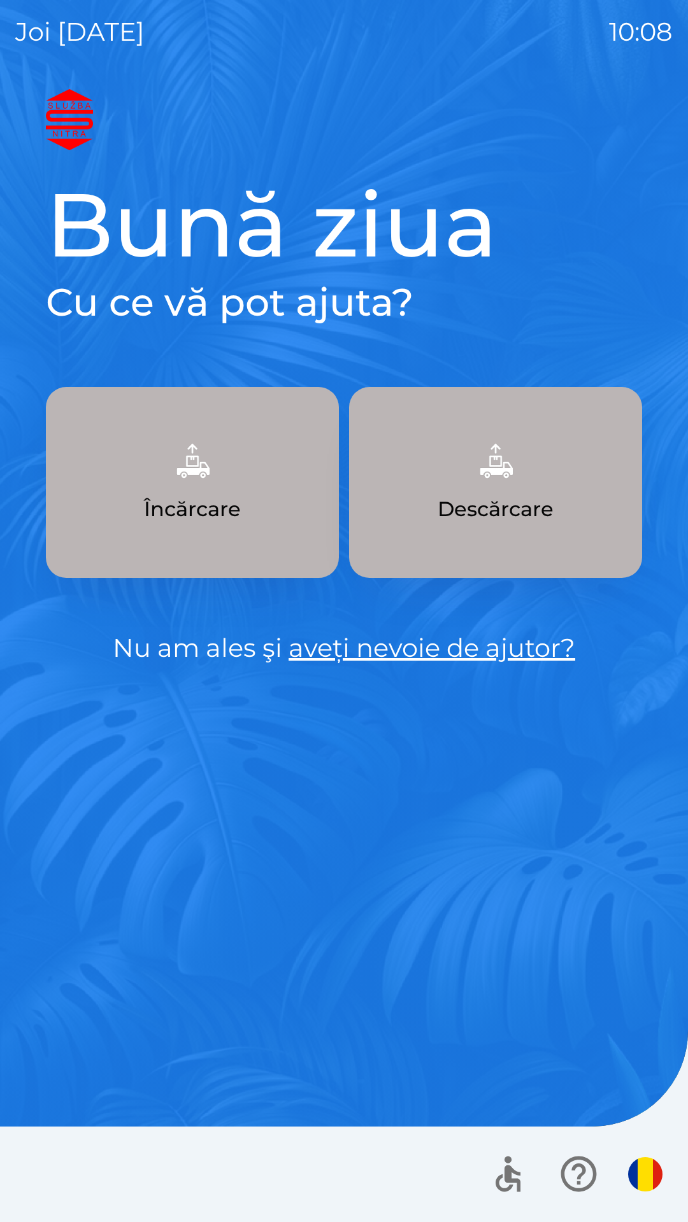
click at [518, 1174] on icon "button" at bounding box center [507, 1179] width 25 height 27
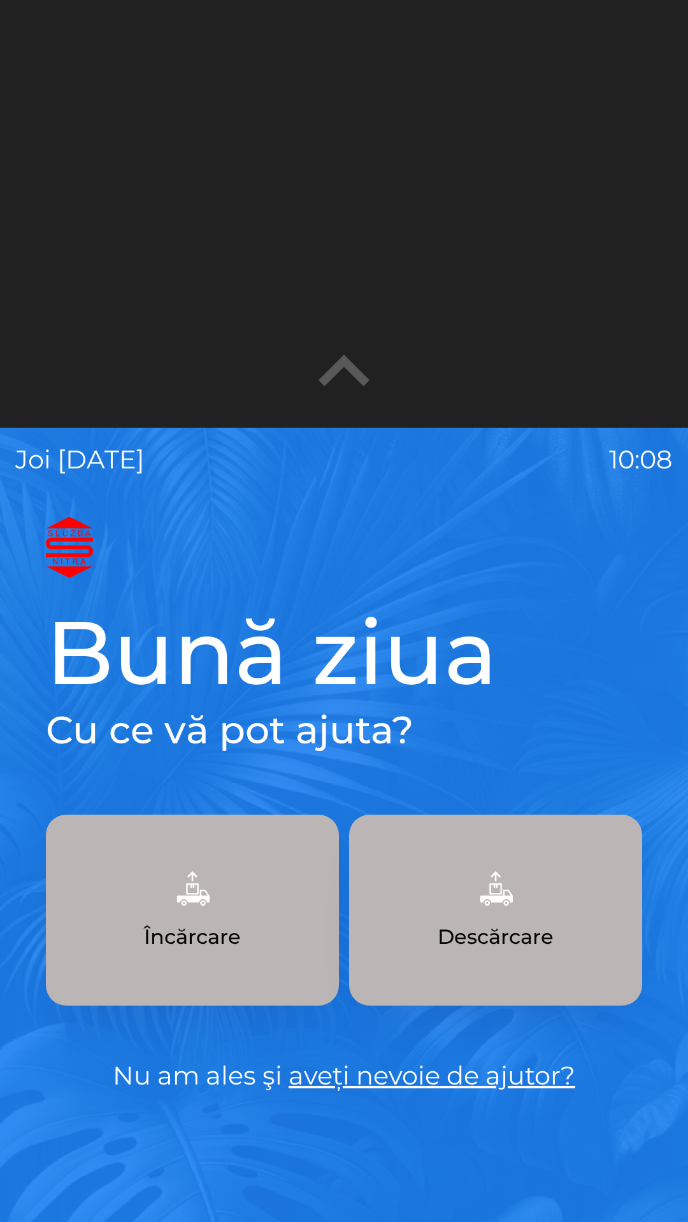
click at [361, 354] on icon "button" at bounding box center [344, 372] width 102 height 102
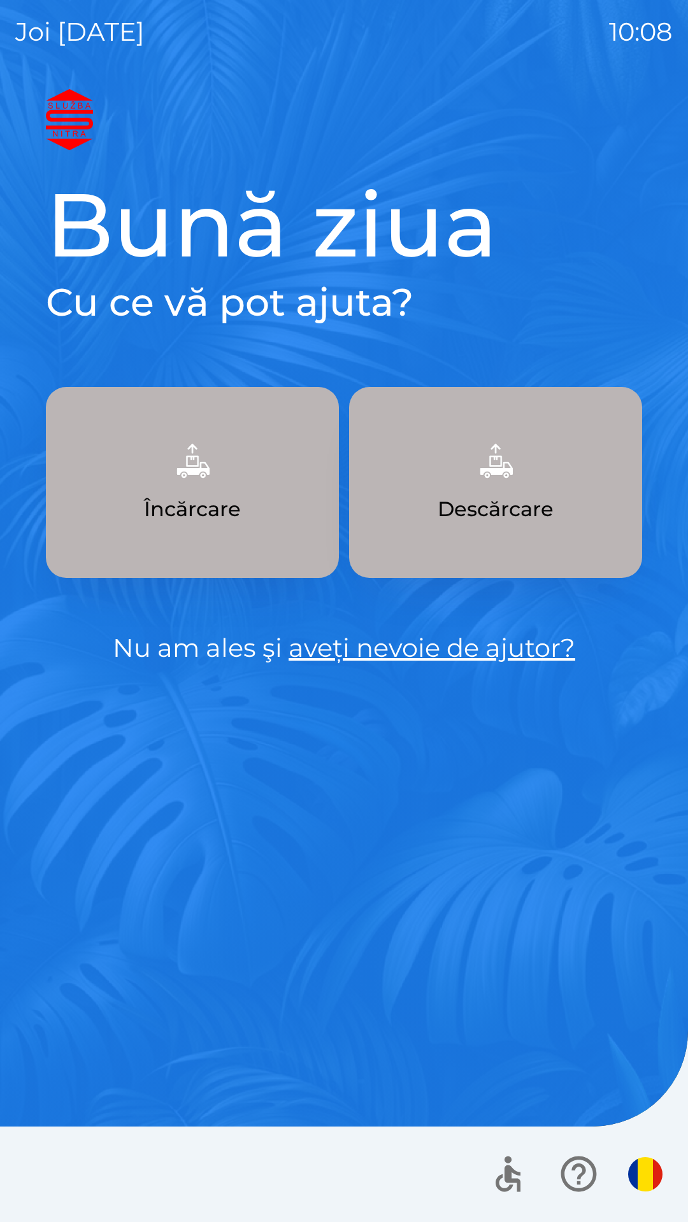
click at [646, 1169] on img "button" at bounding box center [645, 1174] width 34 height 34
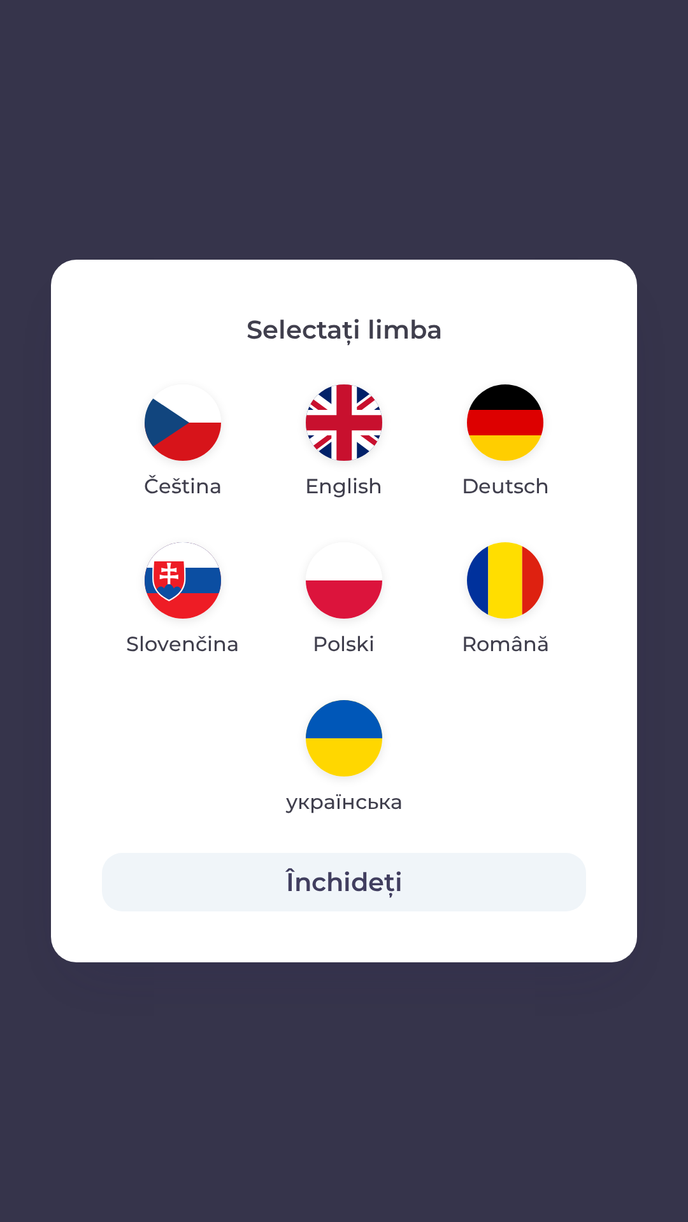
click at [189, 574] on img "button" at bounding box center [183, 580] width 76 height 76
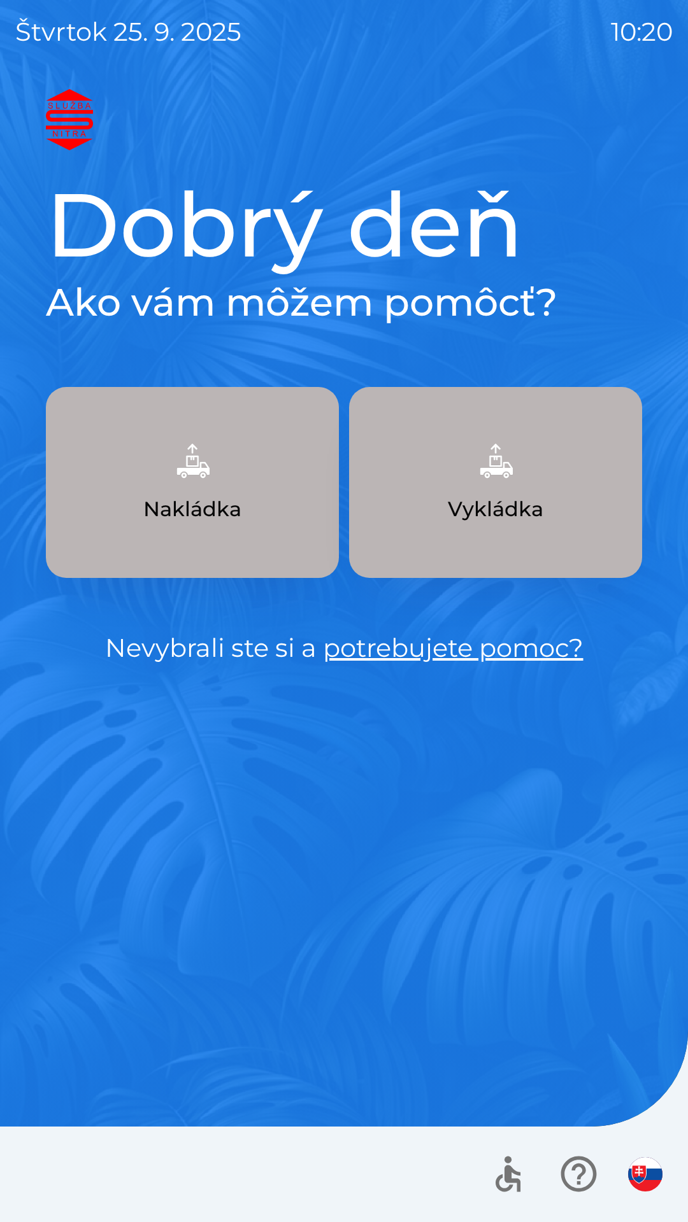
click at [582, 1166] on icon "button" at bounding box center [578, 1175] width 36 height 36
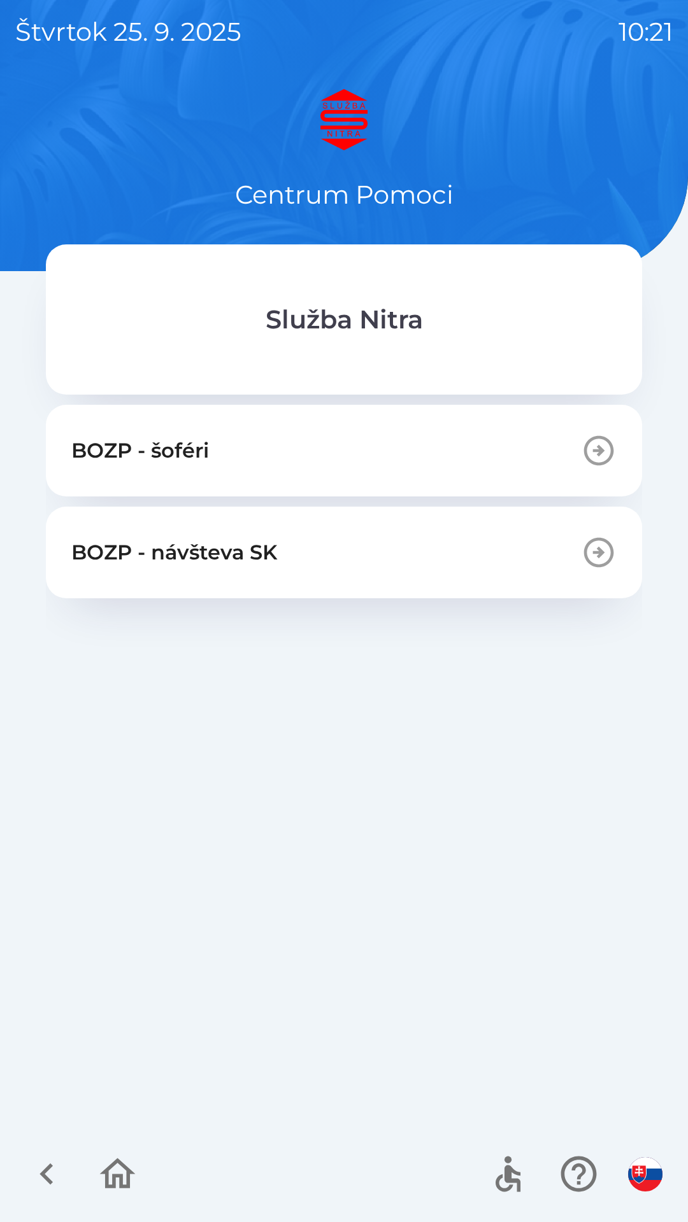
click at [588, 1171] on icon "button" at bounding box center [578, 1174] width 43 height 43
click at [589, 1176] on icon "button" at bounding box center [578, 1174] width 43 height 43
click at [585, 1180] on icon "button" at bounding box center [578, 1174] width 43 height 43
click at [115, 1181] on icon "button" at bounding box center [118, 1174] width 36 height 31
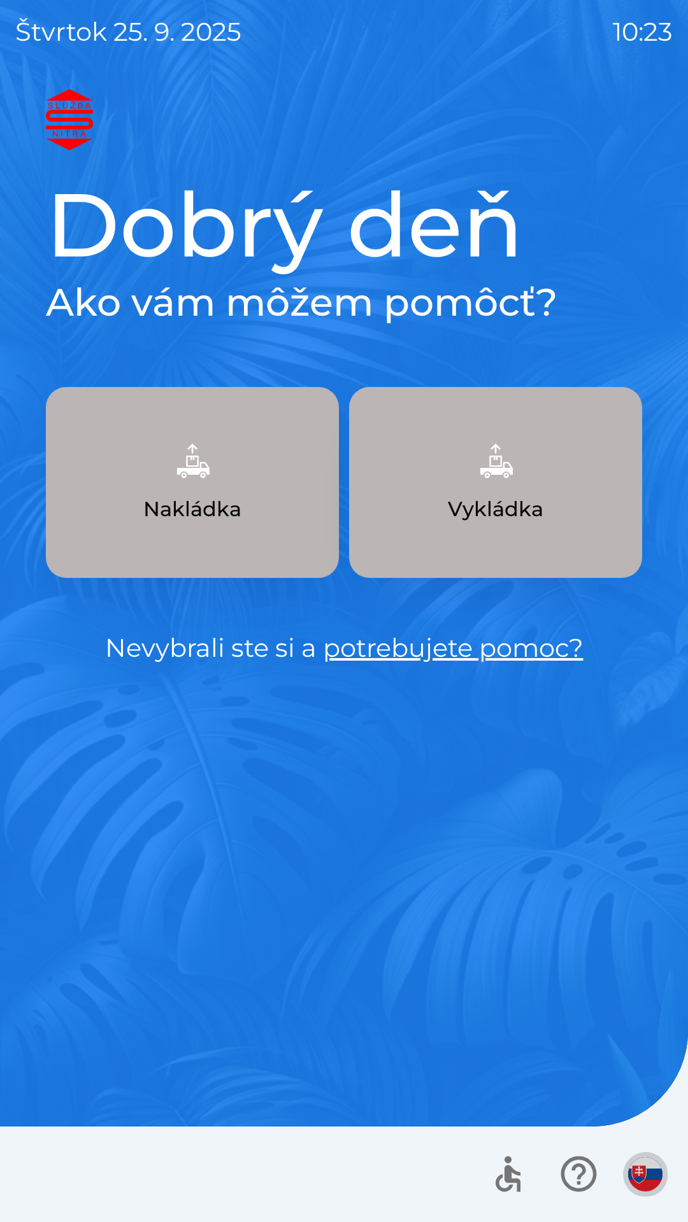
click at [642, 1178] on img "button" at bounding box center [645, 1174] width 34 height 34
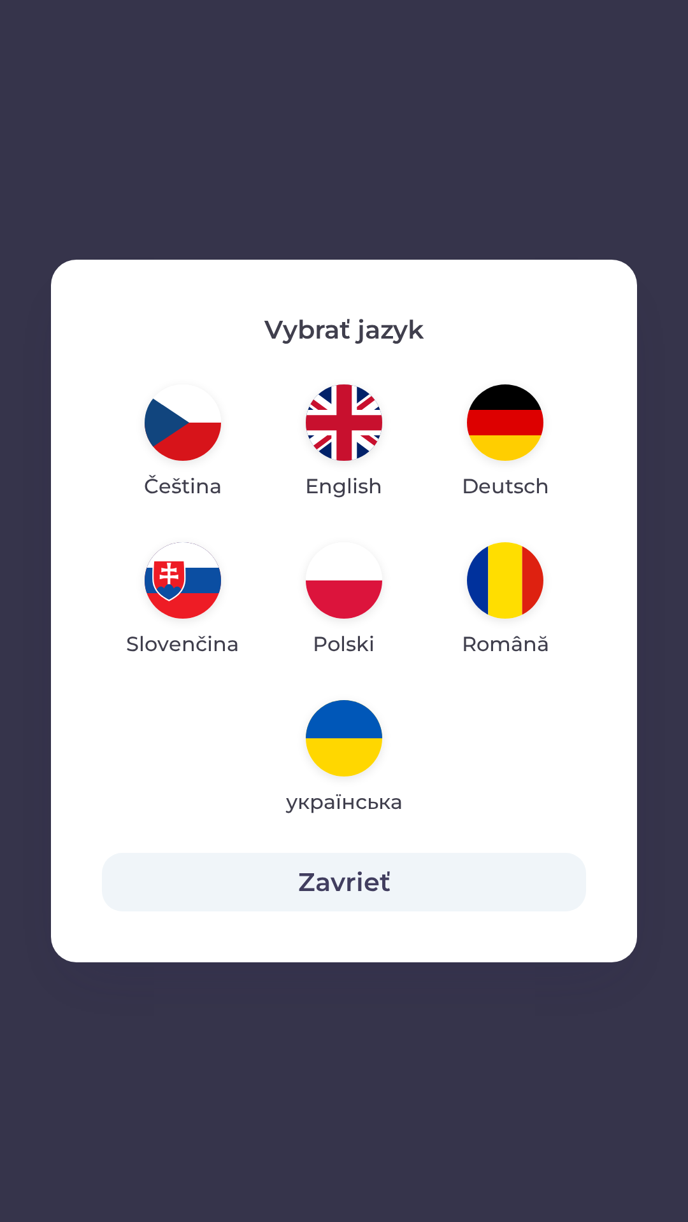
click at [350, 889] on button "Zavrieť" at bounding box center [344, 882] width 484 height 59
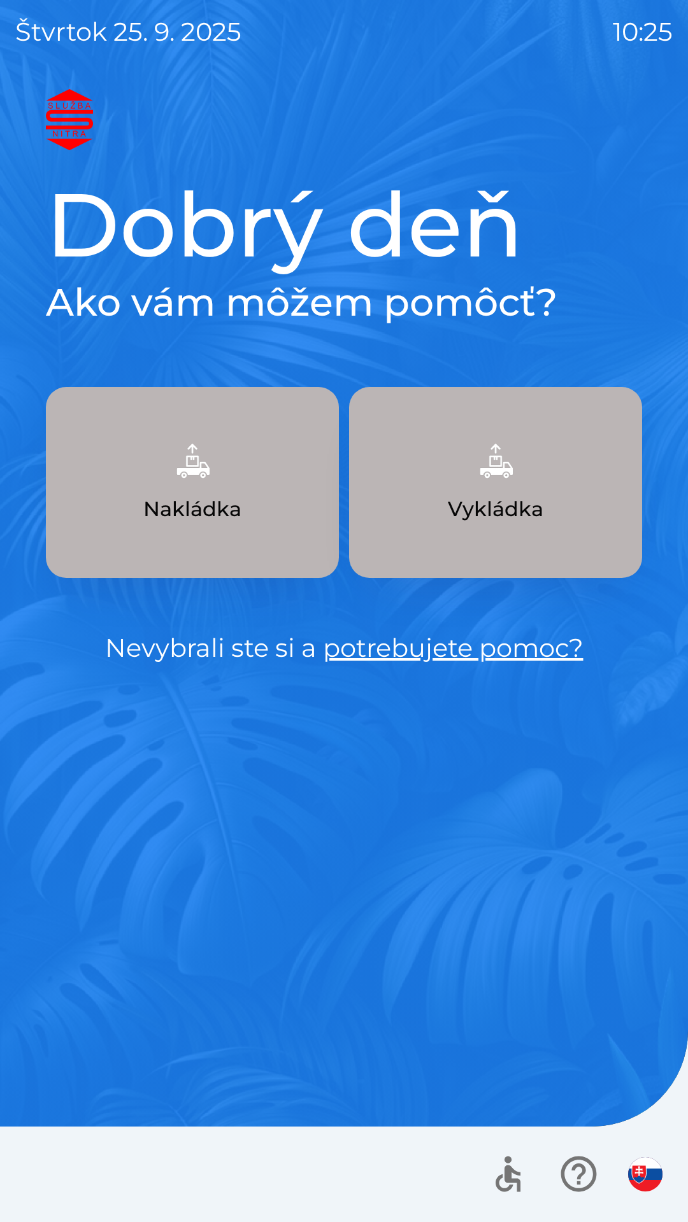
click at [208, 504] on p "Nakládka" at bounding box center [192, 509] width 98 height 31
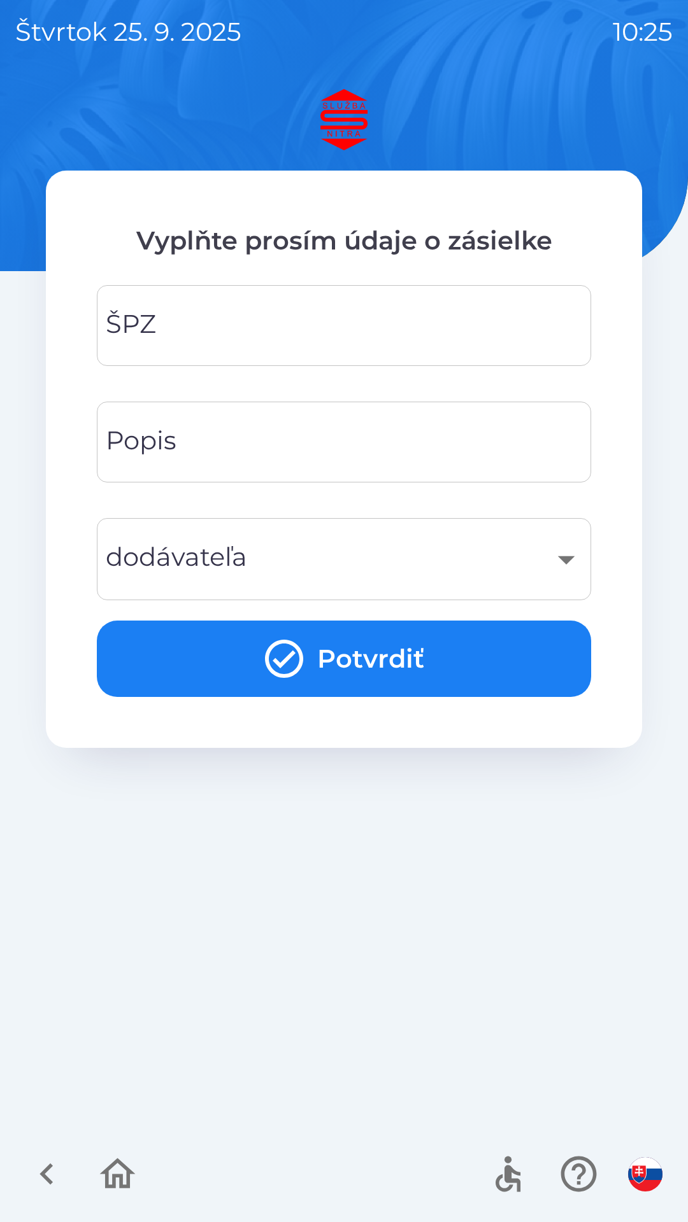
click at [41, 1160] on icon "button" at bounding box center [46, 1174] width 43 height 43
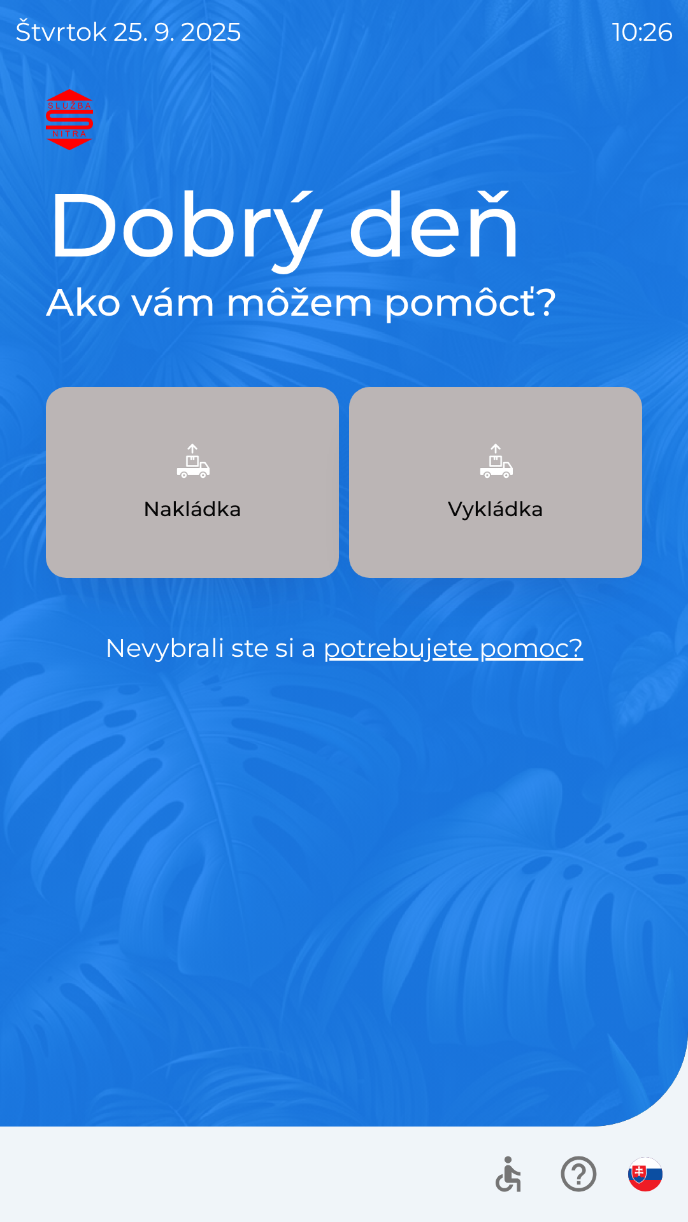
click at [457, 520] on p "Vykládka" at bounding box center [495, 509] width 95 height 31
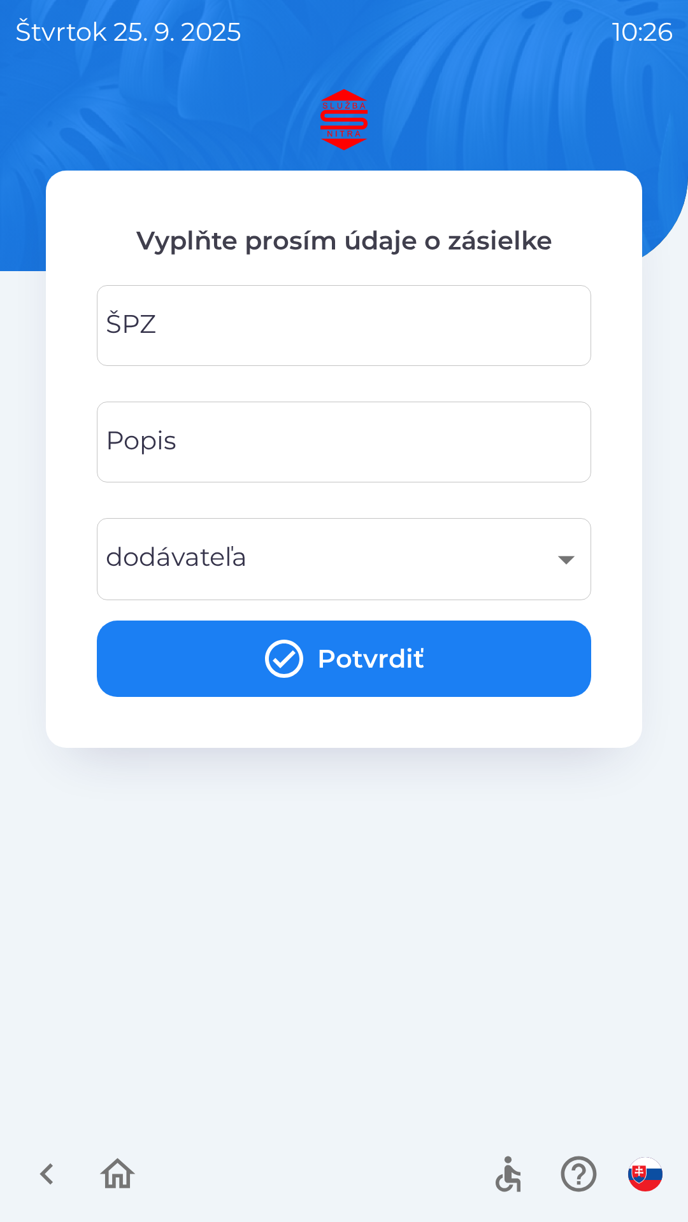
click at [179, 667] on button "Potvrdiť" at bounding box center [344, 659] width 494 height 76
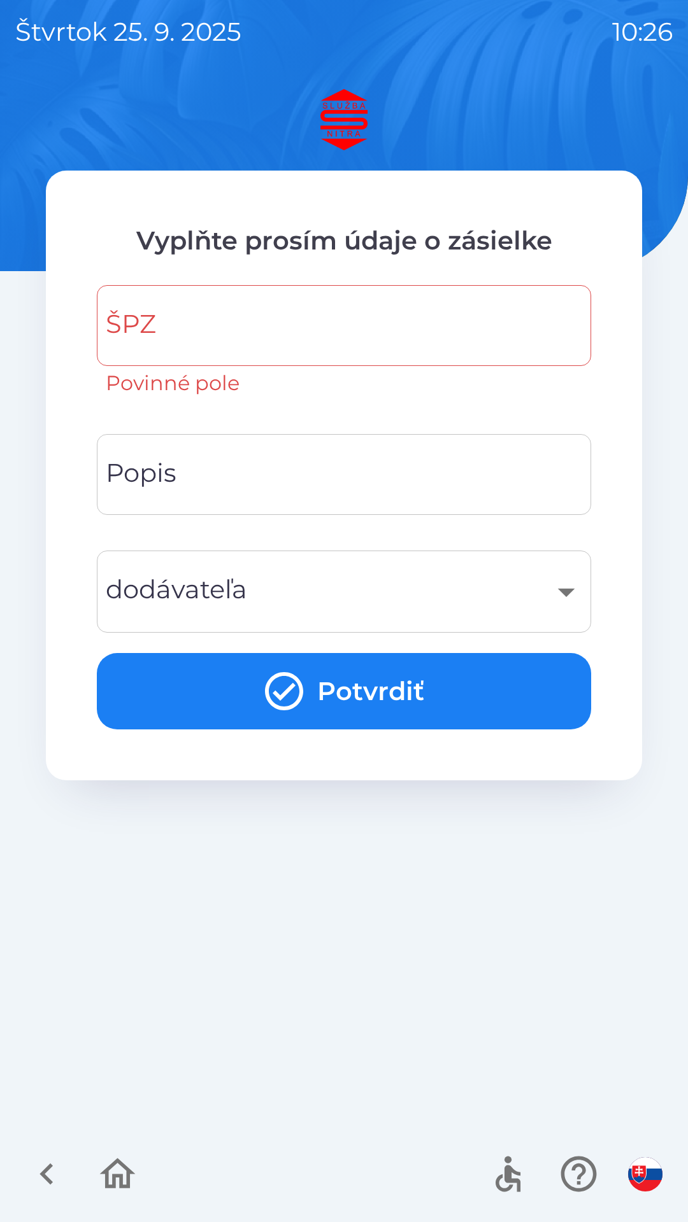
click at [202, 329] on input "ŠPZ" at bounding box center [343, 325] width 463 height 50
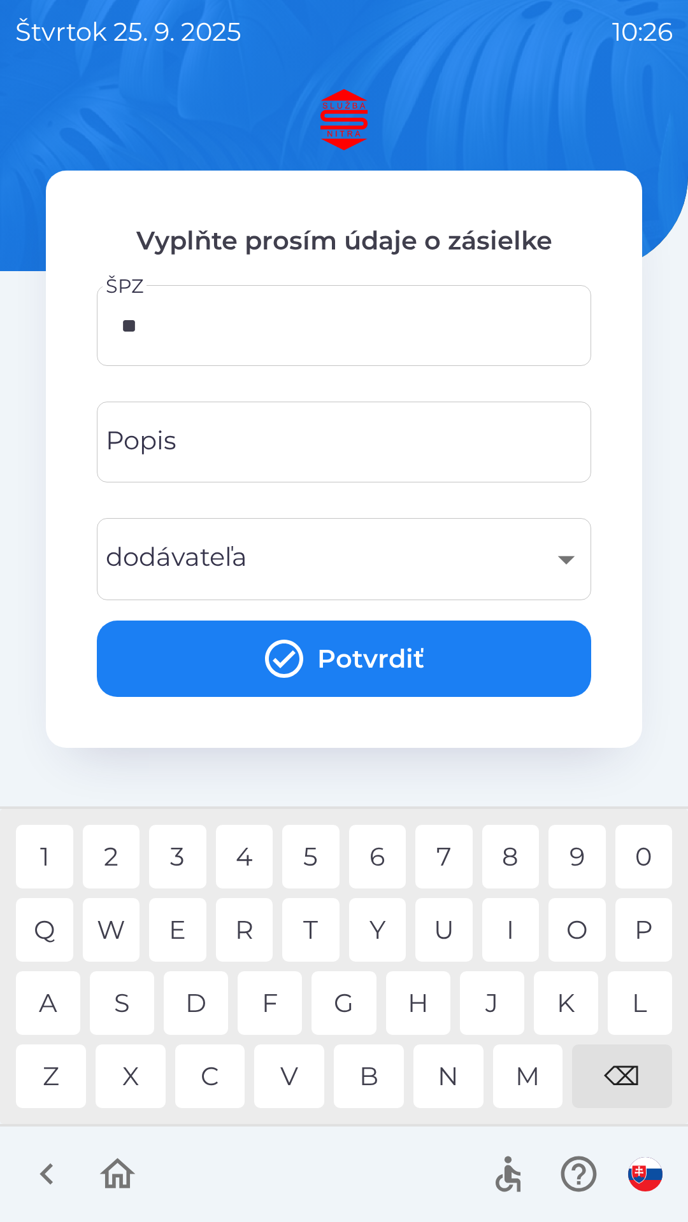
click at [49, 994] on div "A" at bounding box center [48, 1003] width 64 height 64
click at [446, 865] on div "7" at bounding box center [443, 857] width 57 height 64
type input "*******"
click at [345, 649] on button "Potvrdiť" at bounding box center [344, 659] width 494 height 76
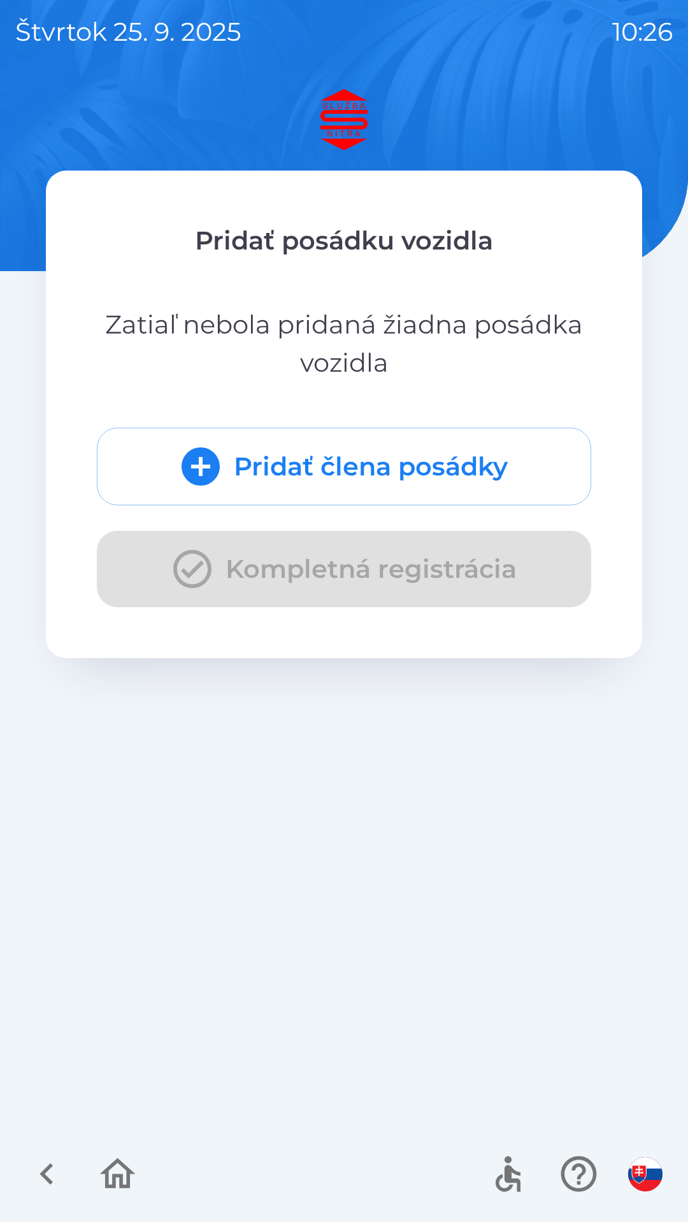
click at [333, 500] on button "Pridať člena posádky" at bounding box center [344, 467] width 494 height 78
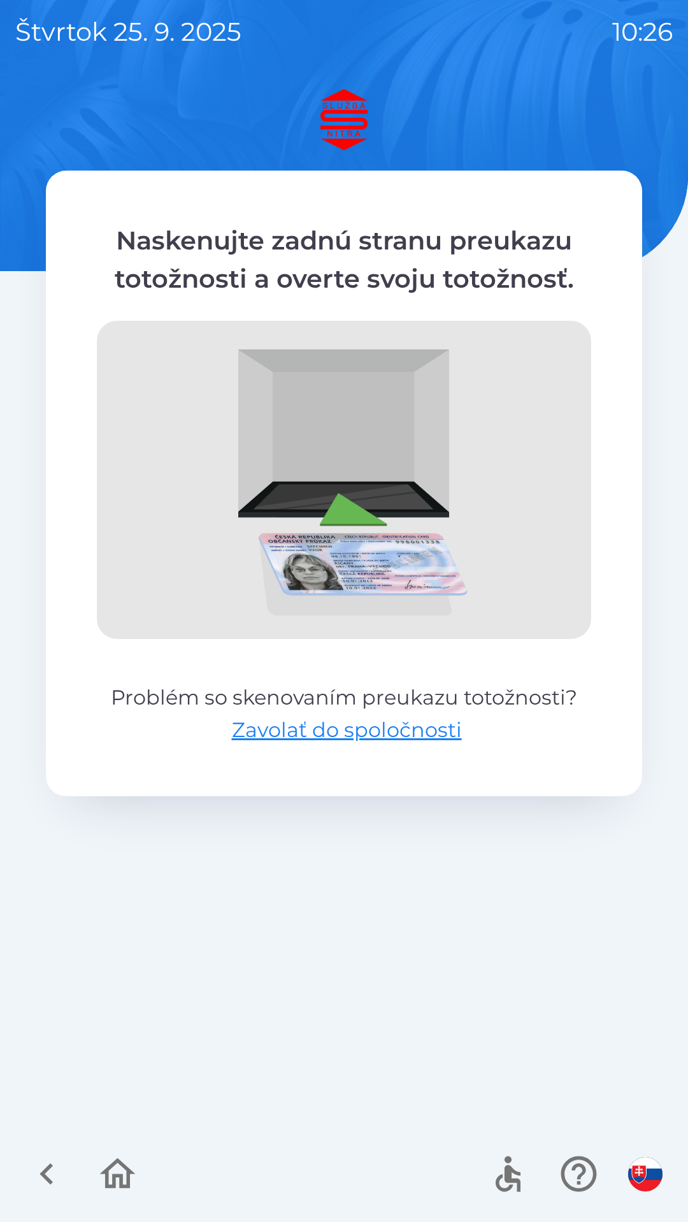
click at [120, 1182] on icon "button" at bounding box center [118, 1174] width 36 height 31
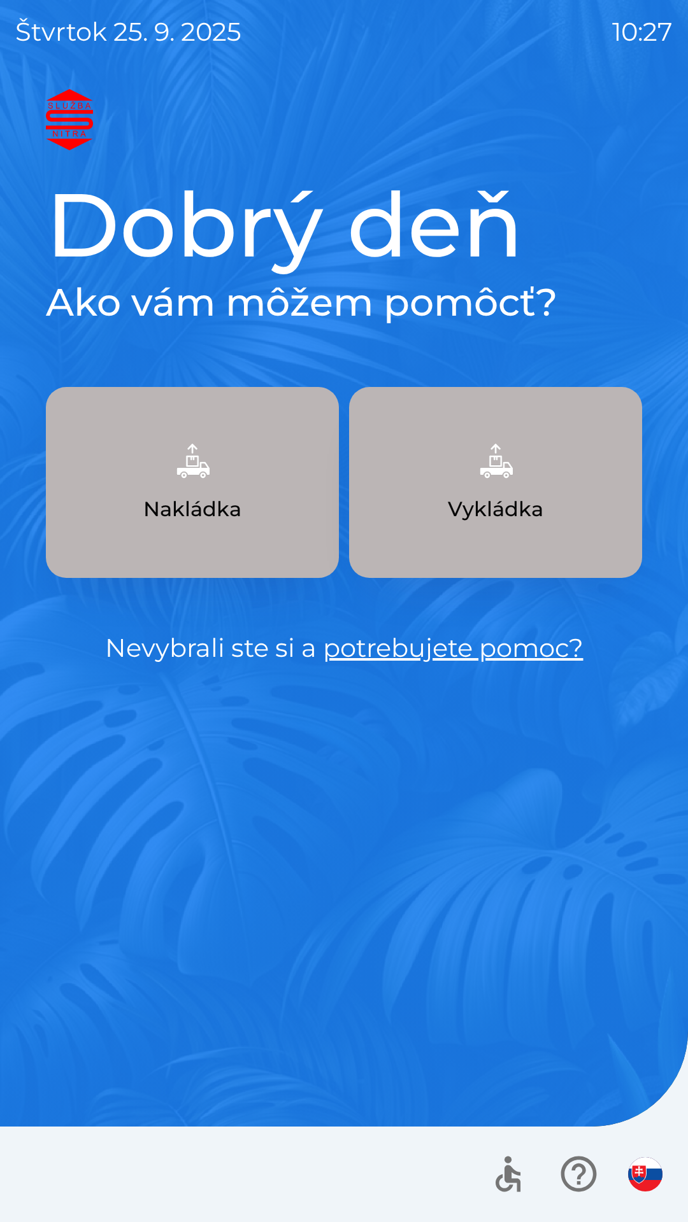
click at [507, 482] on img "button" at bounding box center [495, 461] width 56 height 56
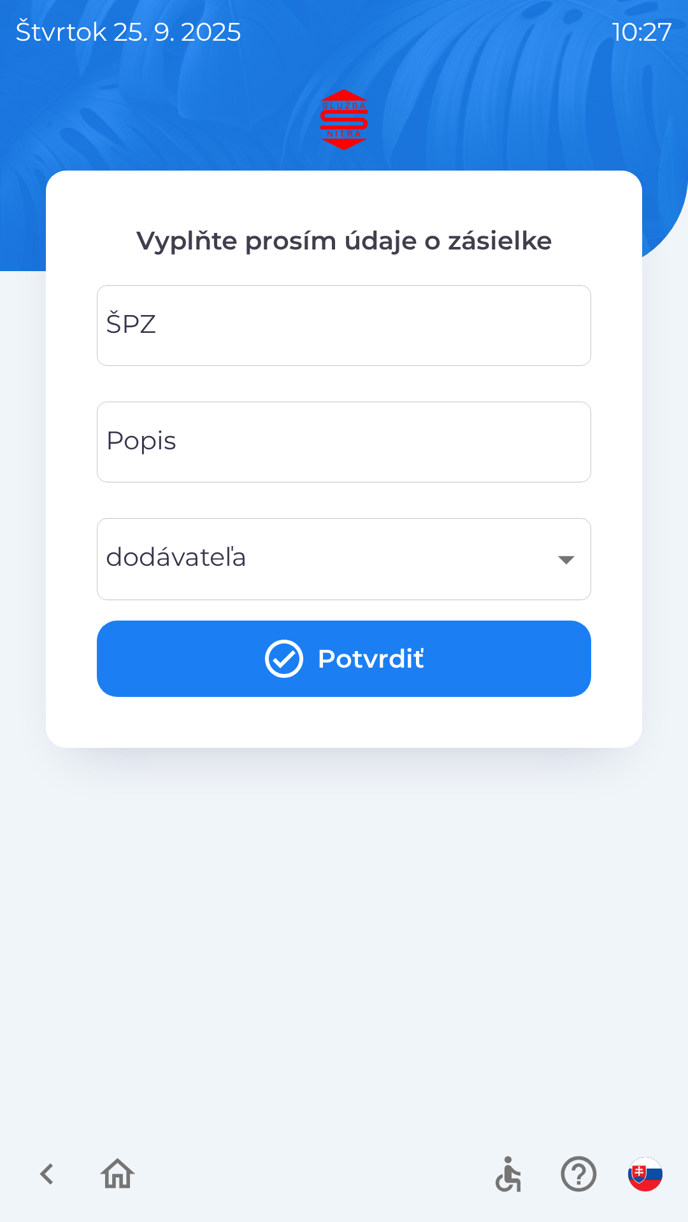
click at [272, 324] on input "ŠPZ" at bounding box center [343, 325] width 463 height 50
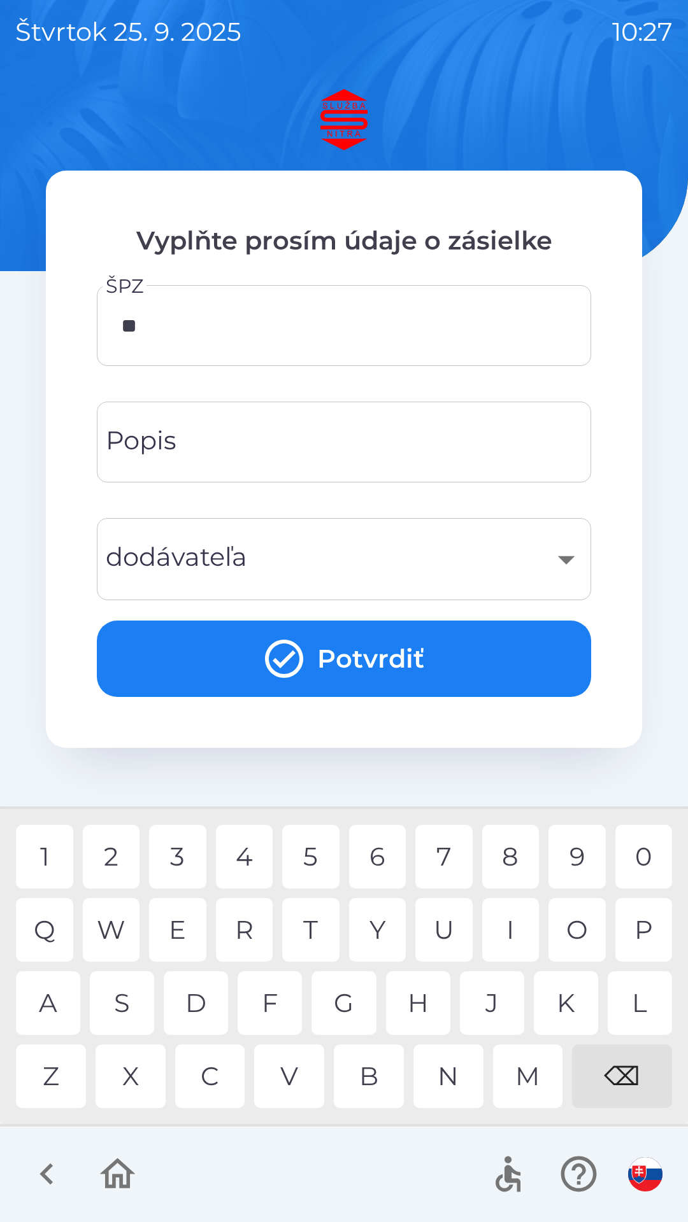
click at [50, 1012] on div "A" at bounding box center [48, 1003] width 64 height 64
click at [567, 856] on div "9" at bounding box center [576, 857] width 57 height 64
type input "*******"
click at [290, 451] on input "Popis" at bounding box center [343, 442] width 463 height 50
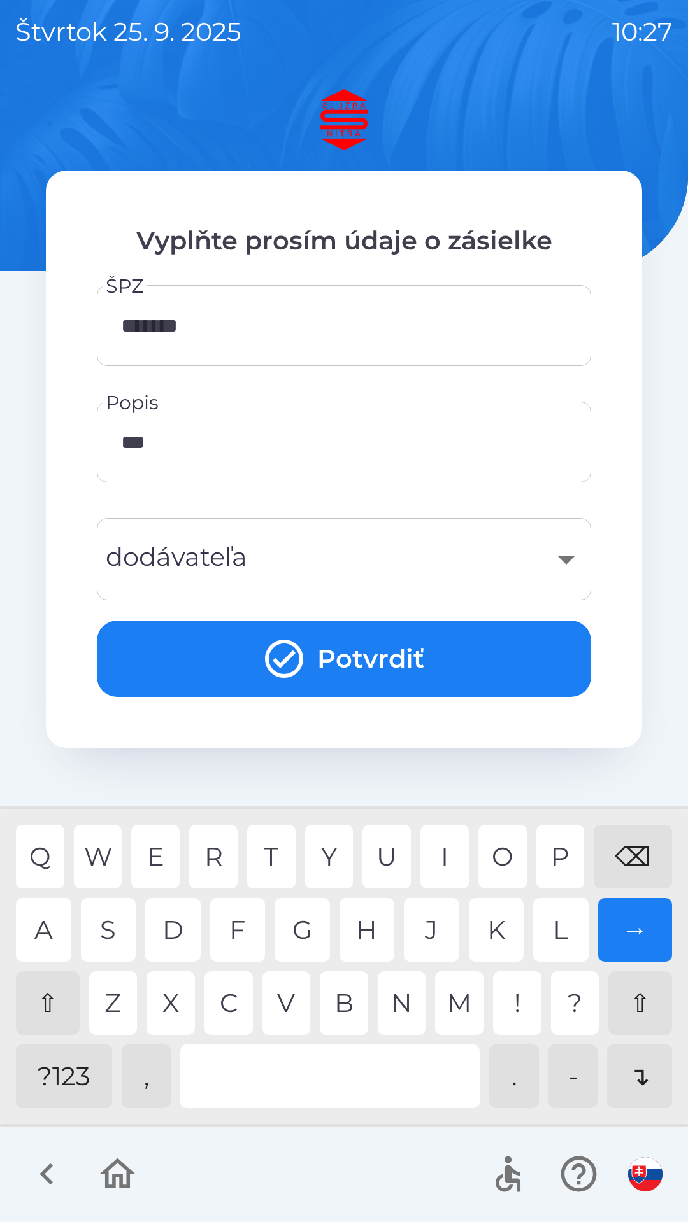
click at [378, 858] on div "U" at bounding box center [386, 857] width 48 height 64
click at [110, 933] on div "S" at bounding box center [108, 930] width 55 height 64
type input "******"
click at [338, 563] on div "​" at bounding box center [343, 559] width 463 height 52
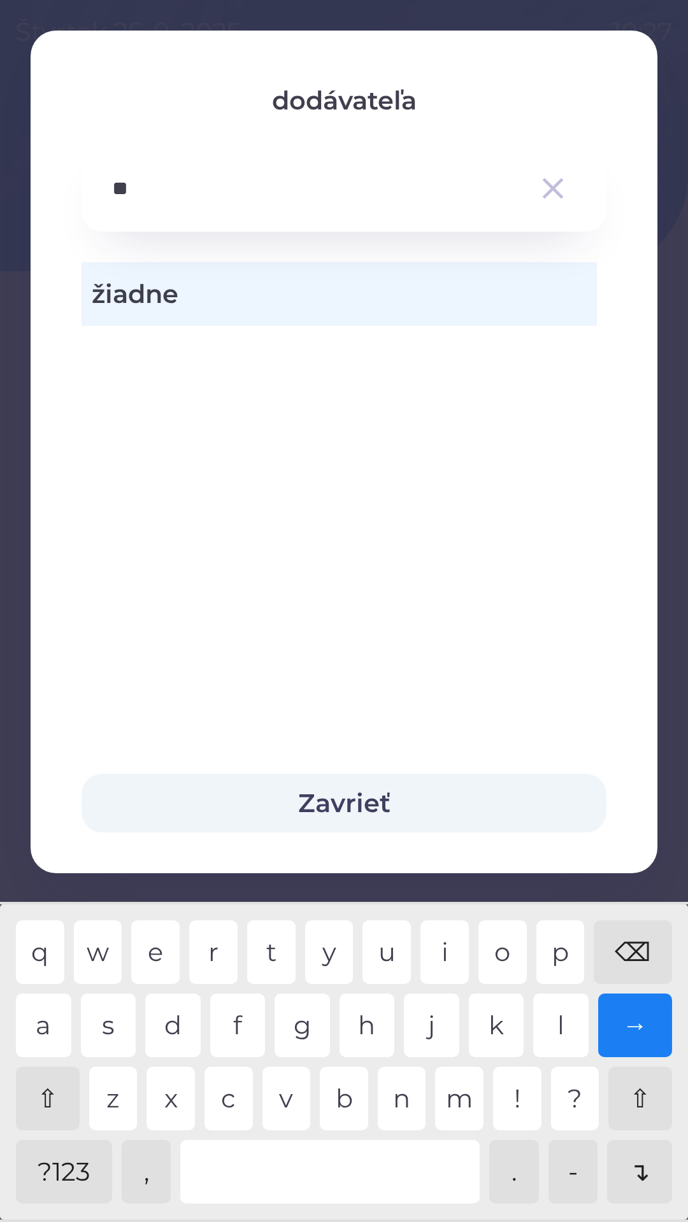
click at [461, 1111] on div "m" at bounding box center [459, 1099] width 48 height 64
type input "******"
click at [358, 1031] on div "h" at bounding box center [366, 1026] width 55 height 64
click at [380, 807] on button "Zavrieť" at bounding box center [343, 803] width 525 height 59
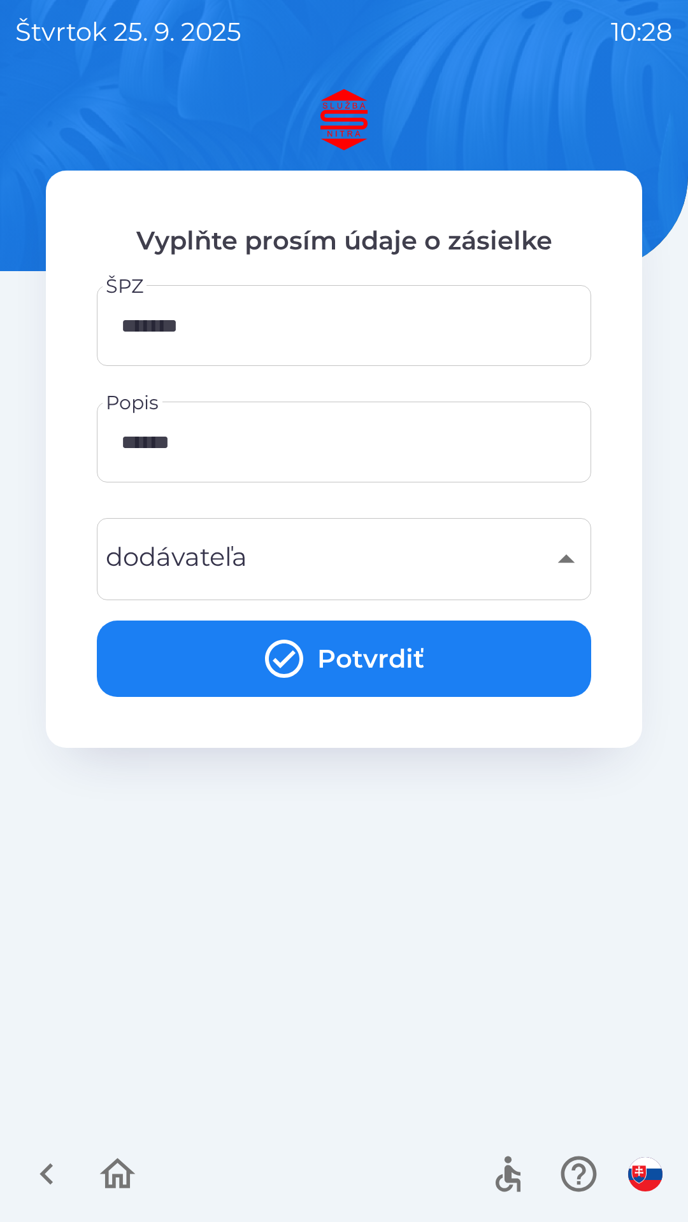
click at [556, 566] on div "​" at bounding box center [343, 559] width 463 height 52
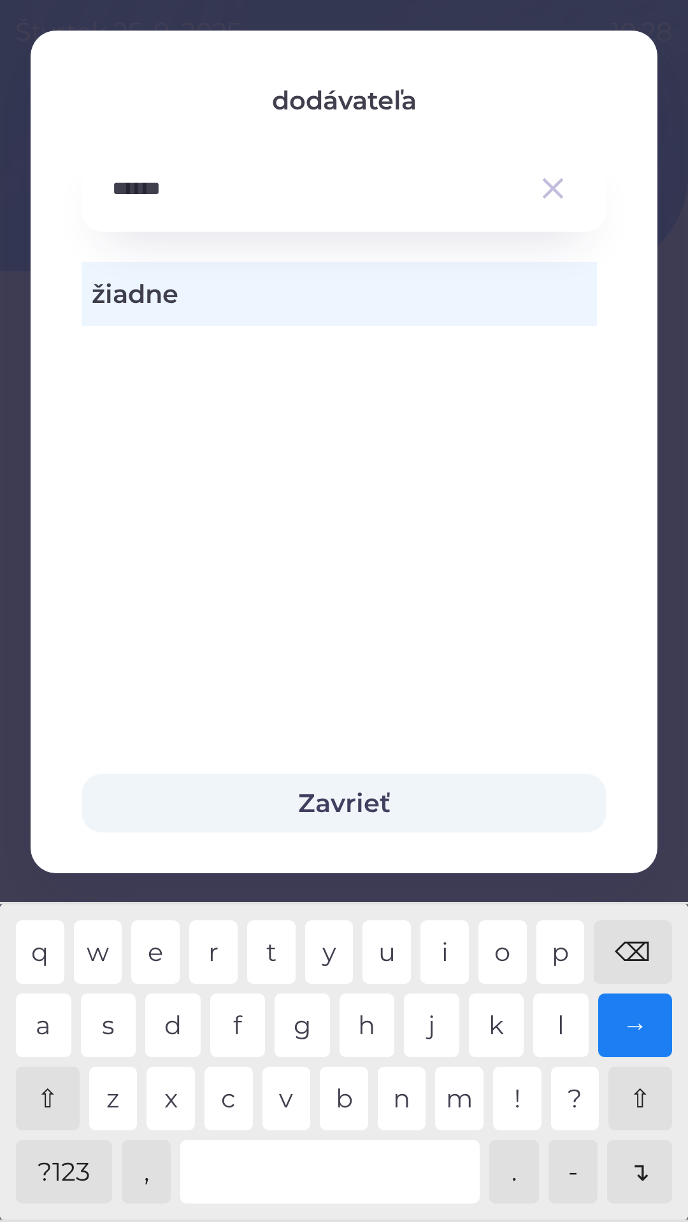
click at [649, 1021] on div "→" at bounding box center [635, 1026] width 74 height 64
click at [362, 805] on button "Zavrieť" at bounding box center [343, 803] width 525 height 59
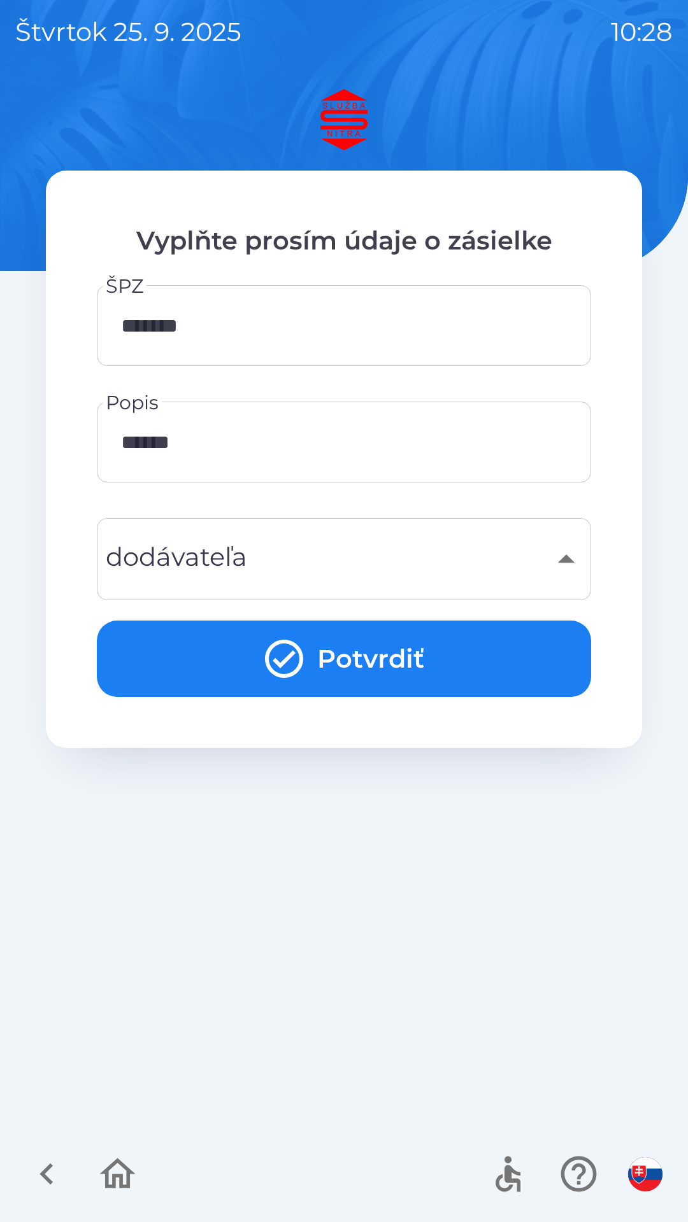
click at [421, 652] on button "Potvrdiť" at bounding box center [344, 659] width 494 height 76
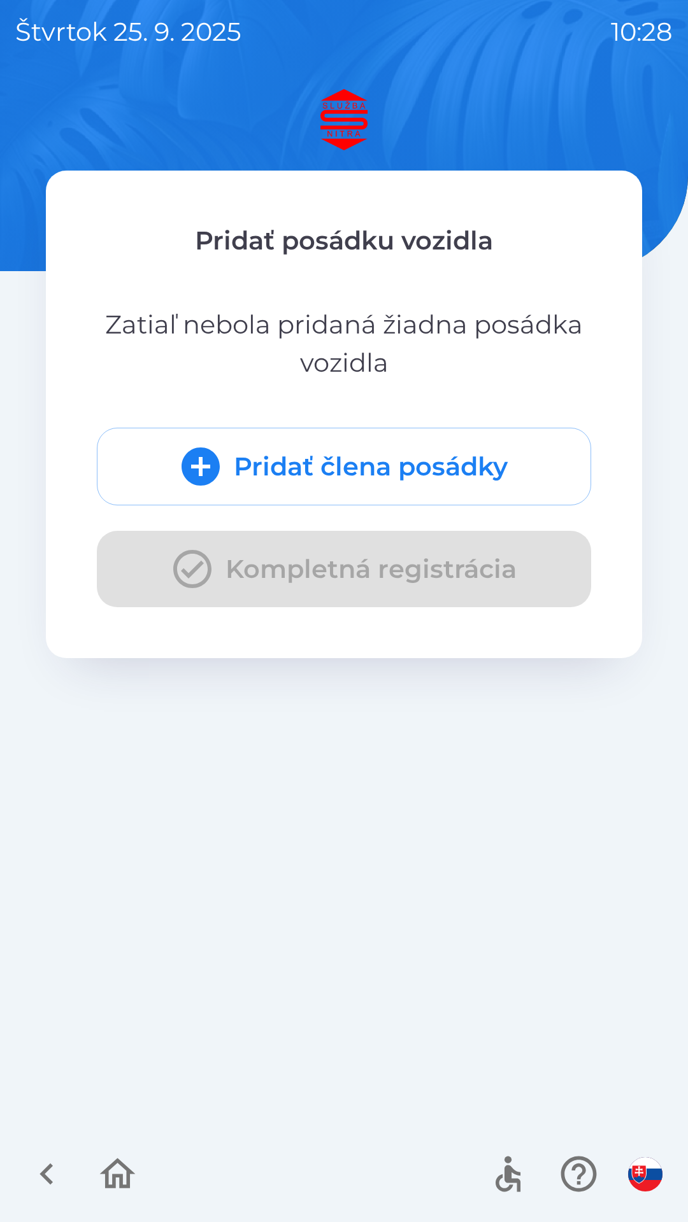
click at [300, 572] on div "Pridať člena posádky Kompletná registrácia" at bounding box center [344, 518] width 494 height 180
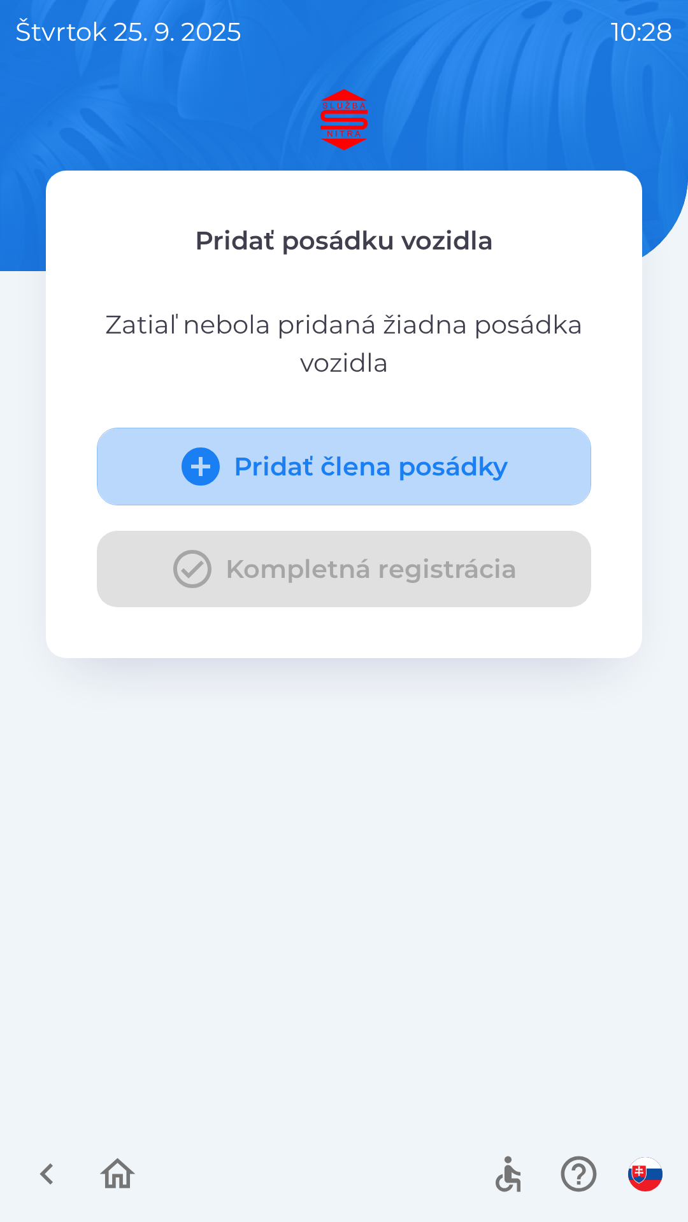
click at [321, 462] on button "Pridať člena posádky" at bounding box center [344, 467] width 494 height 78
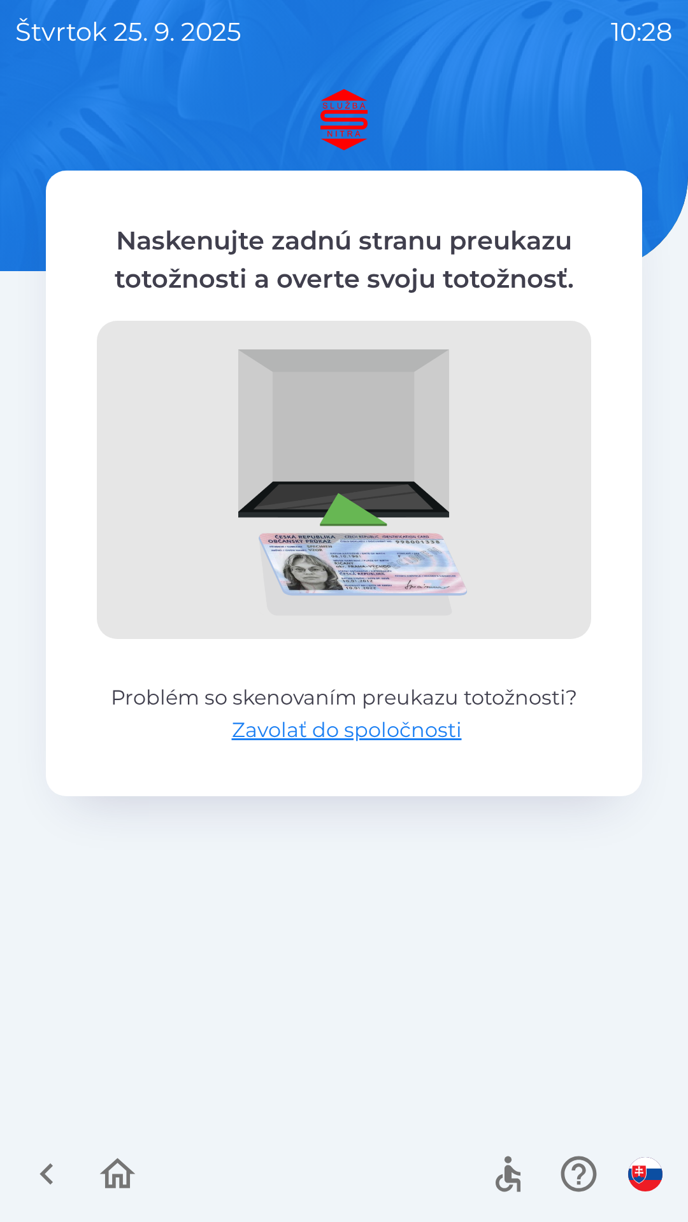
click at [311, 901] on div "Naskenujte zadnú stranu preukazu totožnosti a overte svoju totožnosť. Problém s…" at bounding box center [343, 655] width 657 height 1133
click at [77, 894] on div "Naskenujte zadnú stranu preukazu totožnosti a overte svoju totožnosť. Problém s…" at bounding box center [343, 655] width 657 height 1133
click at [126, 919] on div "Naskenujte zadnú stranu preukazu totožnosti a overte svoju totožnosť. Problém s…" at bounding box center [343, 655] width 657 height 1133
click at [109, 926] on div "Naskenujte zadnú stranu preukazu totožnosti a overte svoju totožnosť. Problém s…" at bounding box center [343, 655] width 657 height 1133
click at [108, 935] on div "Naskenujte zadnú stranu preukazu totožnosti a overte svoju totožnosť. Problém s…" at bounding box center [343, 655] width 657 height 1133
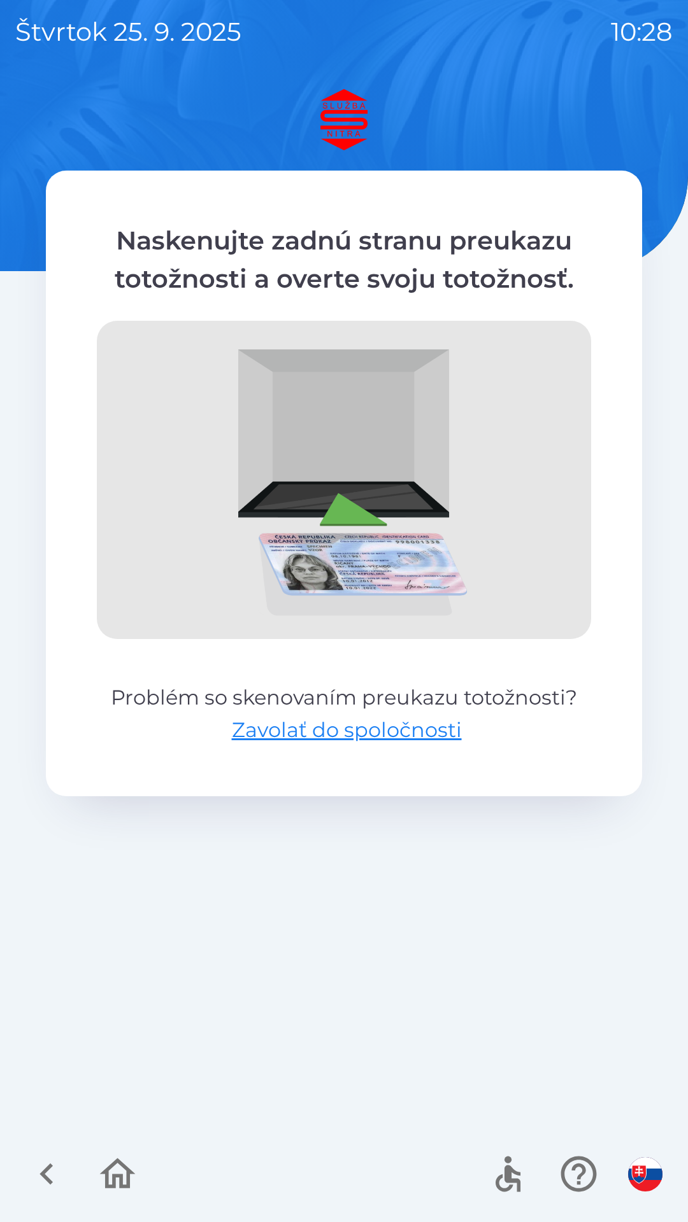
click at [321, 964] on div "Naskenujte zadnú stranu preukazu totožnosti a overte svoju totožnosť. Problém s…" at bounding box center [343, 655] width 657 height 1133
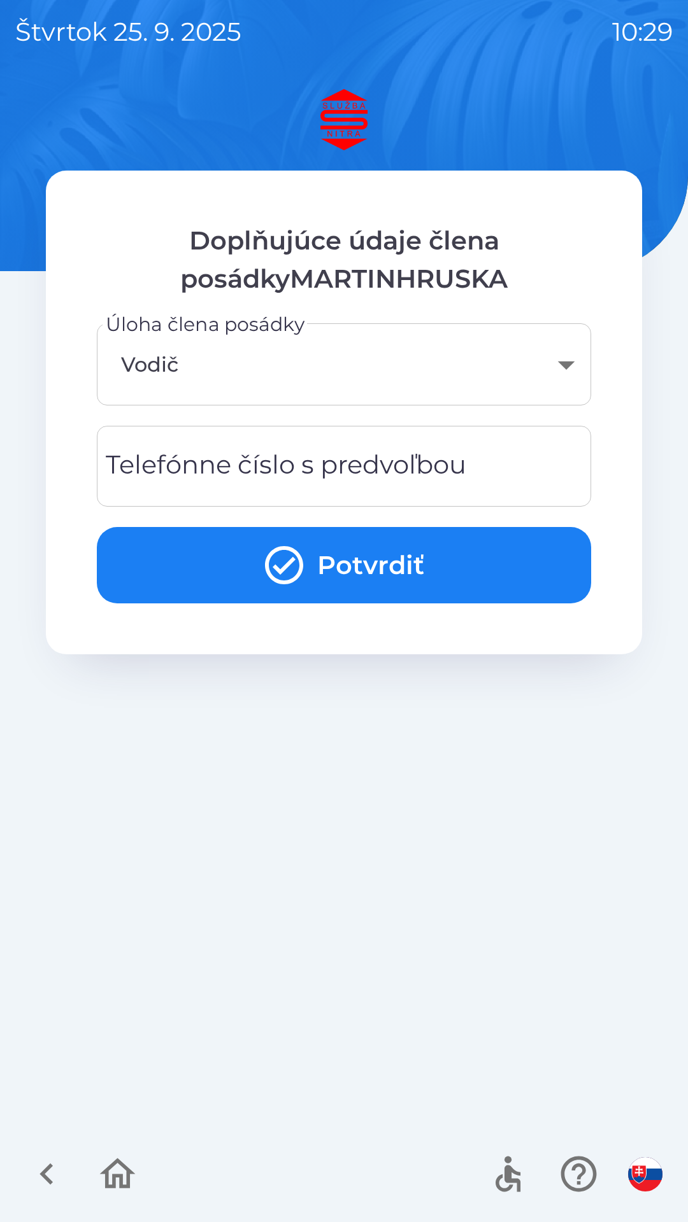
click at [327, 463] on div "Telefónne číslo s predvoľbou Telefónne číslo s predvoľbou" at bounding box center [344, 466] width 494 height 81
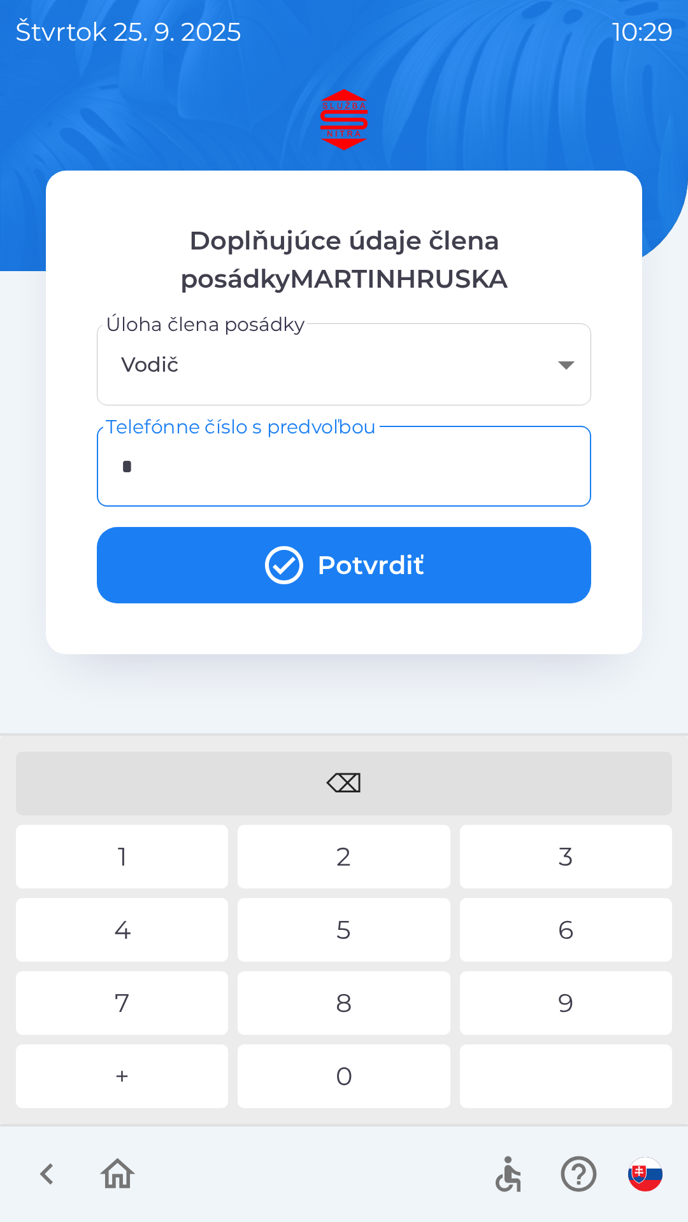
click at [127, 1086] on div "+" at bounding box center [122, 1077] width 212 height 64
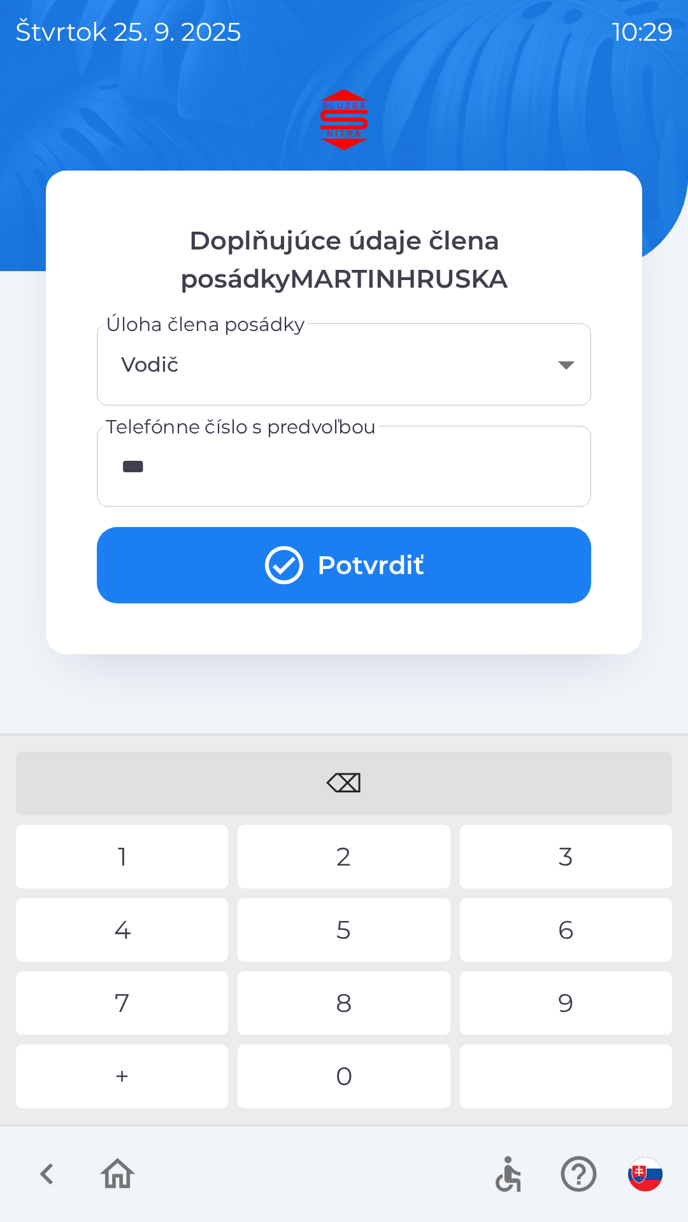
click at [368, 852] on div "2" at bounding box center [343, 857] width 212 height 64
click at [364, 1072] on div "0" at bounding box center [343, 1077] width 212 height 64
click at [339, 851] on div "2" at bounding box center [343, 857] width 212 height 64
click at [570, 857] on div "3" at bounding box center [566, 857] width 212 height 64
type input "**********"
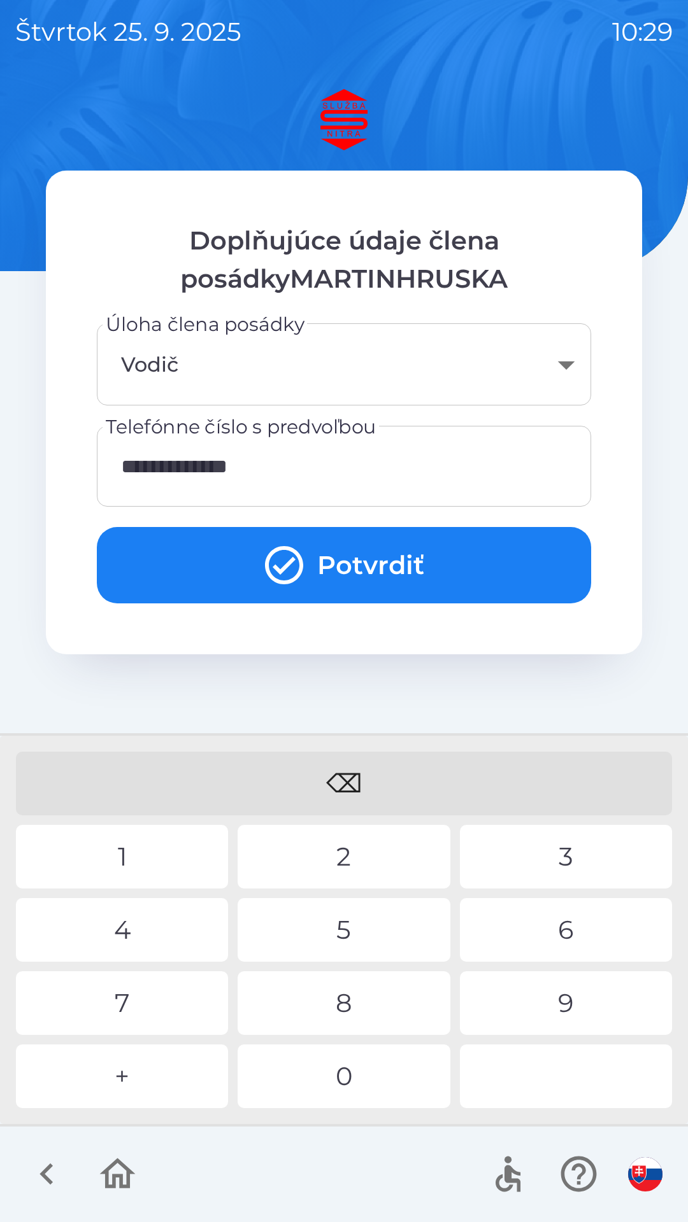
click at [339, 555] on button "Potvrdiť" at bounding box center [344, 565] width 494 height 76
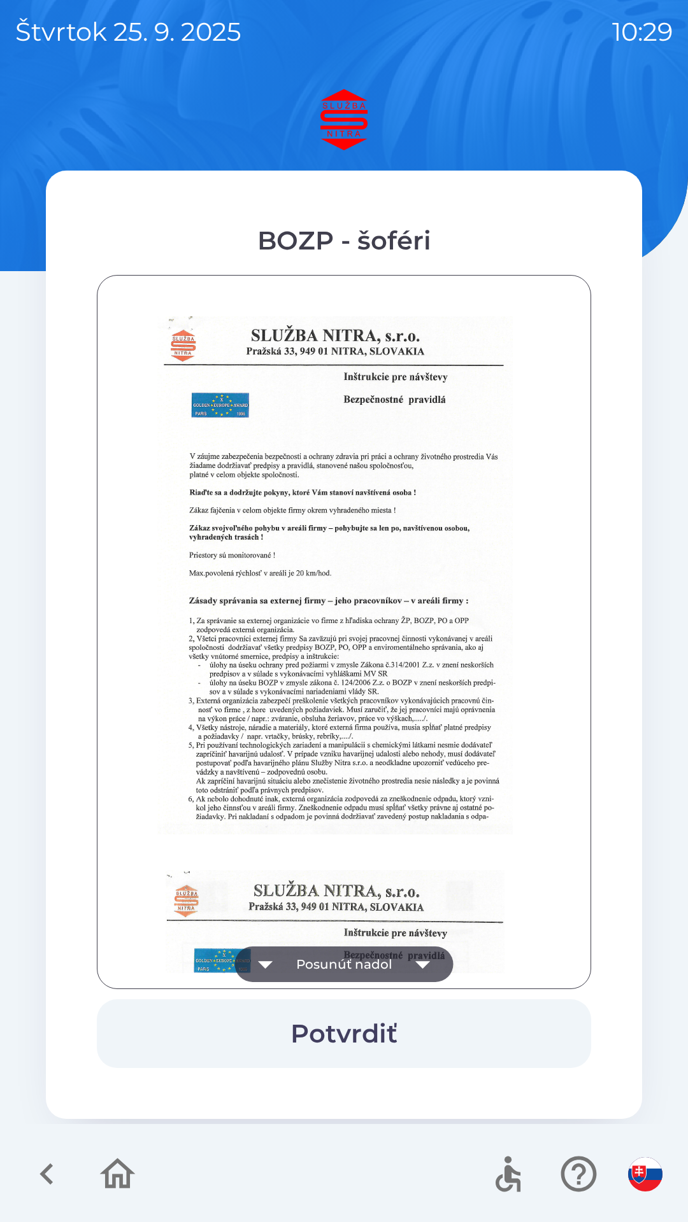
click at [429, 959] on icon "button" at bounding box center [423, 965] width 36 height 36
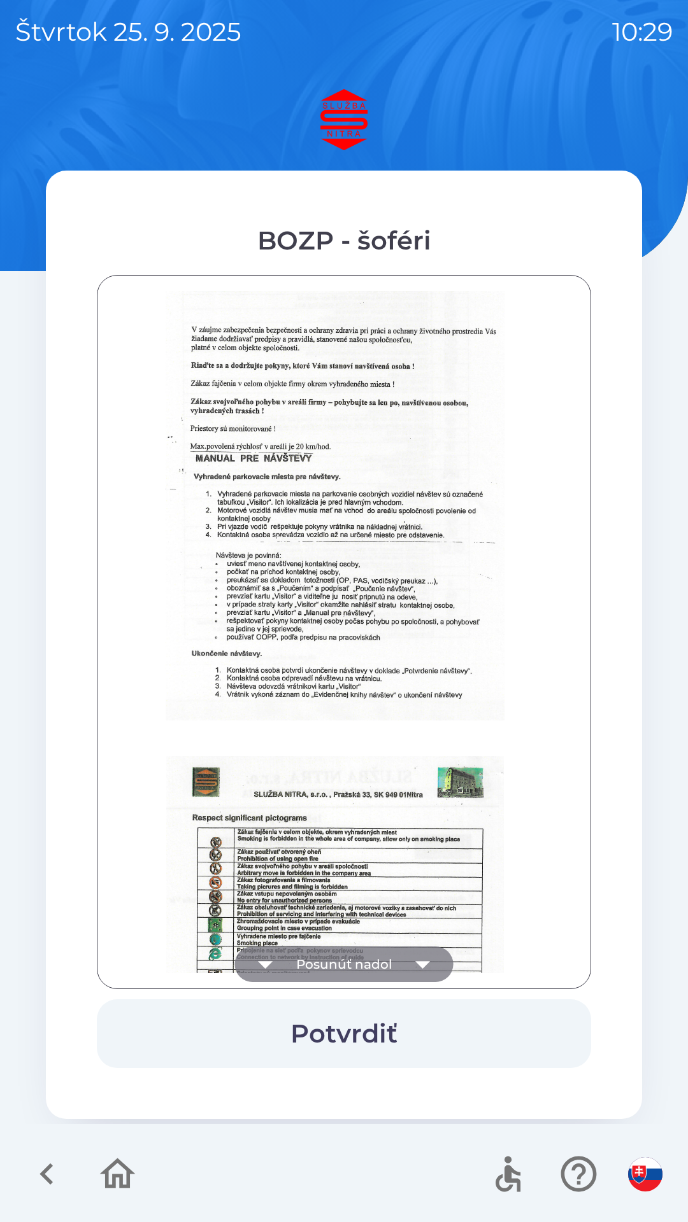
click at [427, 956] on icon "button" at bounding box center [423, 965] width 36 height 36
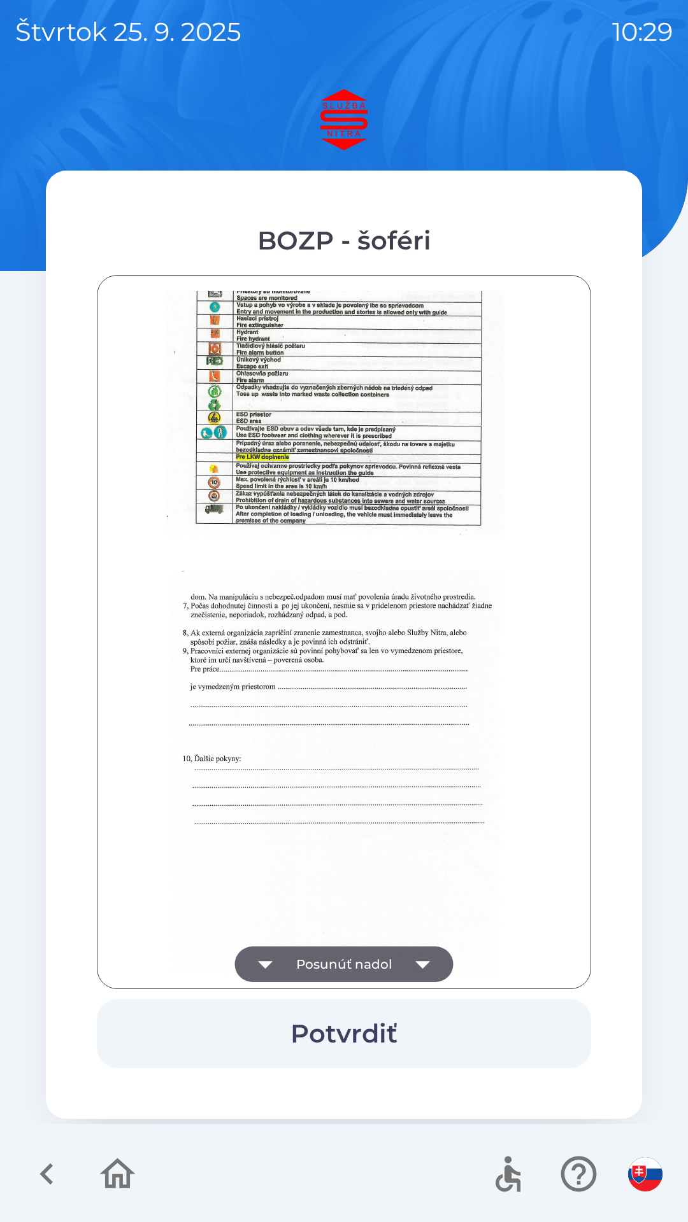
click at [429, 963] on icon "button" at bounding box center [423, 965] width 36 height 36
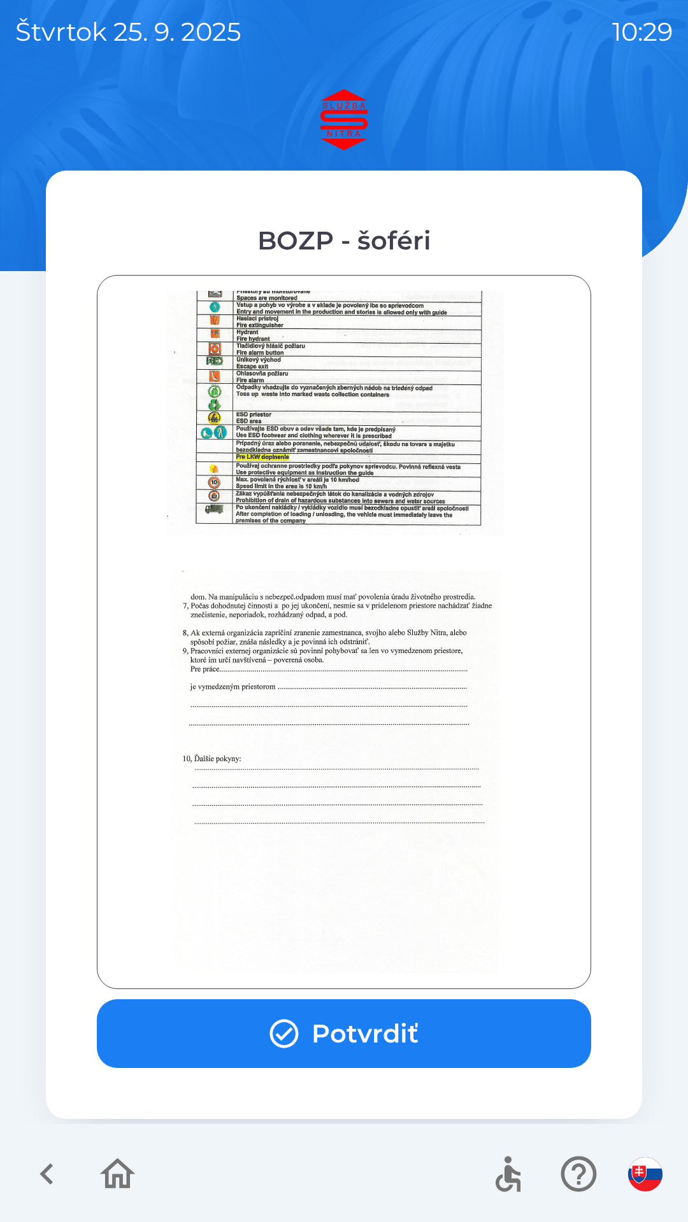
scroll to position [1427, 0]
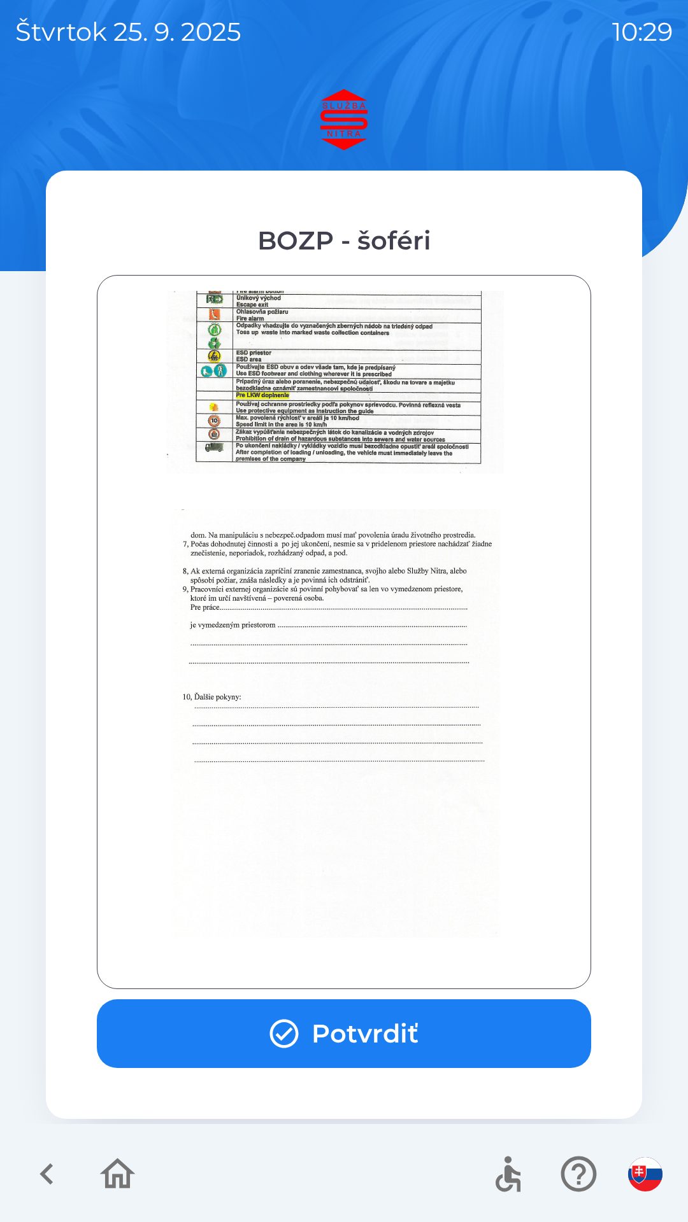
click at [395, 1031] on button "Potvrdiť" at bounding box center [344, 1033] width 494 height 69
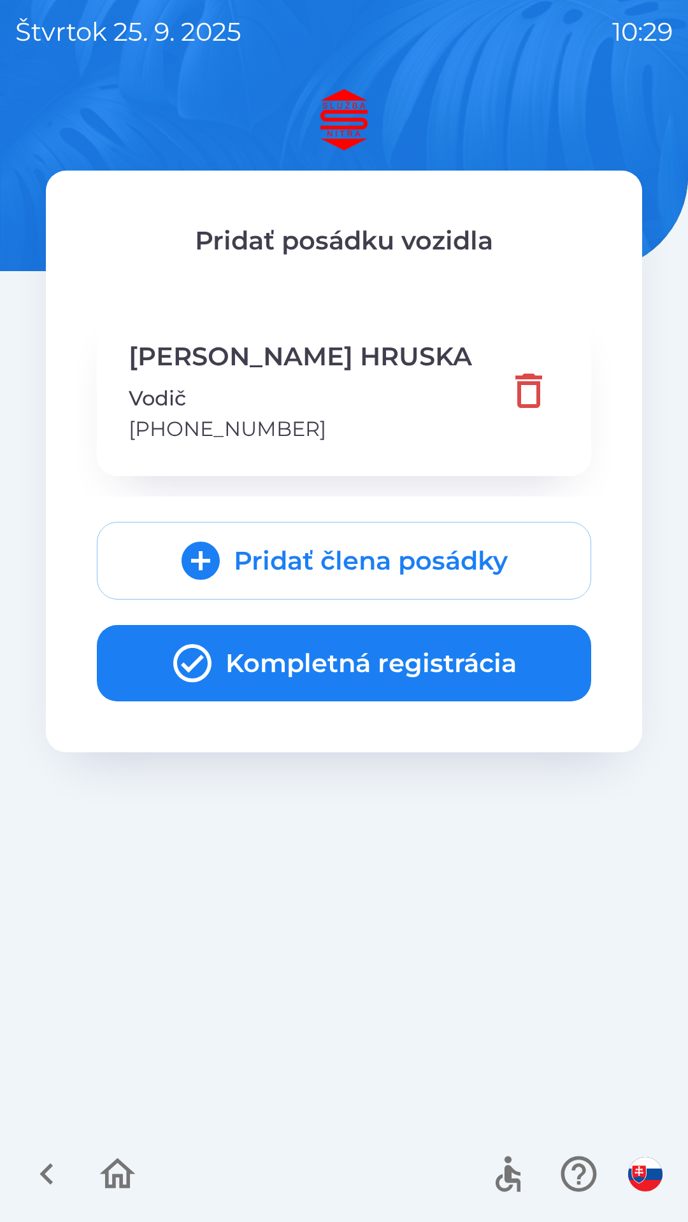
click at [365, 661] on button "Kompletná registrácia" at bounding box center [344, 663] width 494 height 76
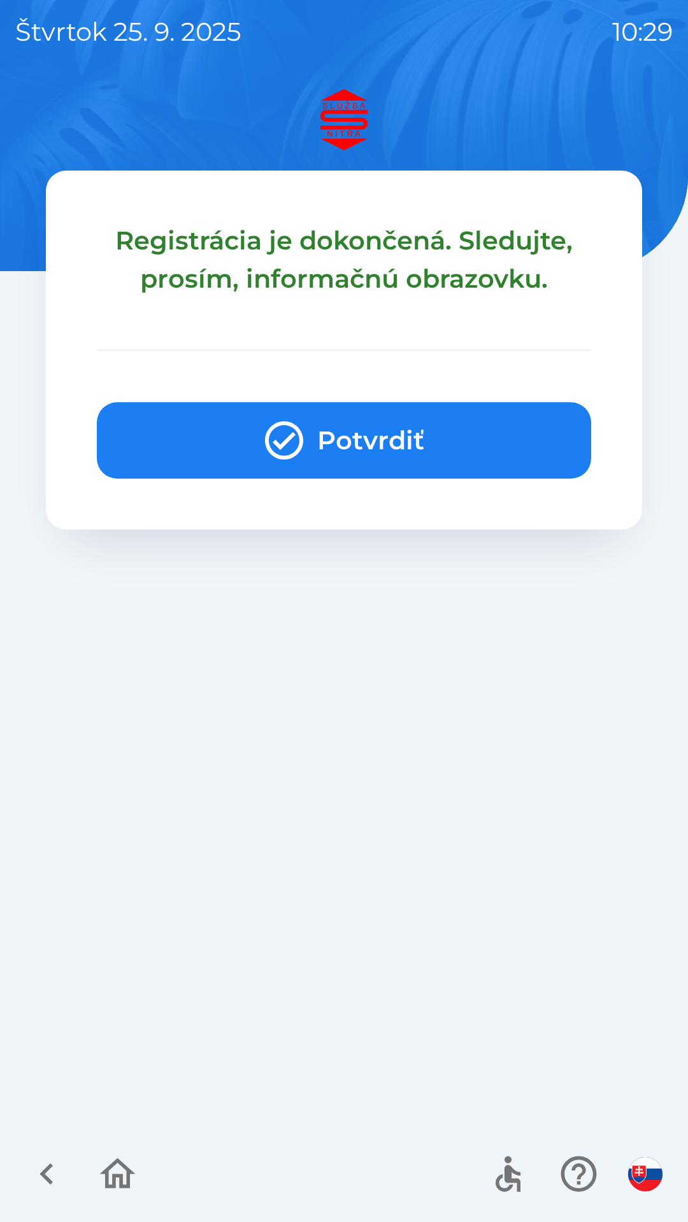
click at [367, 444] on button "Potvrdiť" at bounding box center [344, 440] width 494 height 76
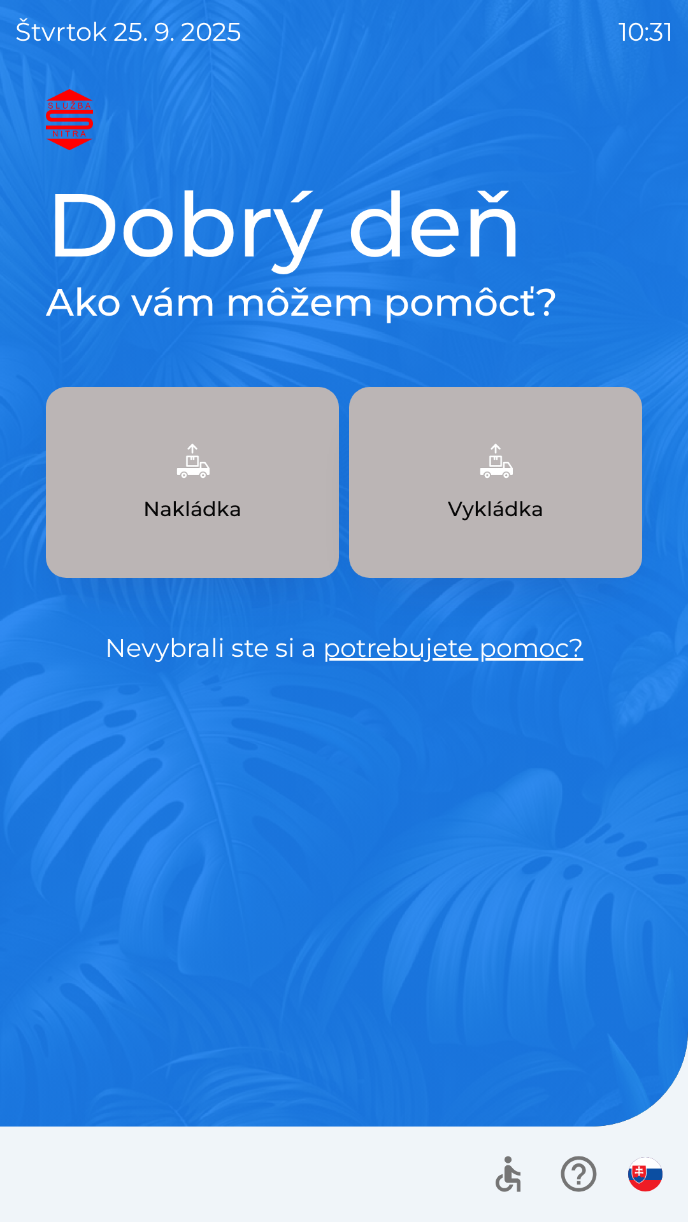
click at [215, 485] on img "button" at bounding box center [192, 461] width 56 height 56
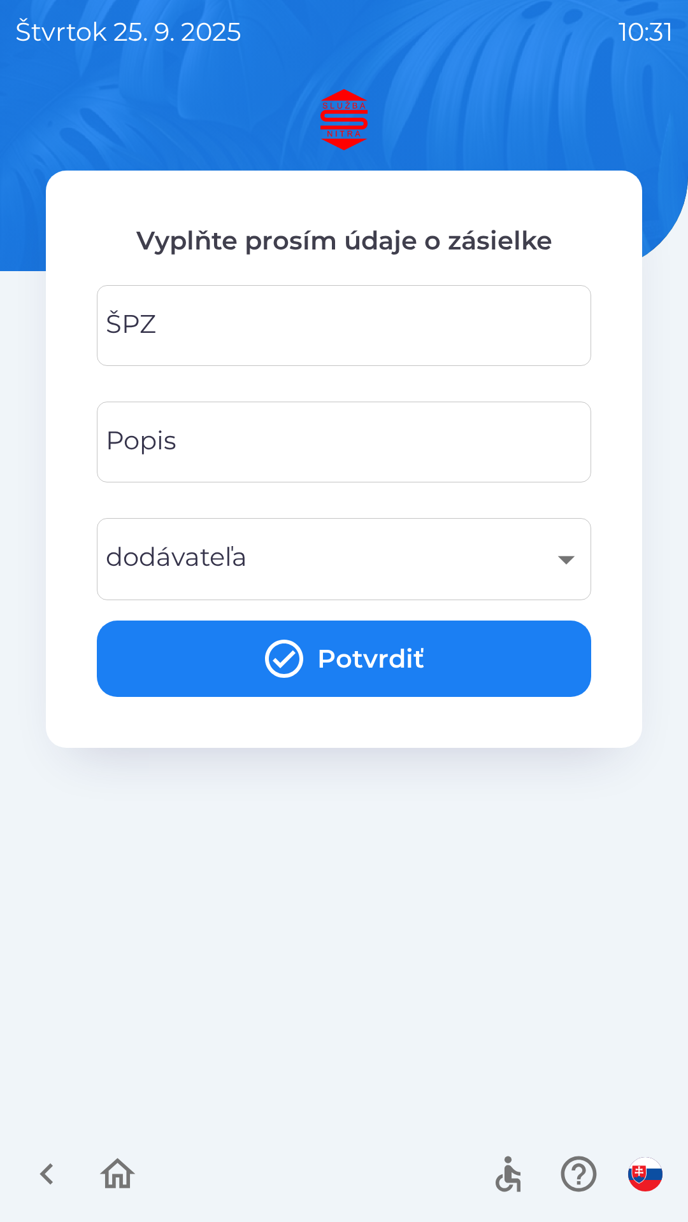
click at [374, 554] on div "​" at bounding box center [343, 559] width 463 height 52
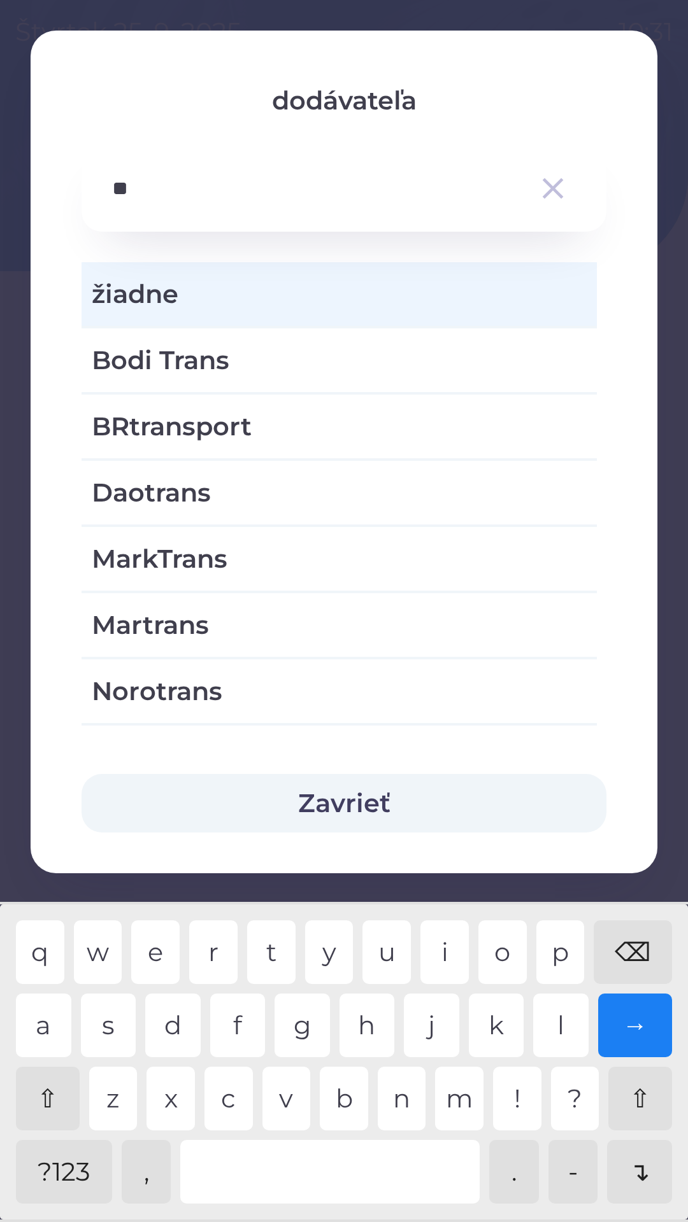
click at [414, 1122] on div "n" at bounding box center [402, 1099] width 48 height 64
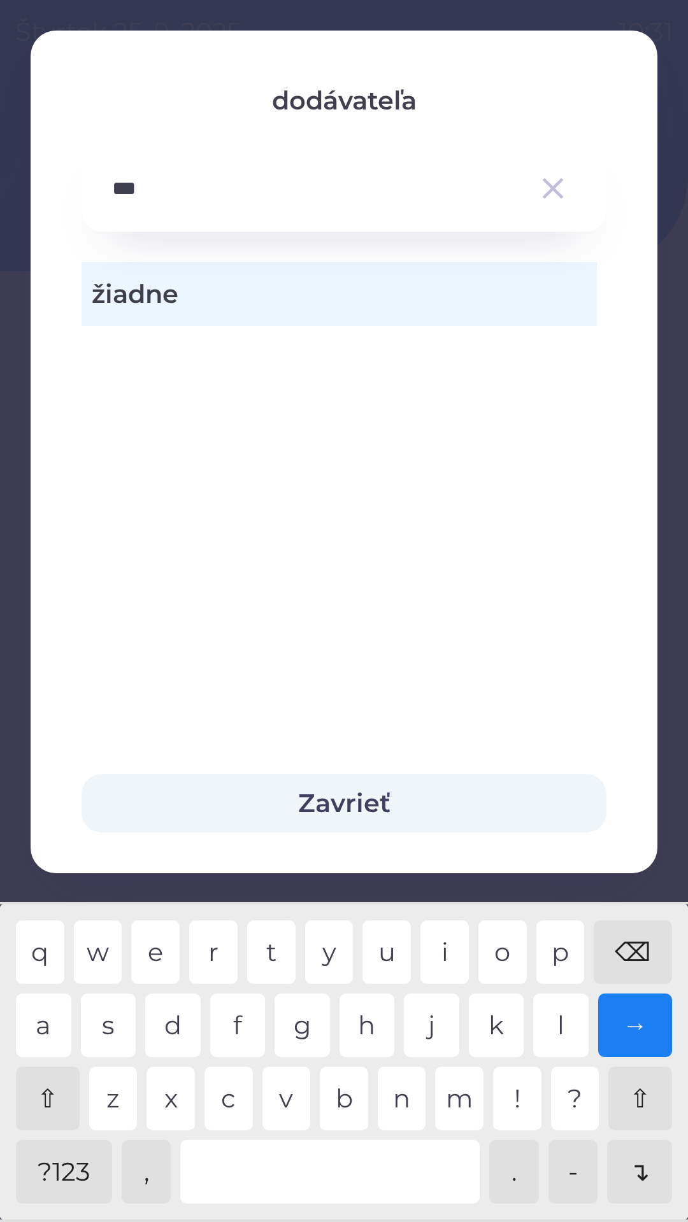
type input "****"
click at [656, 1031] on div "→" at bounding box center [635, 1026] width 74 height 64
click at [640, 1035] on div "→" at bounding box center [635, 1026] width 74 height 64
click at [636, 1032] on div "→" at bounding box center [635, 1026] width 74 height 64
click at [644, 1022] on div "→" at bounding box center [635, 1026] width 74 height 64
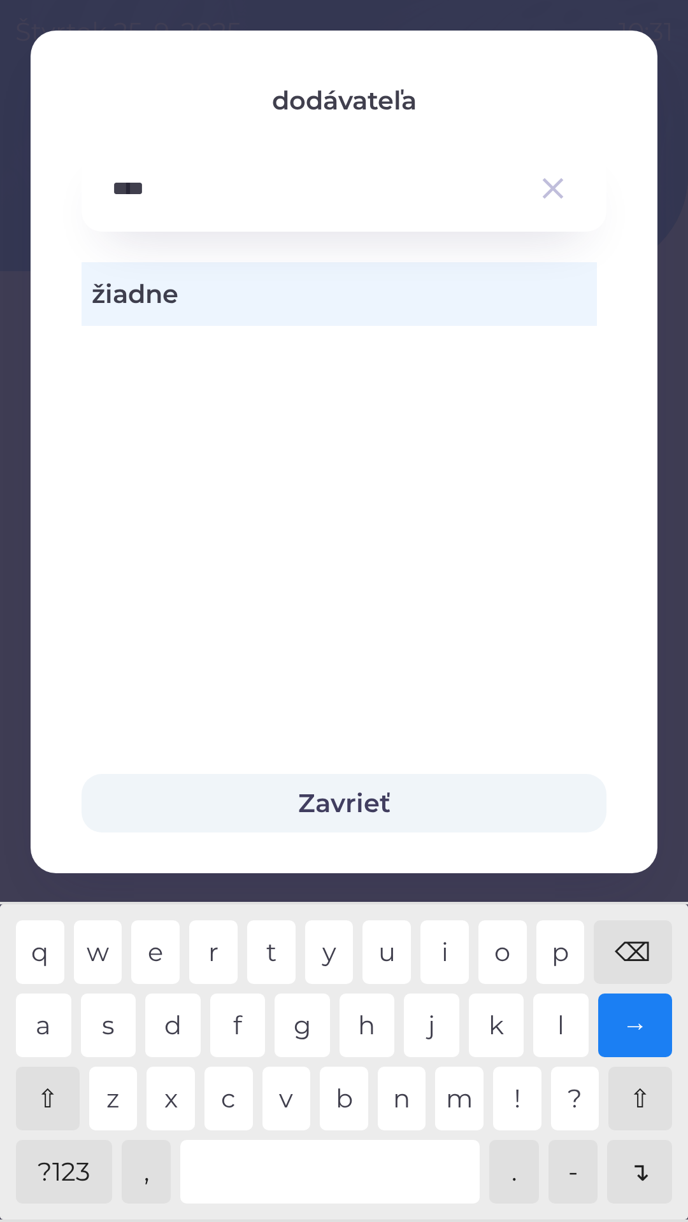
click at [363, 809] on button "Zavrieť" at bounding box center [343, 803] width 525 height 59
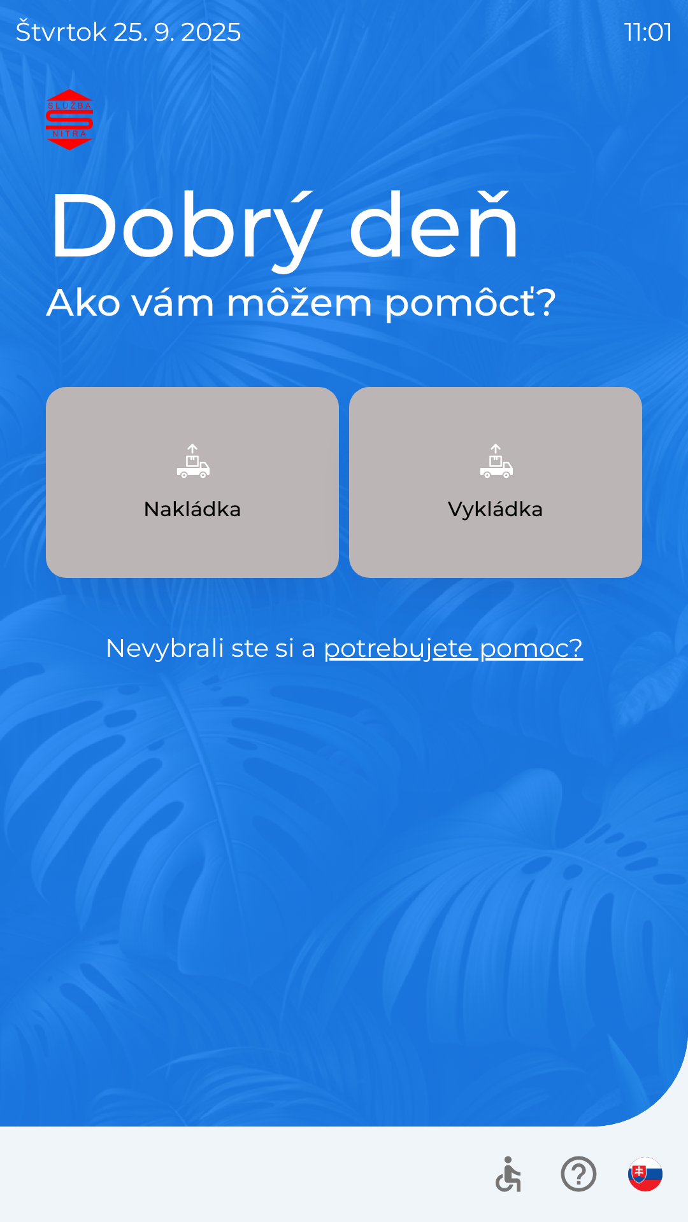
click at [505, 498] on p "Vykládka" at bounding box center [495, 509] width 95 height 31
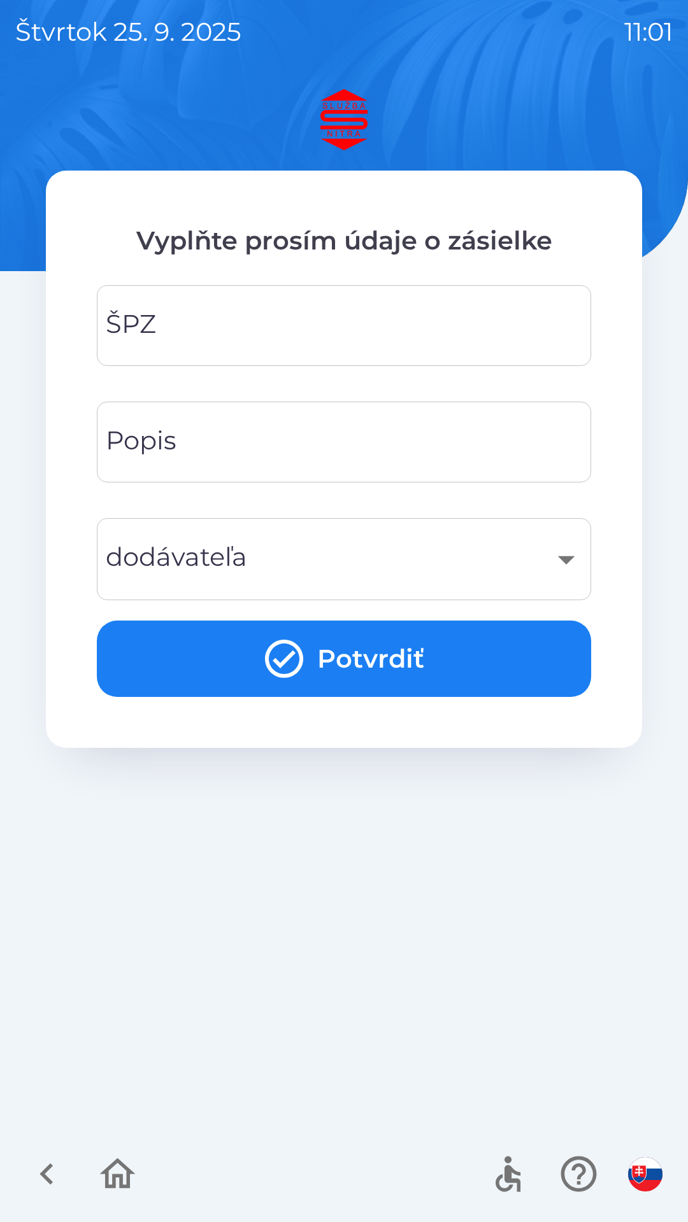
click at [313, 339] on input "ŠPZ" at bounding box center [343, 325] width 463 height 50
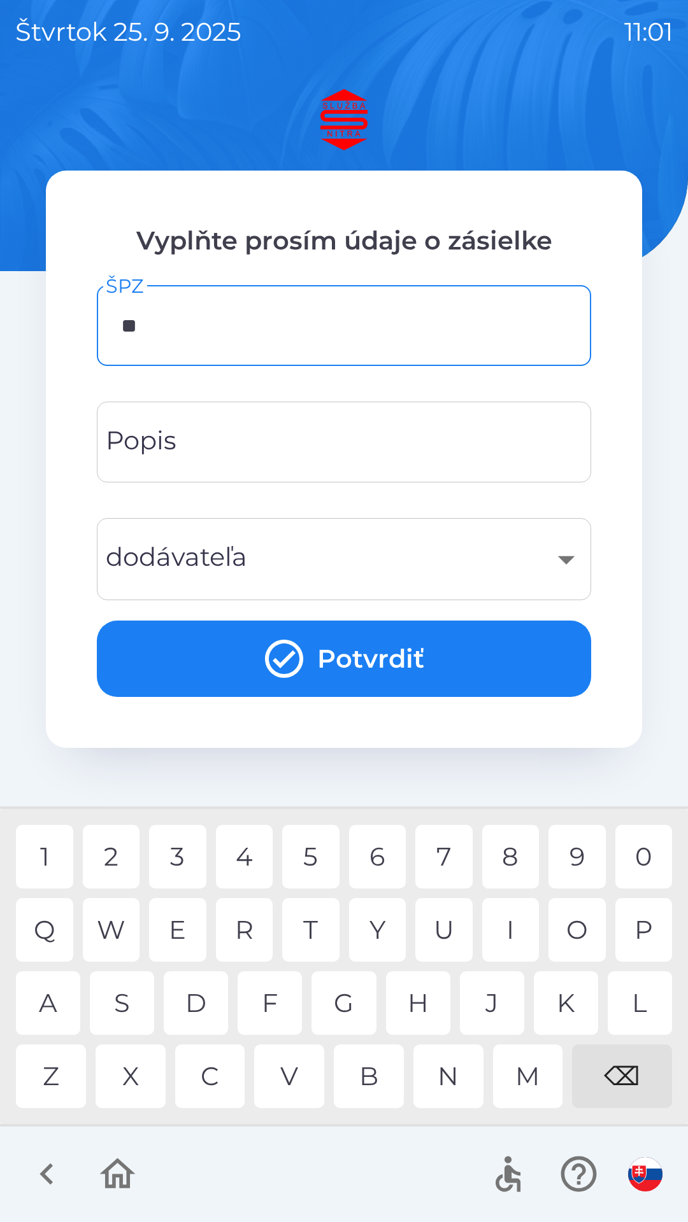
click at [54, 1008] on div "A" at bounding box center [48, 1003] width 64 height 64
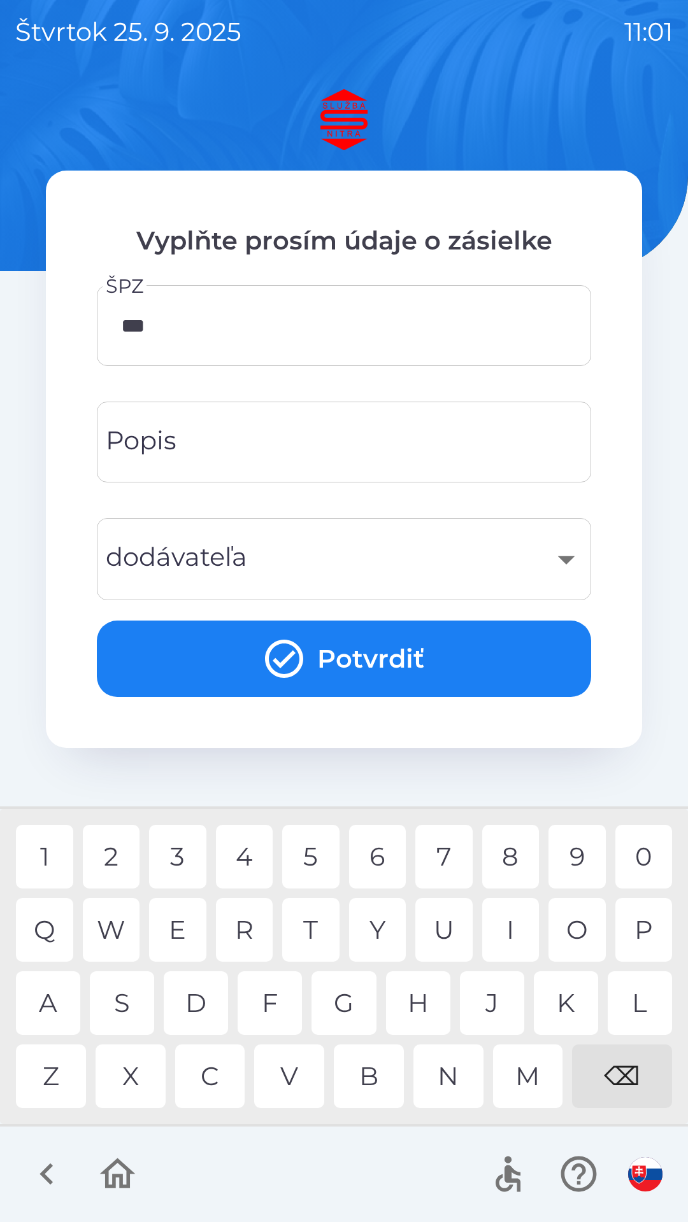
click at [320, 861] on div "5" at bounding box center [310, 857] width 57 height 64
type input "*******"
click at [277, 1005] on div "F" at bounding box center [269, 1003] width 64 height 64
click at [349, 556] on div "​" at bounding box center [343, 559] width 463 height 52
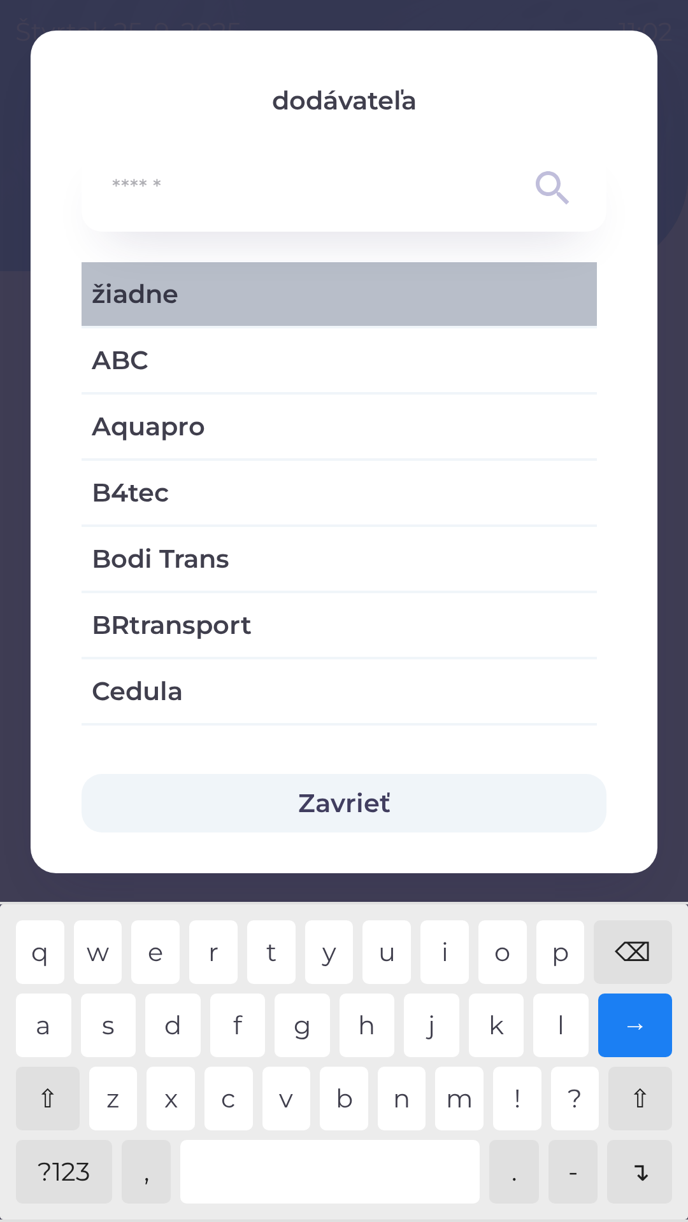
click at [330, 309] on span "žiadne" at bounding box center [339, 294] width 495 height 38
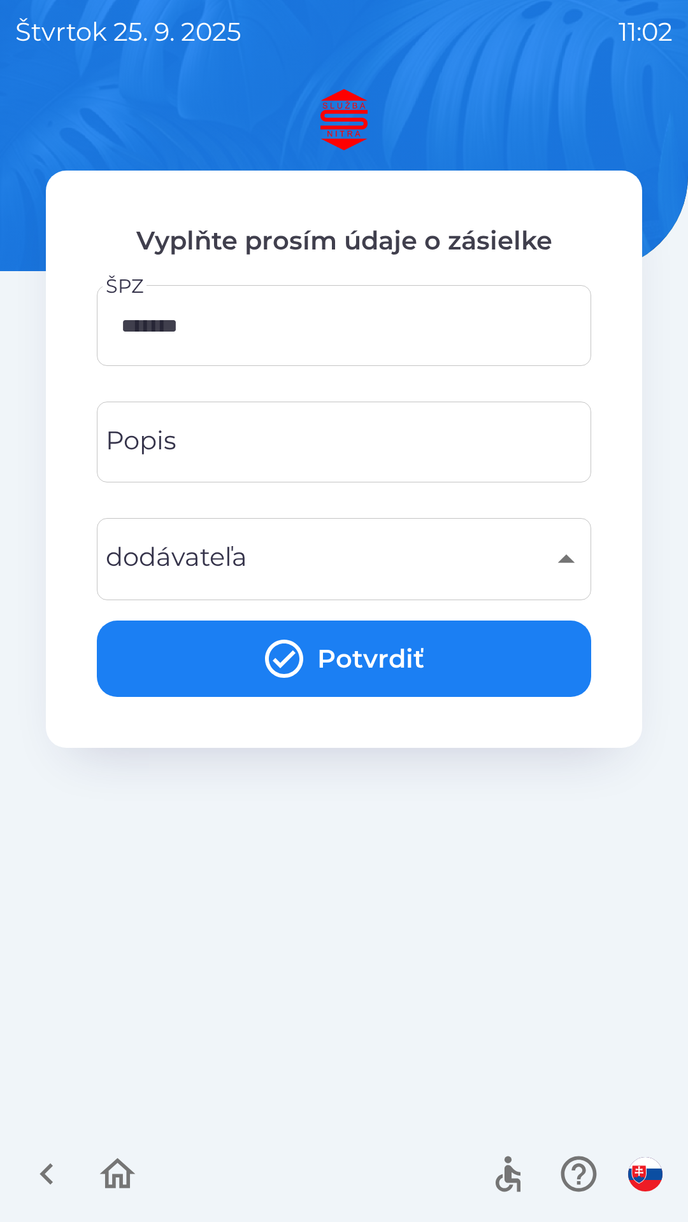
click at [290, 654] on icon "submit" at bounding box center [284, 659] width 38 height 38
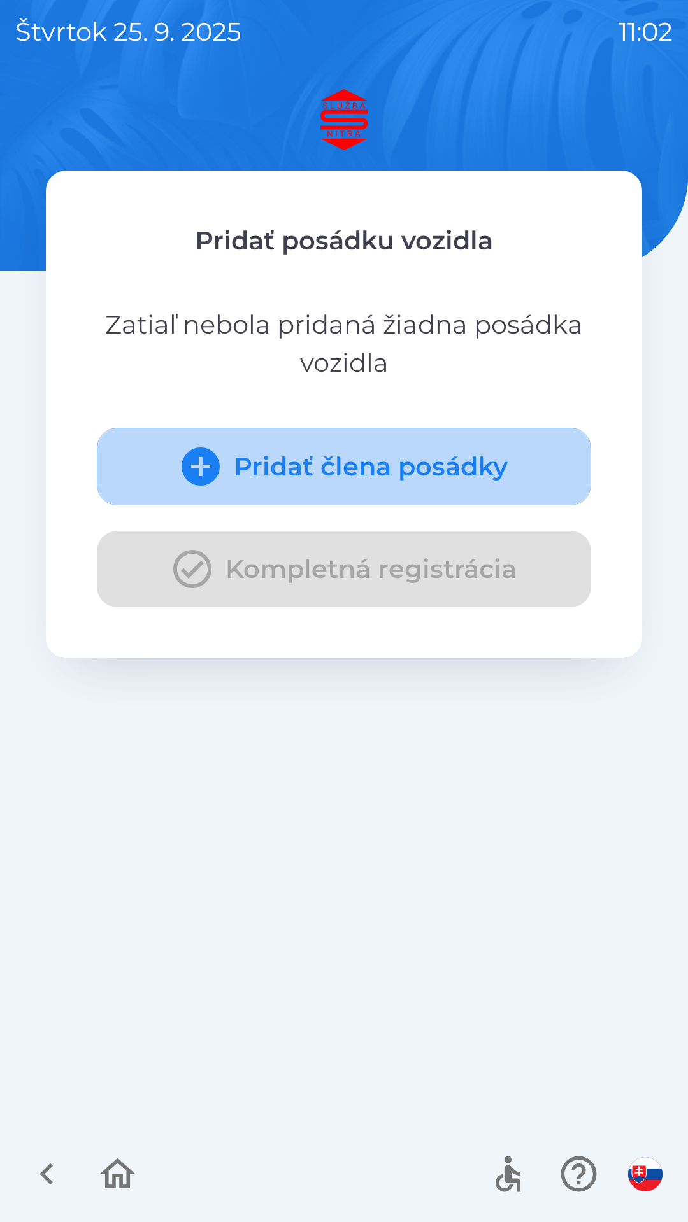
click at [212, 484] on icon "submit" at bounding box center [201, 467] width 46 height 46
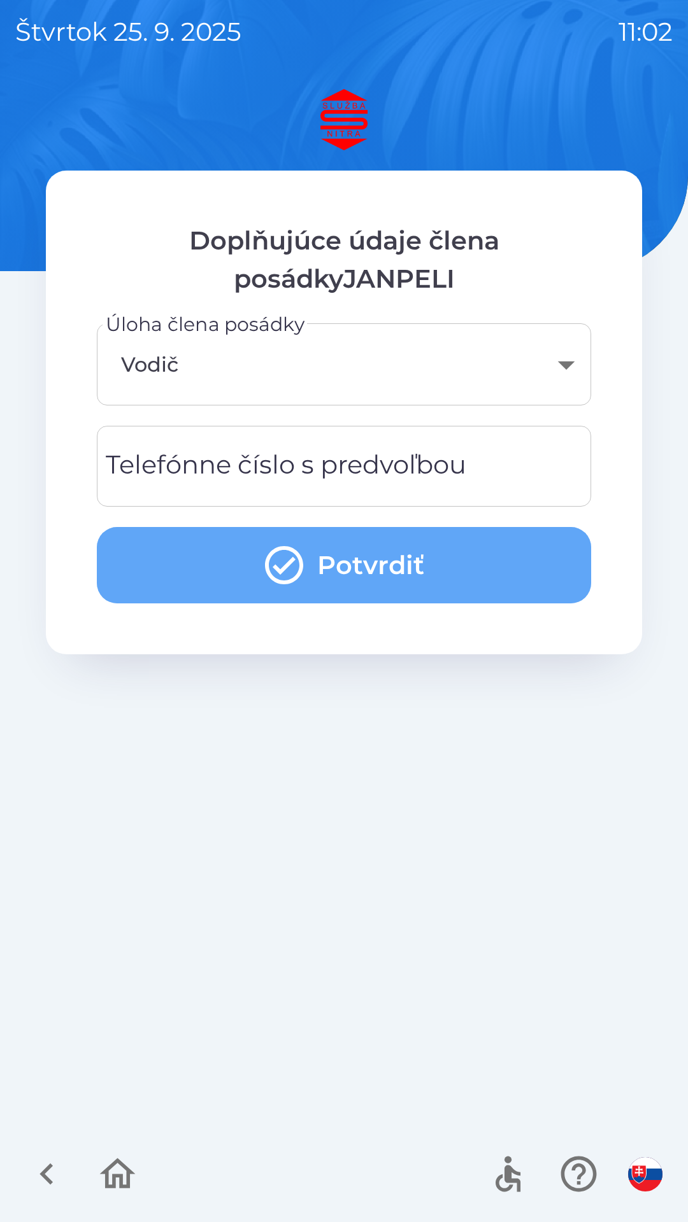
click at [296, 563] on icon "submit" at bounding box center [284, 565] width 46 height 46
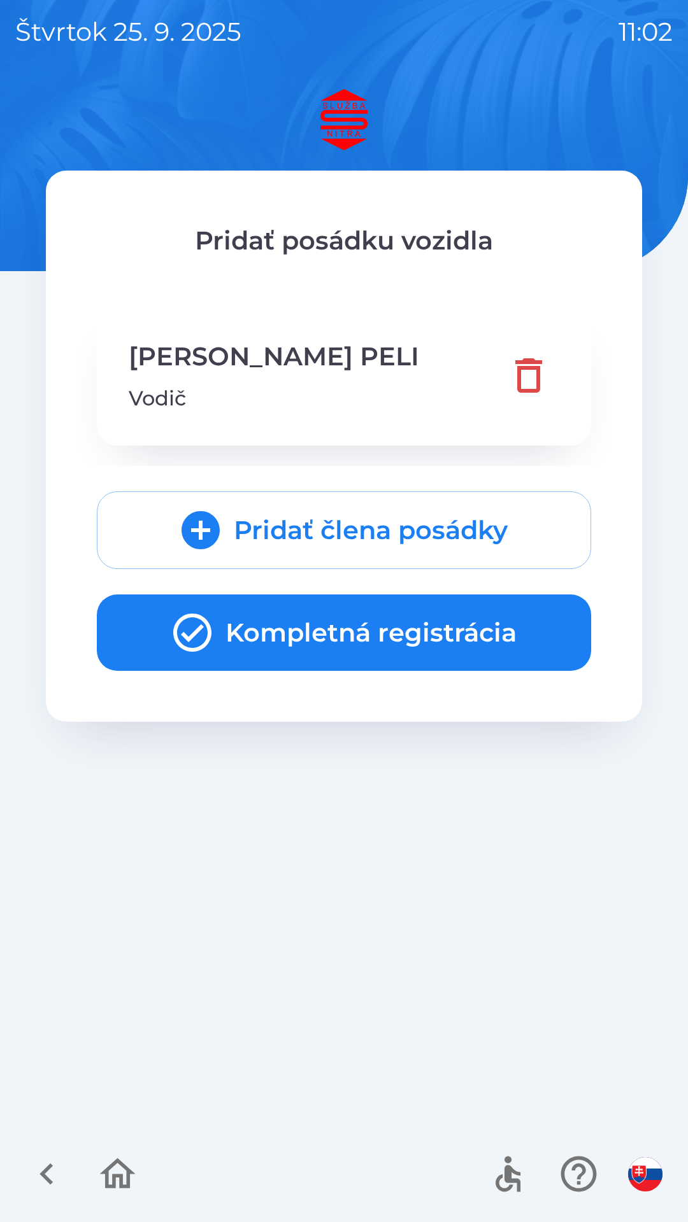
click at [202, 639] on icon "button" at bounding box center [192, 633] width 46 height 46
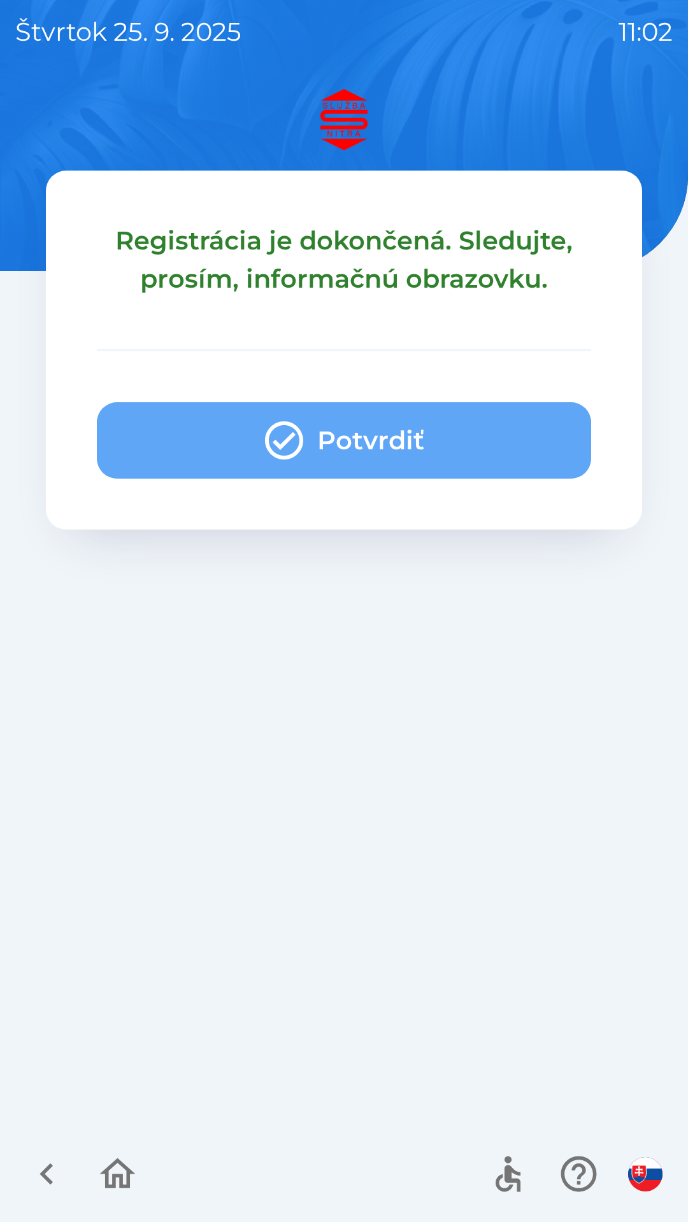
click at [294, 446] on icon "button" at bounding box center [284, 441] width 46 height 46
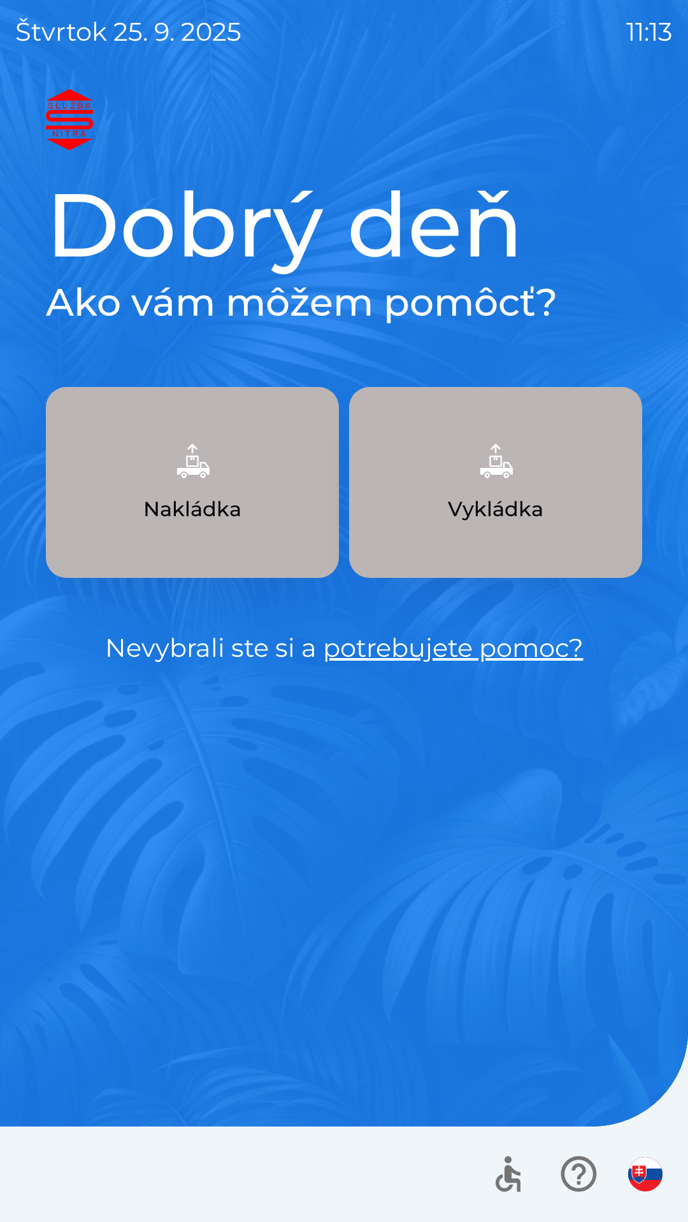
click at [495, 481] on img "button" at bounding box center [495, 461] width 56 height 56
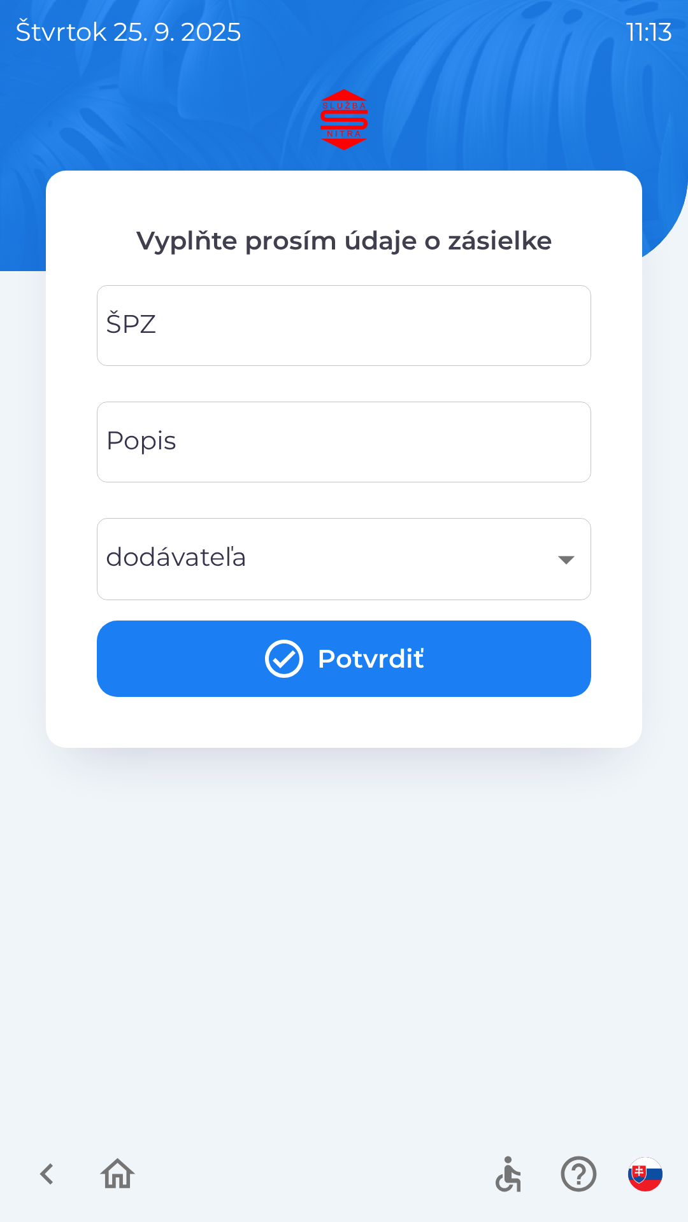
click at [268, 321] on input "ŠPZ" at bounding box center [343, 325] width 463 height 50
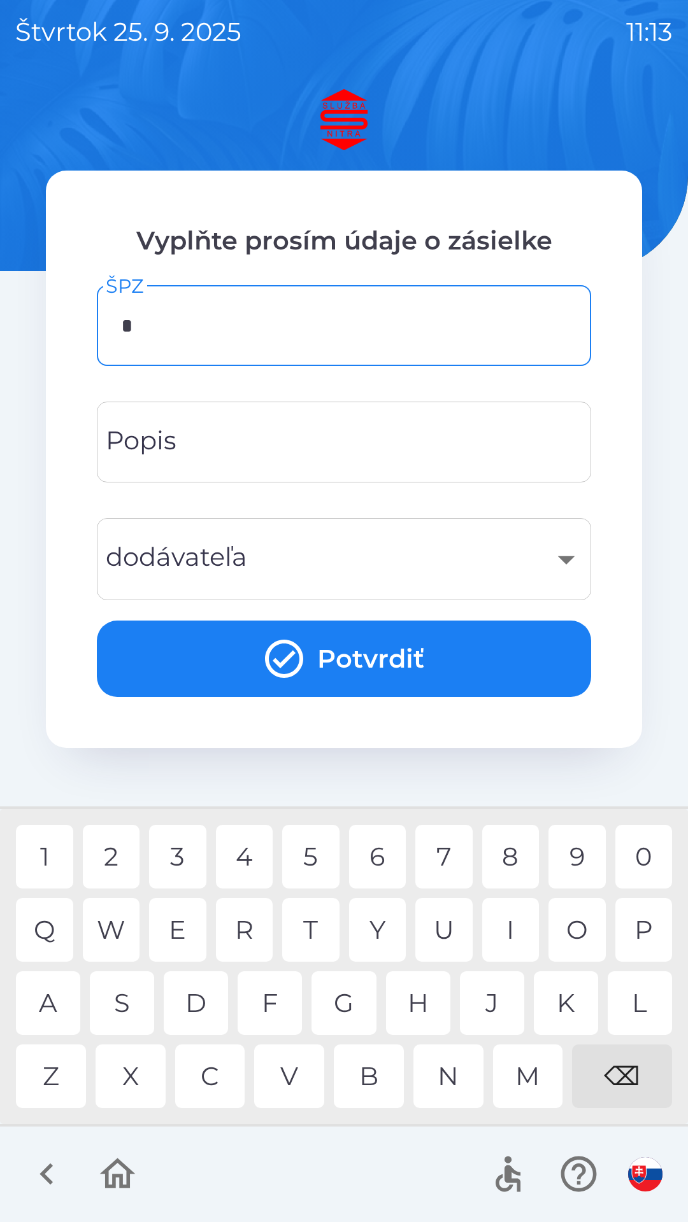
click at [449, 1079] on div "N" at bounding box center [448, 1077] width 70 height 64
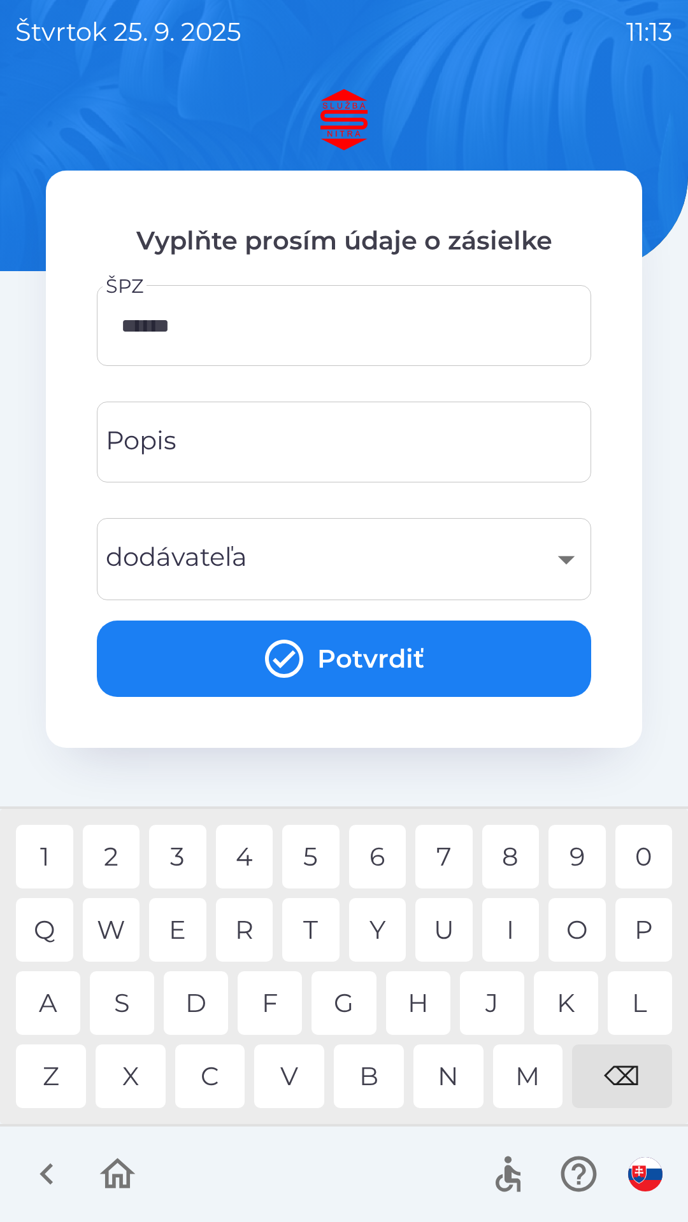
type input "*******"
click at [272, 446] on input "Popis" at bounding box center [343, 442] width 463 height 50
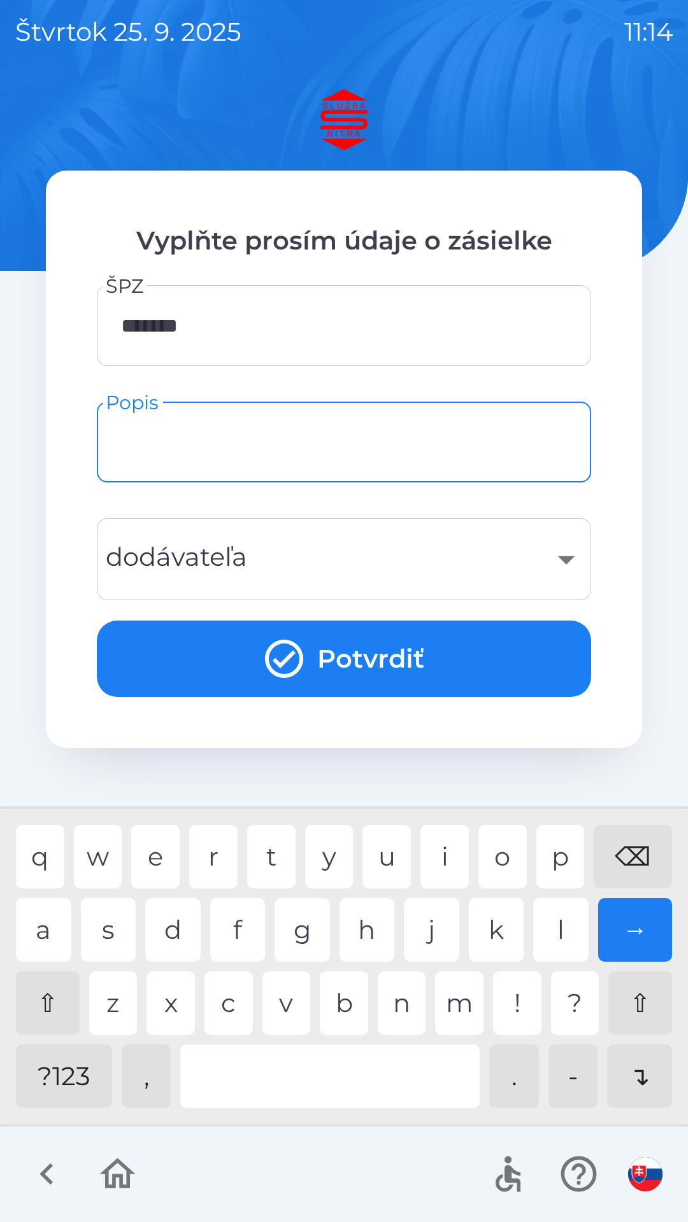
click at [561, 558] on div "​" at bounding box center [343, 559] width 463 height 52
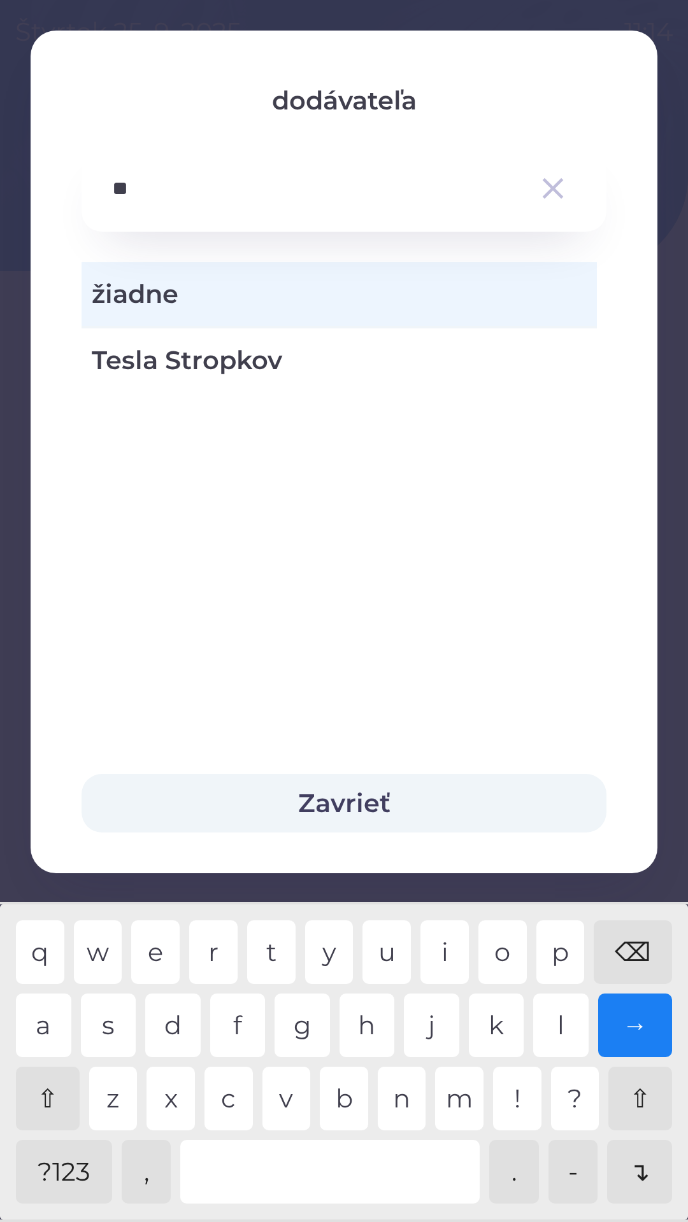
click at [637, 959] on div "⌫" at bounding box center [632, 953] width 78 height 64
type input "*"
click at [167, 952] on div "e" at bounding box center [155, 953] width 48 height 64
type input "***"
click at [160, 947] on div "e" at bounding box center [155, 953] width 48 height 64
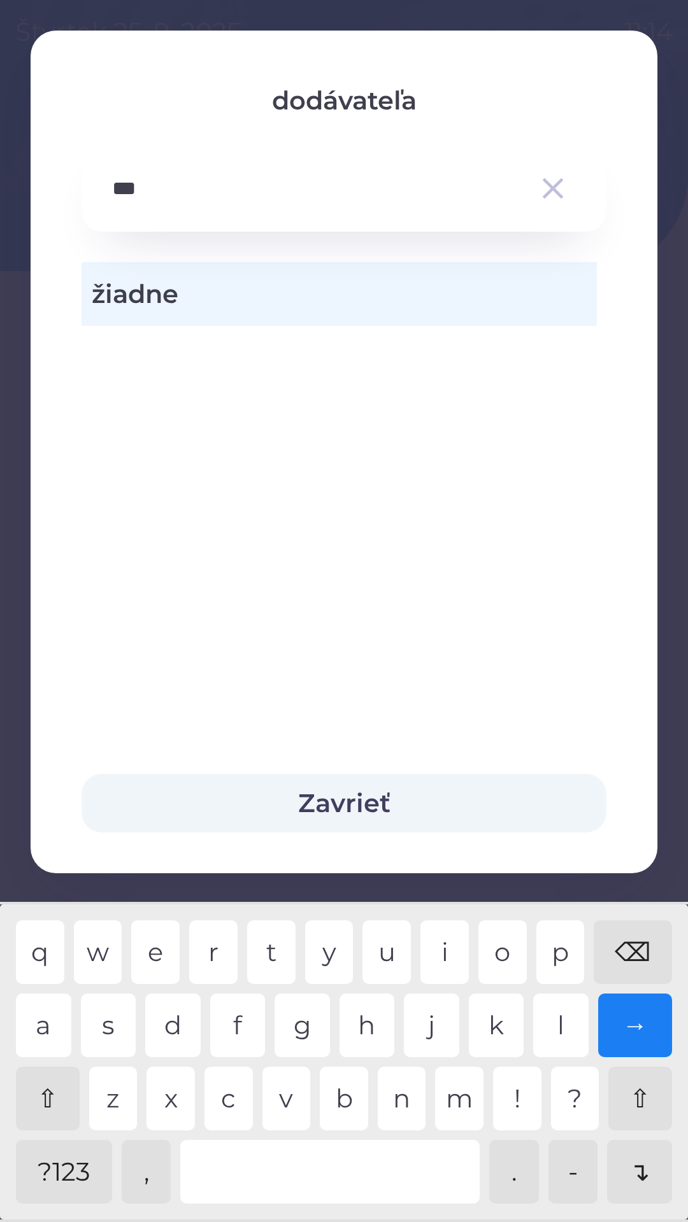
click at [546, 201] on icon "button" at bounding box center [553, 189] width 36 height 36
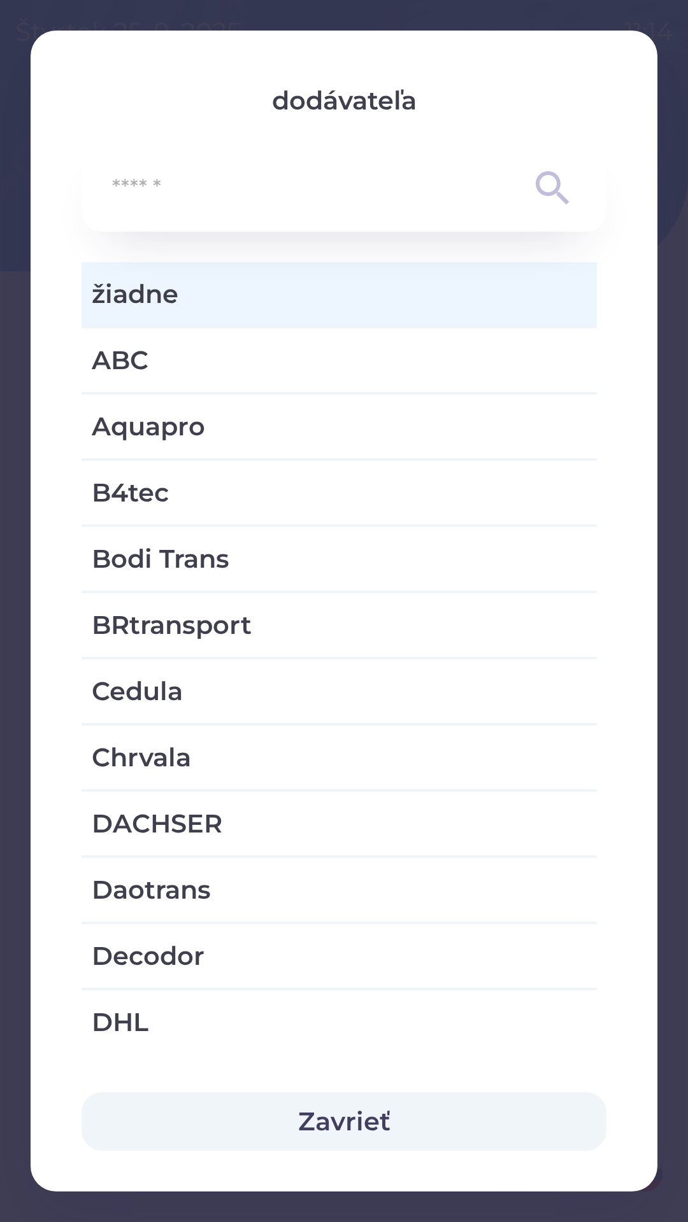
click at [372, 1122] on button "Zavrieť" at bounding box center [343, 1121] width 525 height 59
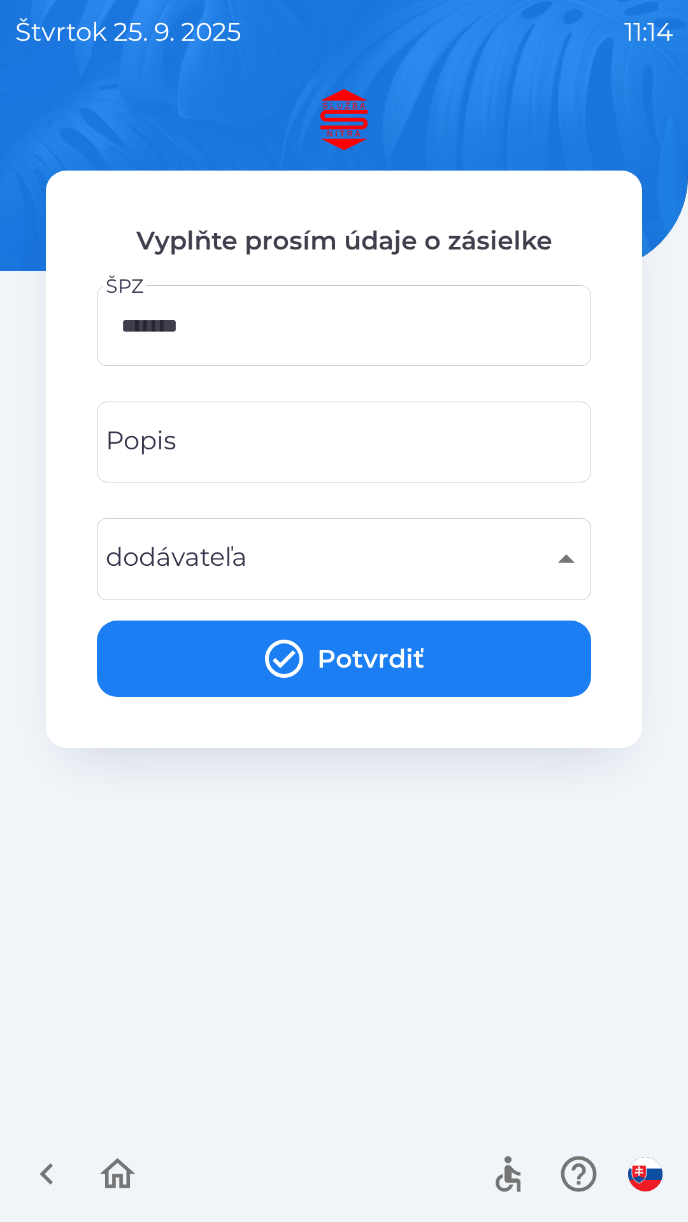
click at [308, 437] on input "Popis" at bounding box center [343, 442] width 463 height 50
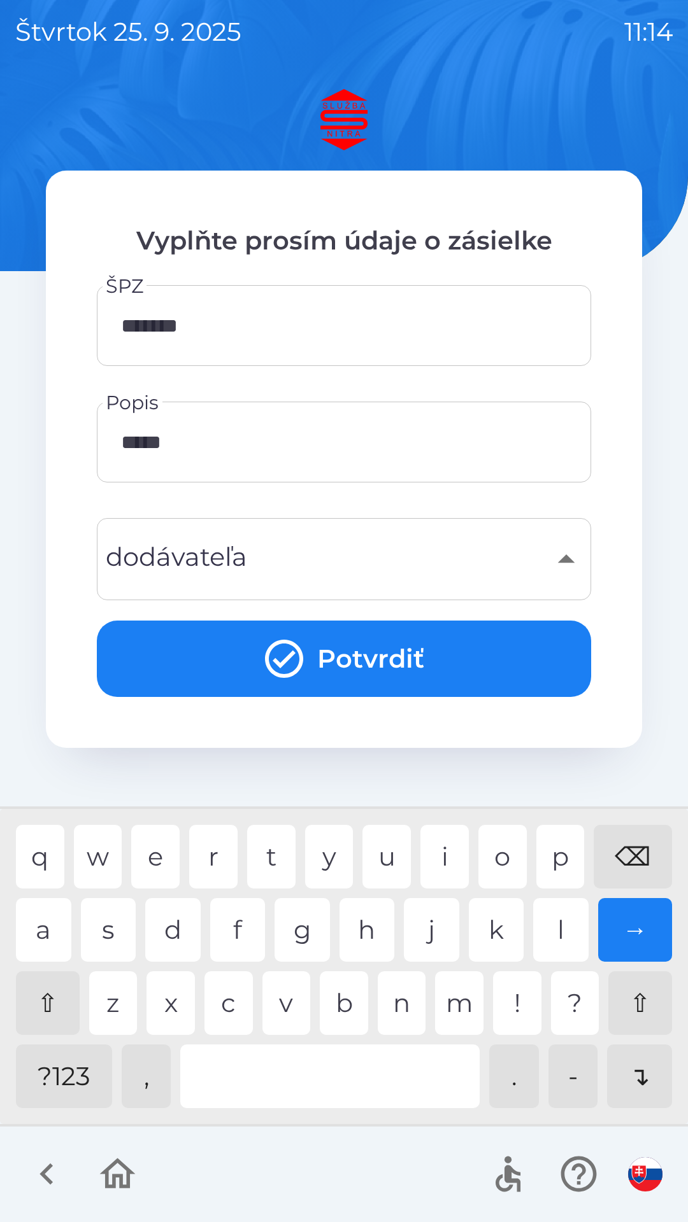
click at [155, 1084] on div "," at bounding box center [147, 1077] width 50 height 64
click at [161, 856] on div "e" at bounding box center [155, 857] width 48 height 64
click at [166, 849] on div "e" at bounding box center [155, 857] width 48 height 64
type input "**********"
click at [362, 645] on button "Potvrdiť" at bounding box center [344, 659] width 494 height 76
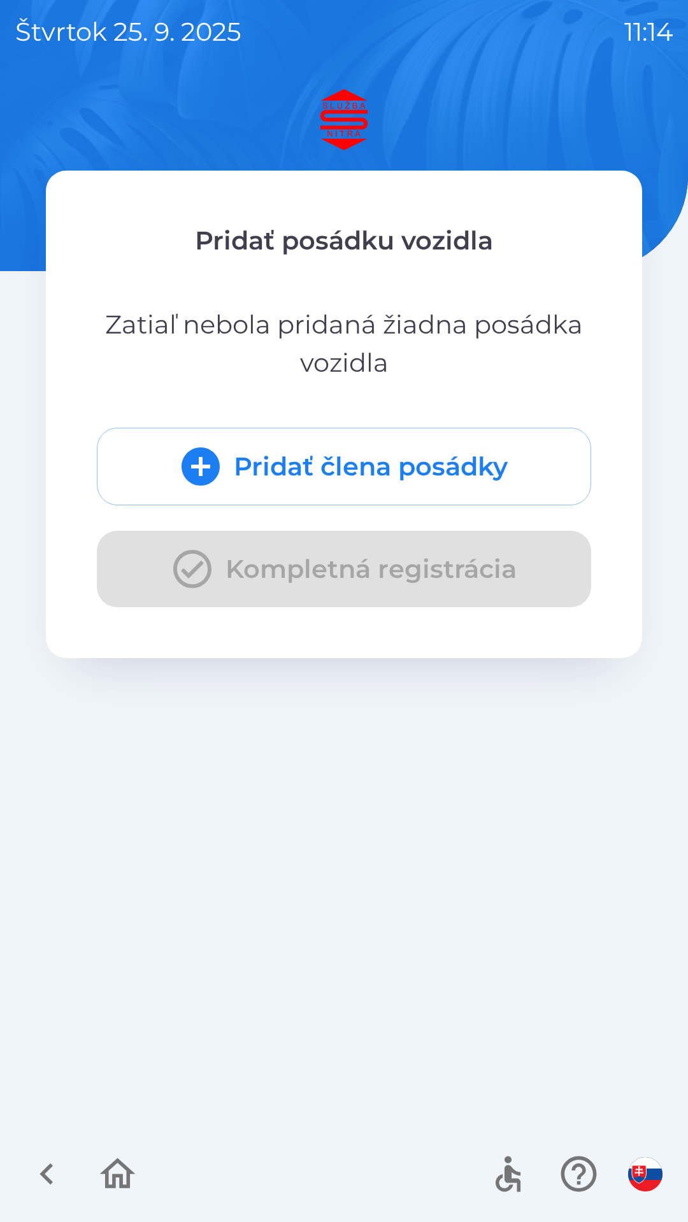
click at [320, 469] on button "Pridať člena posádky" at bounding box center [344, 467] width 494 height 78
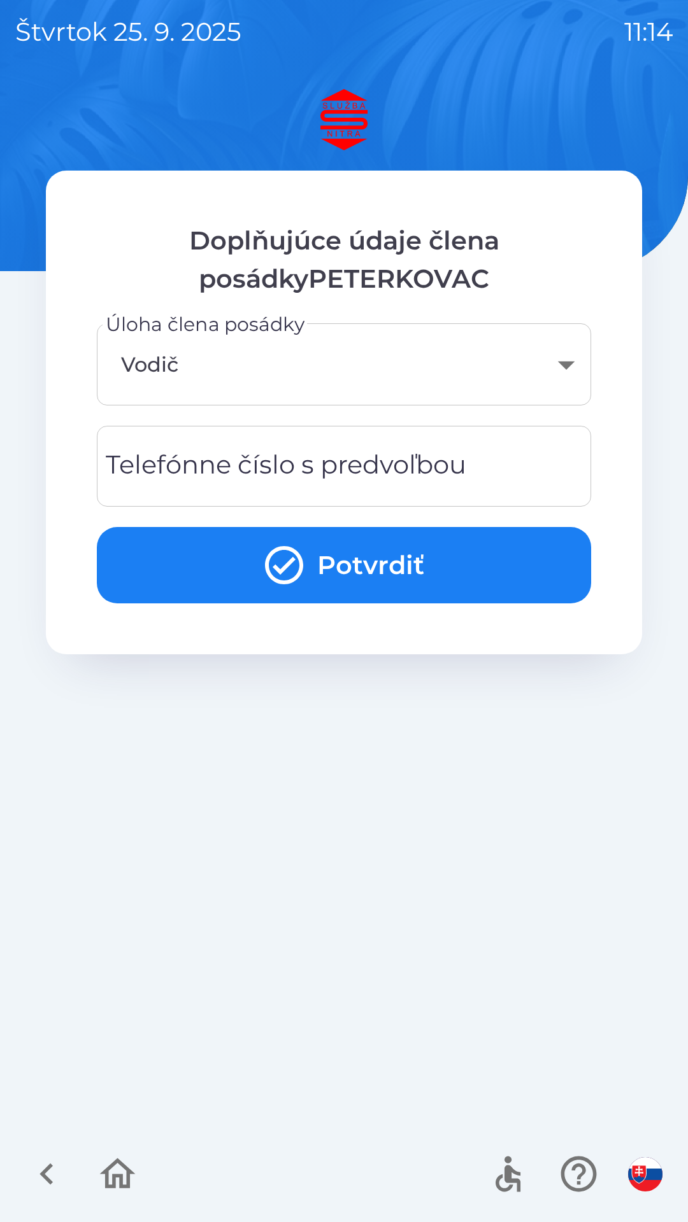
click at [238, 463] on div "Telefónne číslo s predvoľbou Telefónne číslo s predvoľbou" at bounding box center [344, 466] width 494 height 81
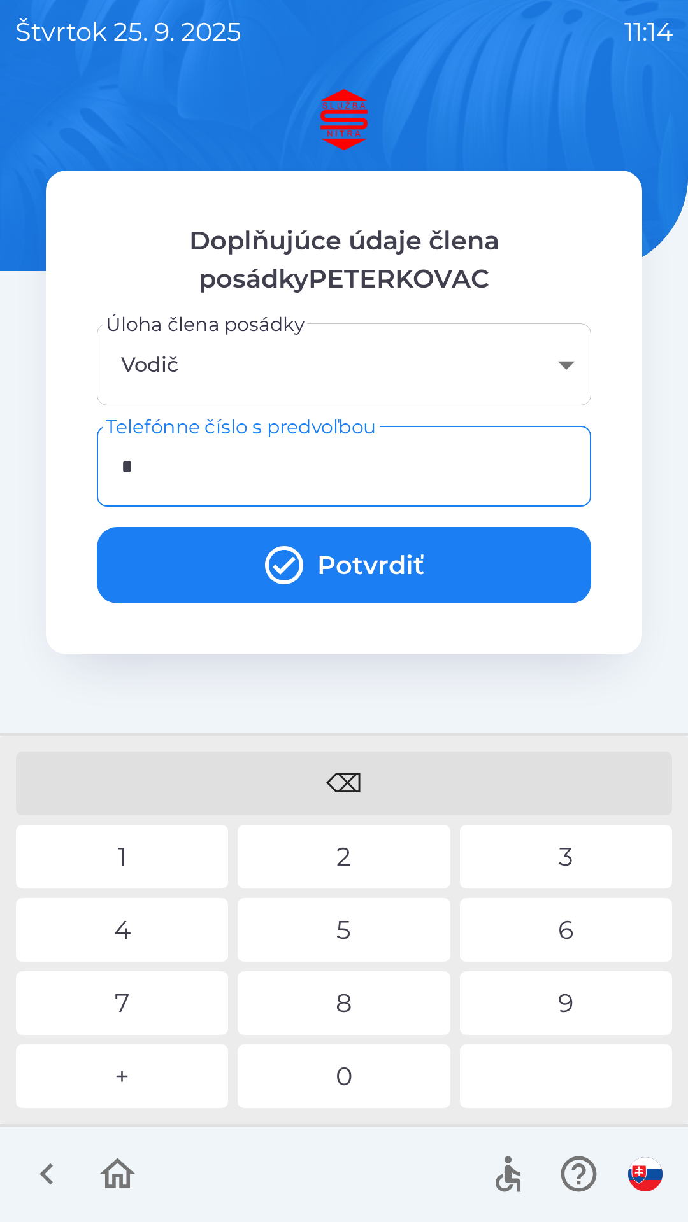
click at [358, 1084] on div "0" at bounding box center [343, 1077] width 212 height 64
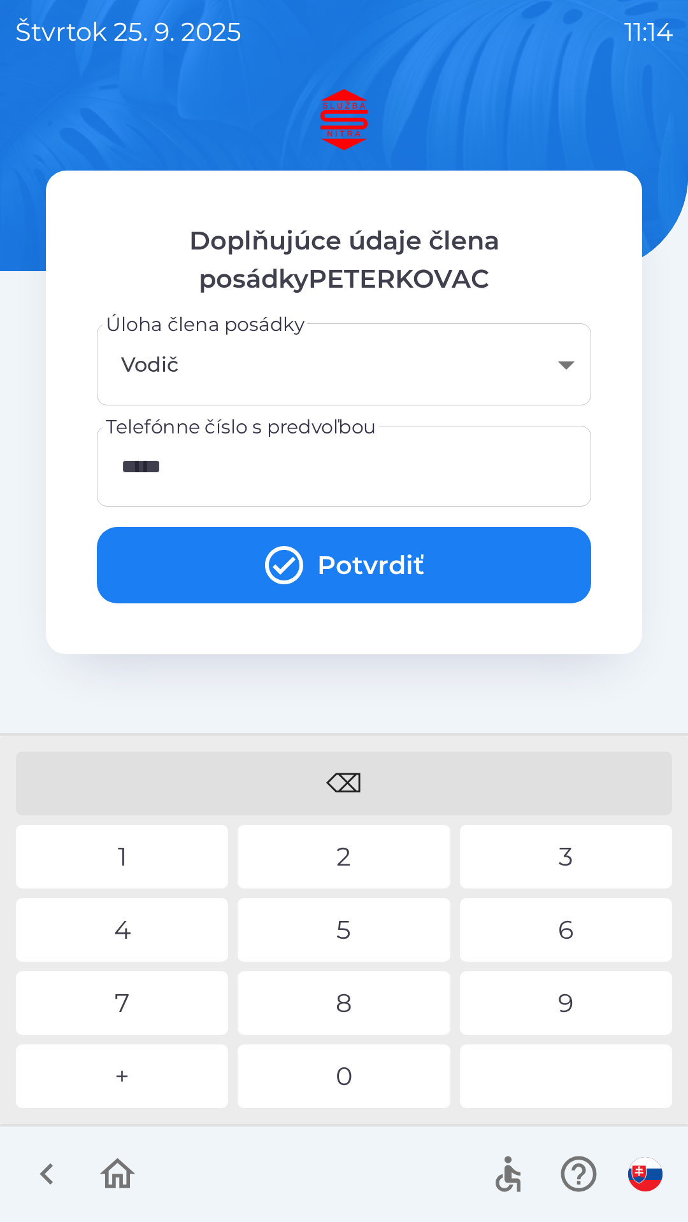
click at [334, 922] on div "5" at bounding box center [343, 930] width 212 height 64
click at [548, 912] on div "6" at bounding box center [566, 930] width 212 height 64
click at [336, 560] on button "Potvrdiť" at bounding box center [344, 565] width 494 height 76
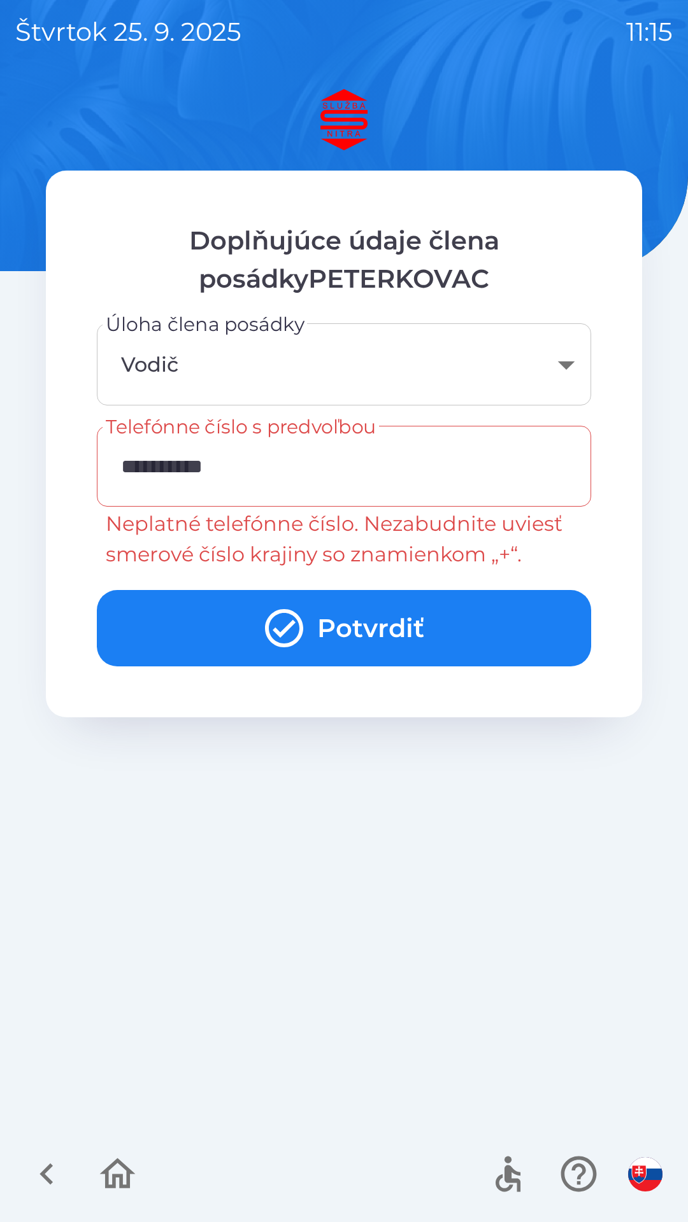
click at [141, 464] on input "**********" at bounding box center [343, 466] width 463 height 50
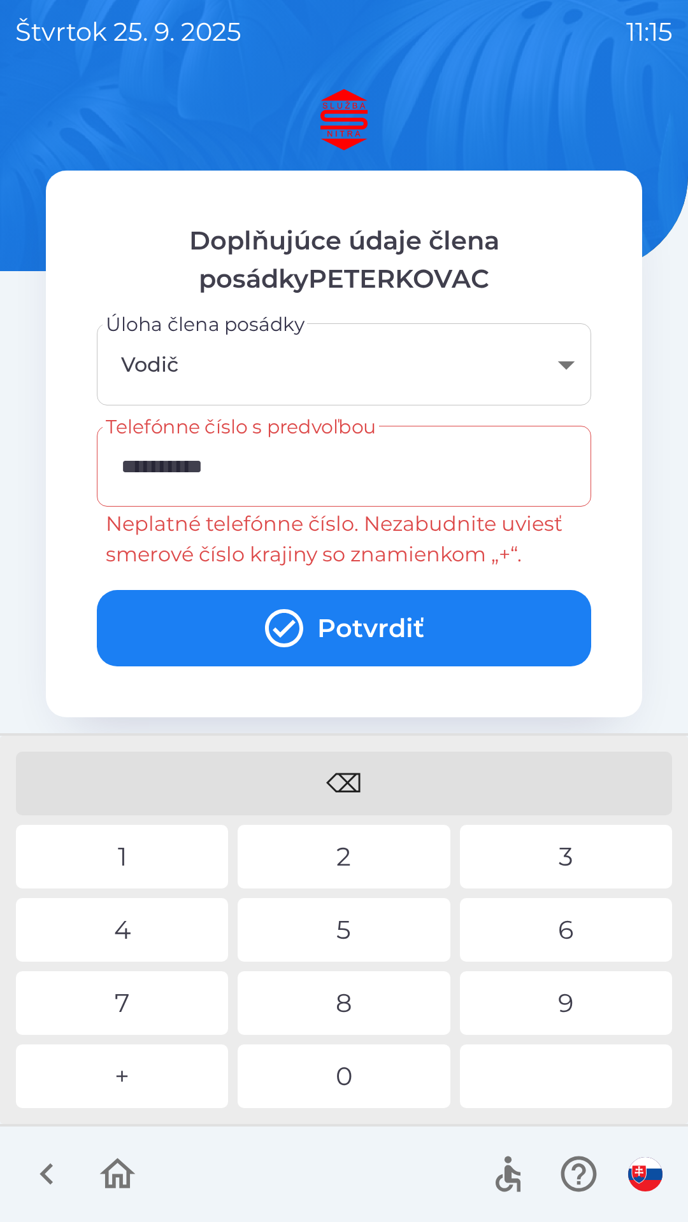
click at [155, 1077] on div "+" at bounding box center [122, 1077] width 212 height 64
click at [383, 788] on div "⌫" at bounding box center [344, 784] width 656 height 64
click at [365, 789] on div "⌫" at bounding box center [344, 784] width 656 height 64
click at [357, 782] on div "⌫" at bounding box center [344, 784] width 656 height 64
click at [352, 784] on div "⌫" at bounding box center [344, 784] width 656 height 64
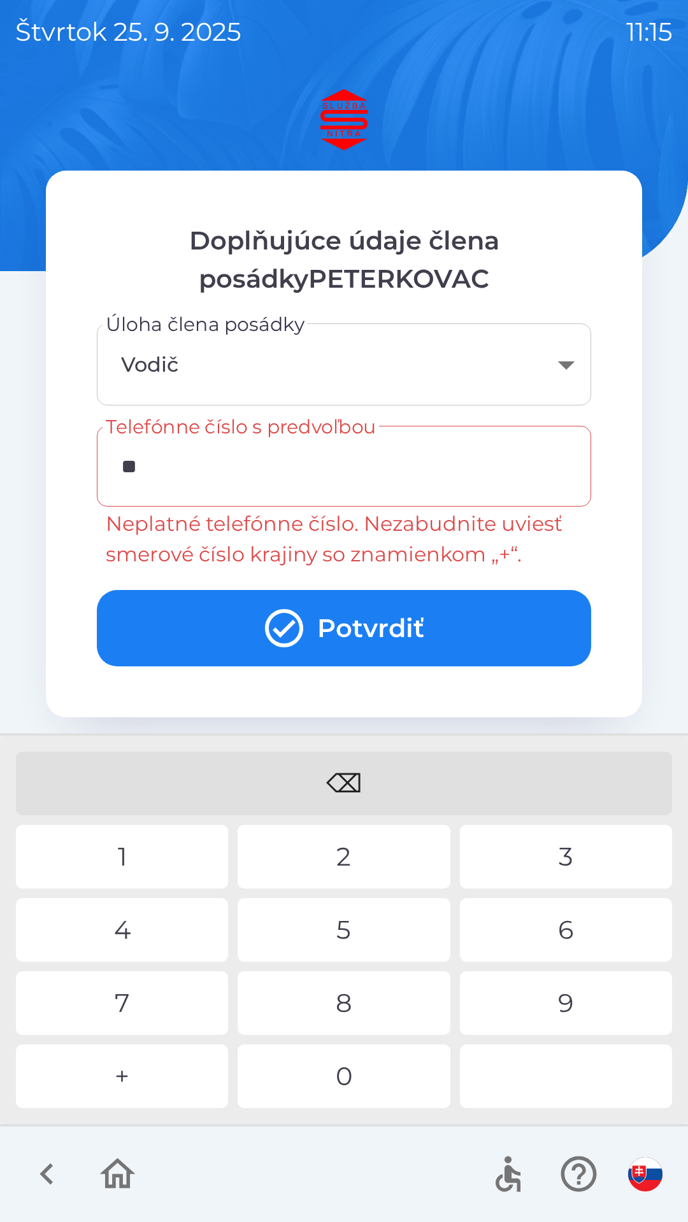
type input "*"
click at [354, 779] on div "⌫" at bounding box center [344, 784] width 656 height 64
click at [164, 920] on div "4" at bounding box center [122, 930] width 212 height 64
click at [318, 851] on div "2" at bounding box center [343, 857] width 212 height 64
click at [566, 1003] on div "9" at bounding box center [566, 1003] width 212 height 64
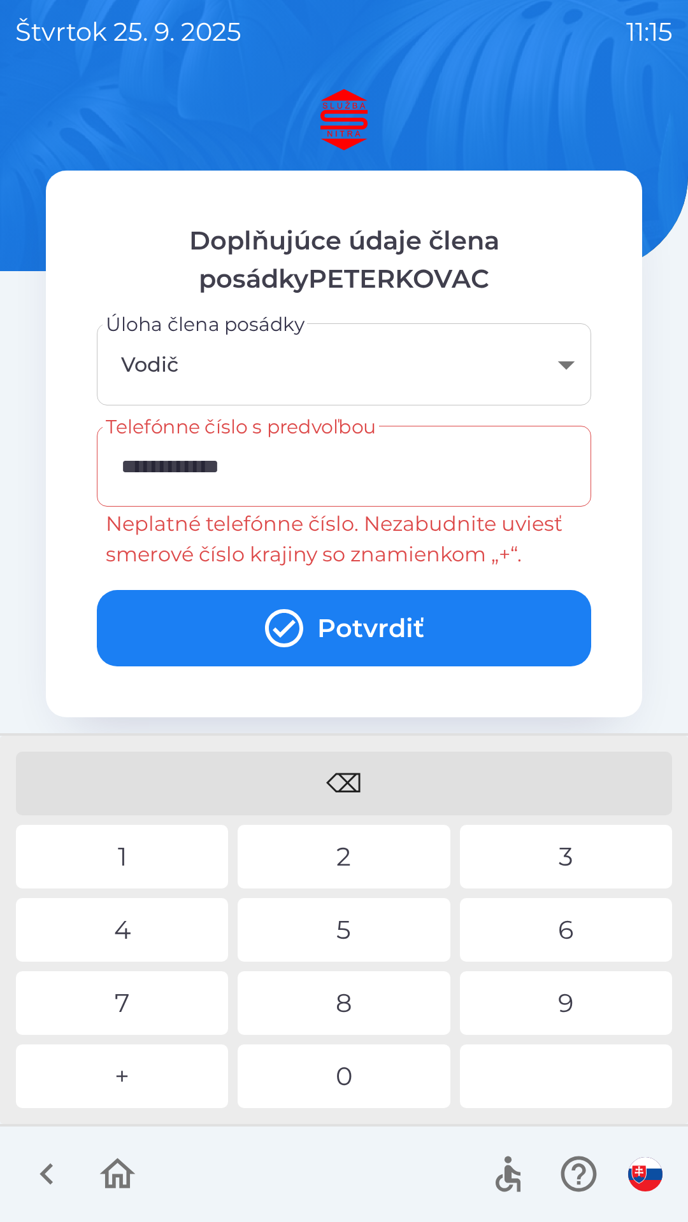
type input "**********"
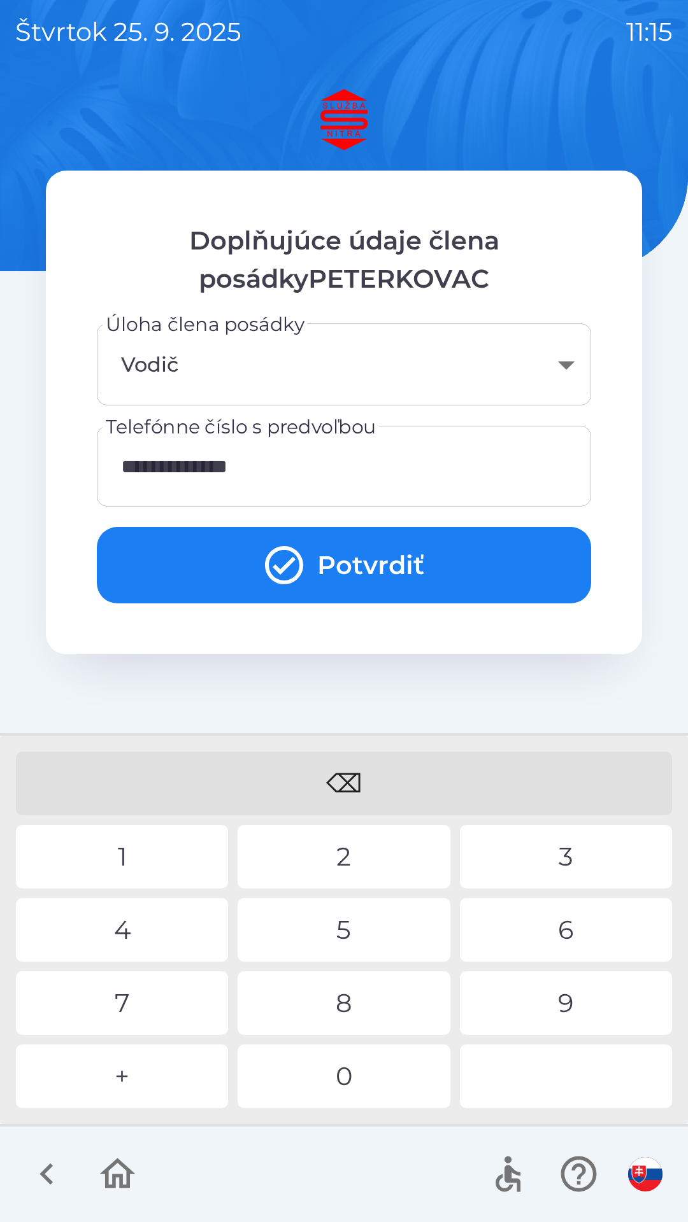
click at [388, 1076] on div "0" at bounding box center [343, 1077] width 212 height 64
click at [317, 560] on button "Potvrdiť" at bounding box center [344, 565] width 494 height 76
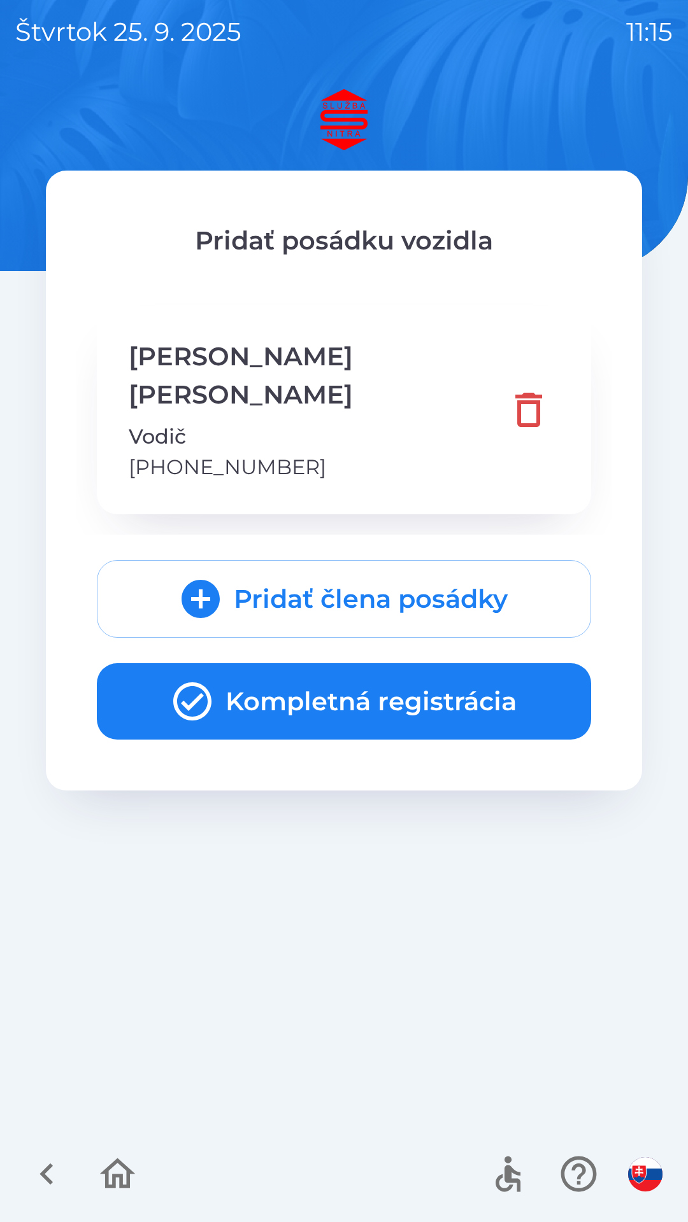
click at [208, 580] on icon "submit" at bounding box center [200, 599] width 38 height 38
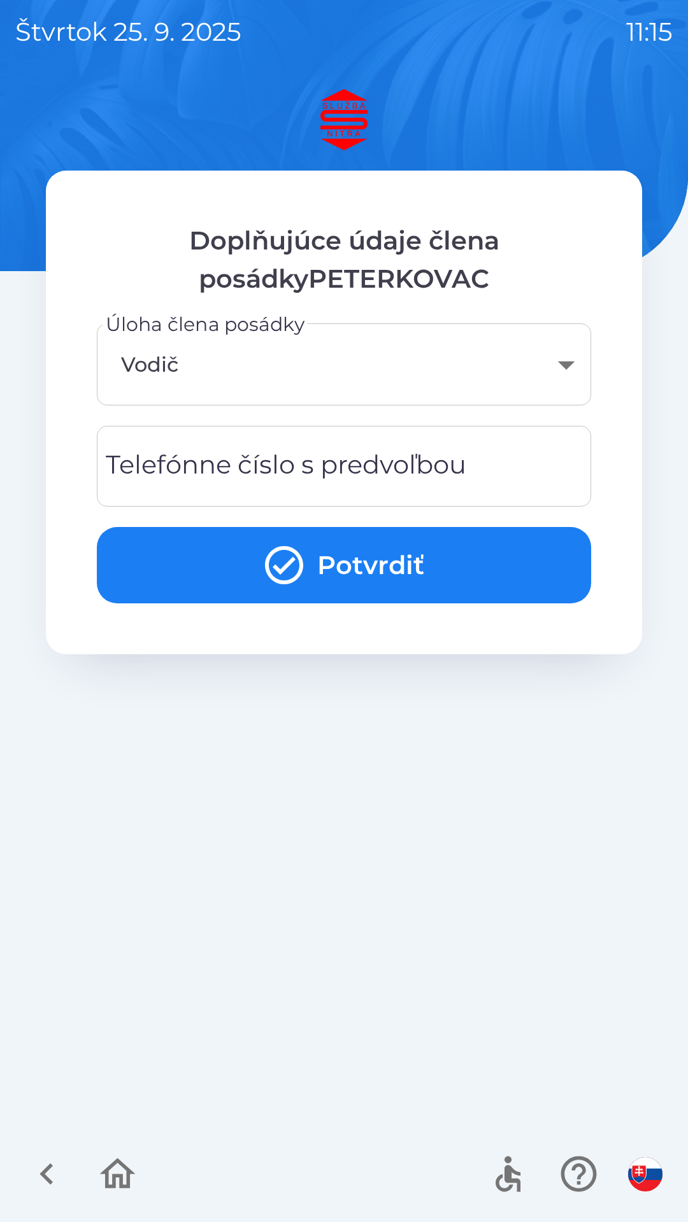
click at [330, 568] on button "Potvrdiť" at bounding box center [344, 565] width 494 height 76
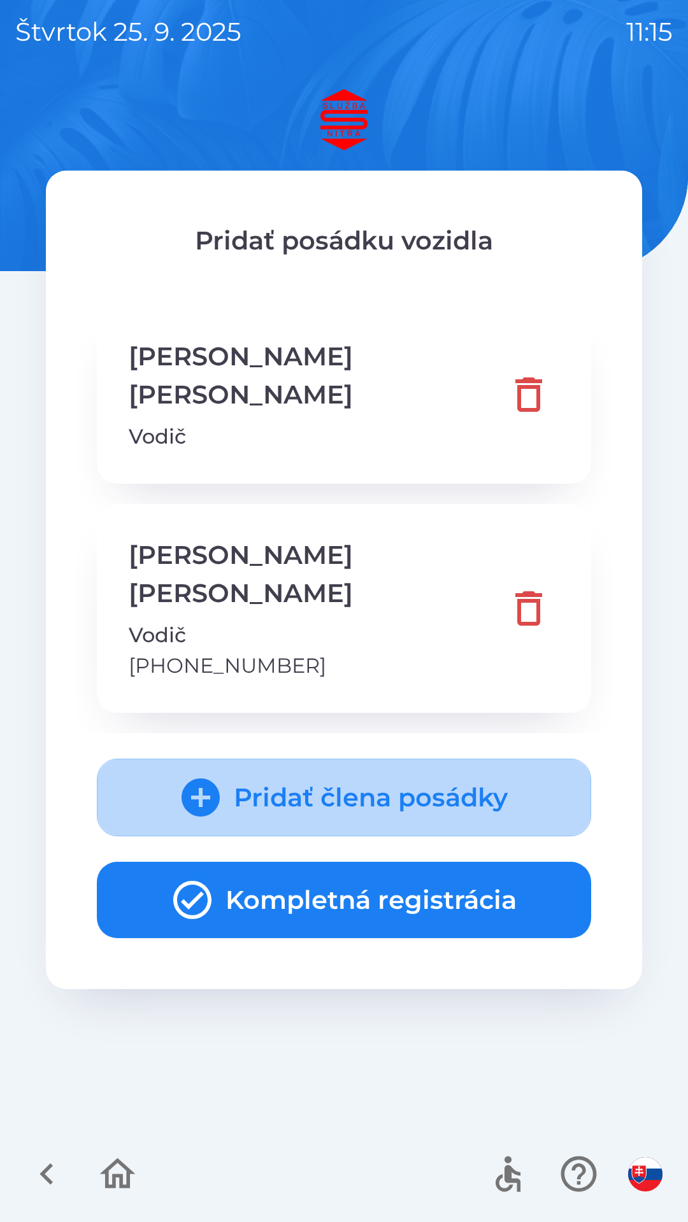
click at [232, 759] on button "Pridať člena posádky" at bounding box center [344, 798] width 494 height 78
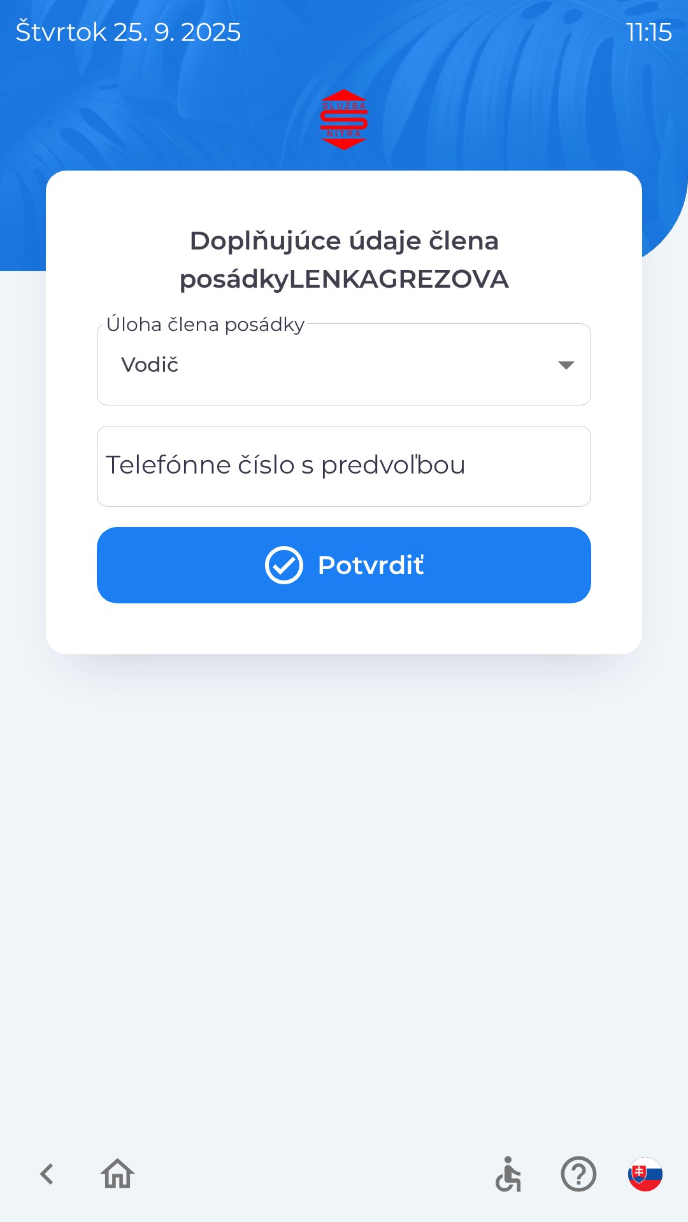
click at [338, 573] on button "Potvrdiť" at bounding box center [344, 565] width 494 height 76
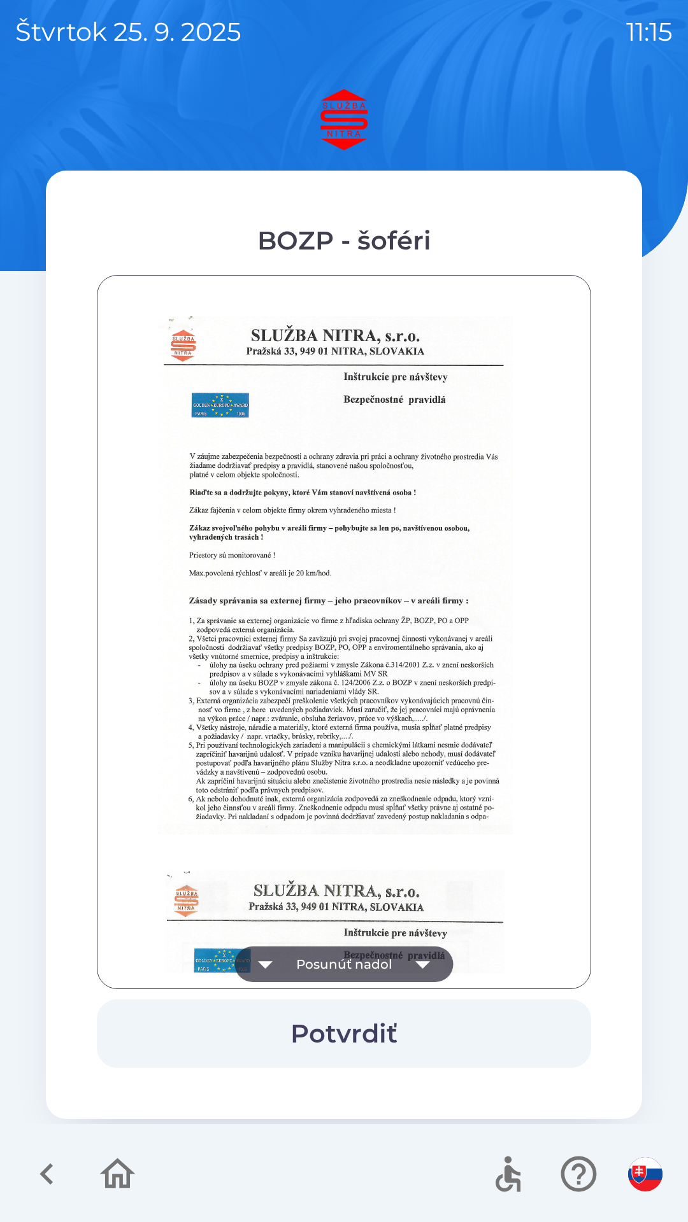
click at [416, 969] on icon "button" at bounding box center [423, 965] width 36 height 36
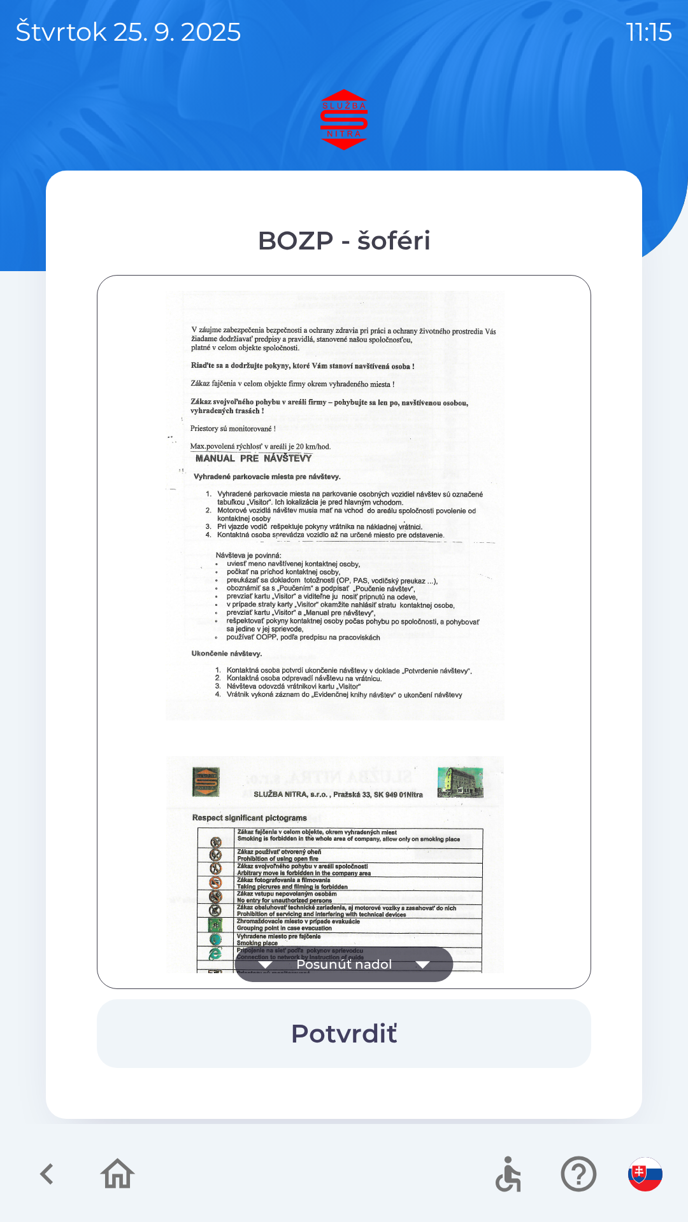
click at [391, 1029] on button "Potvrdiť" at bounding box center [344, 1033] width 494 height 69
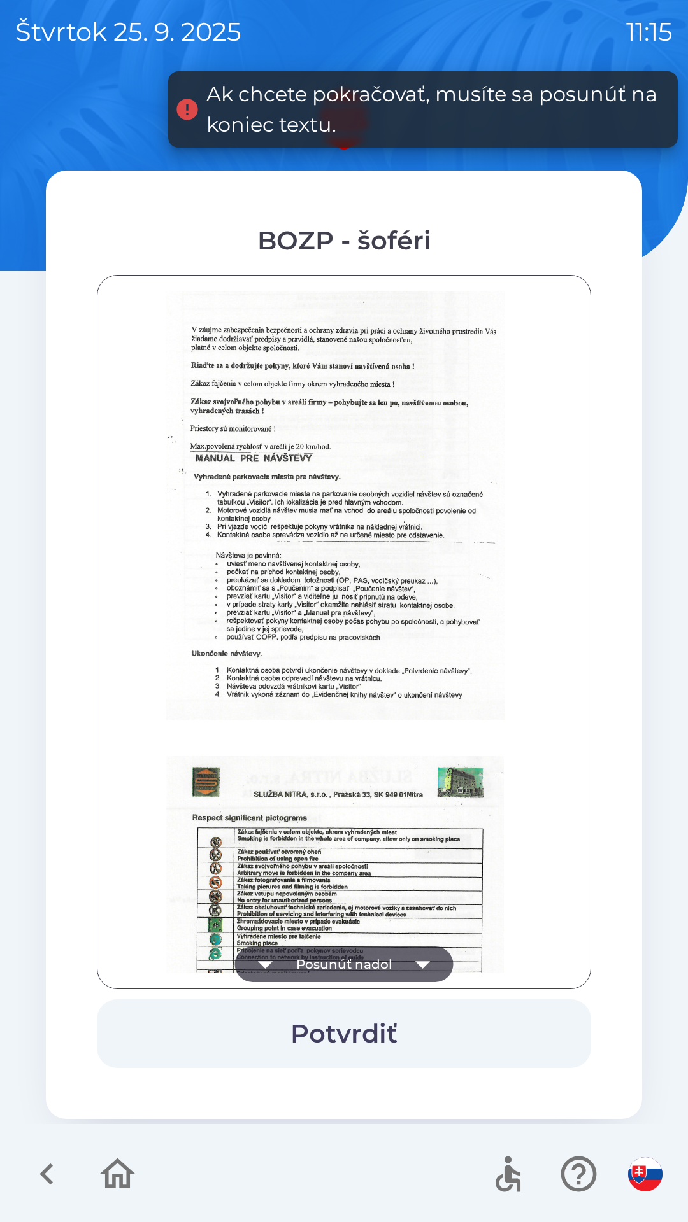
click at [425, 963] on icon "button" at bounding box center [422, 965] width 15 height 8
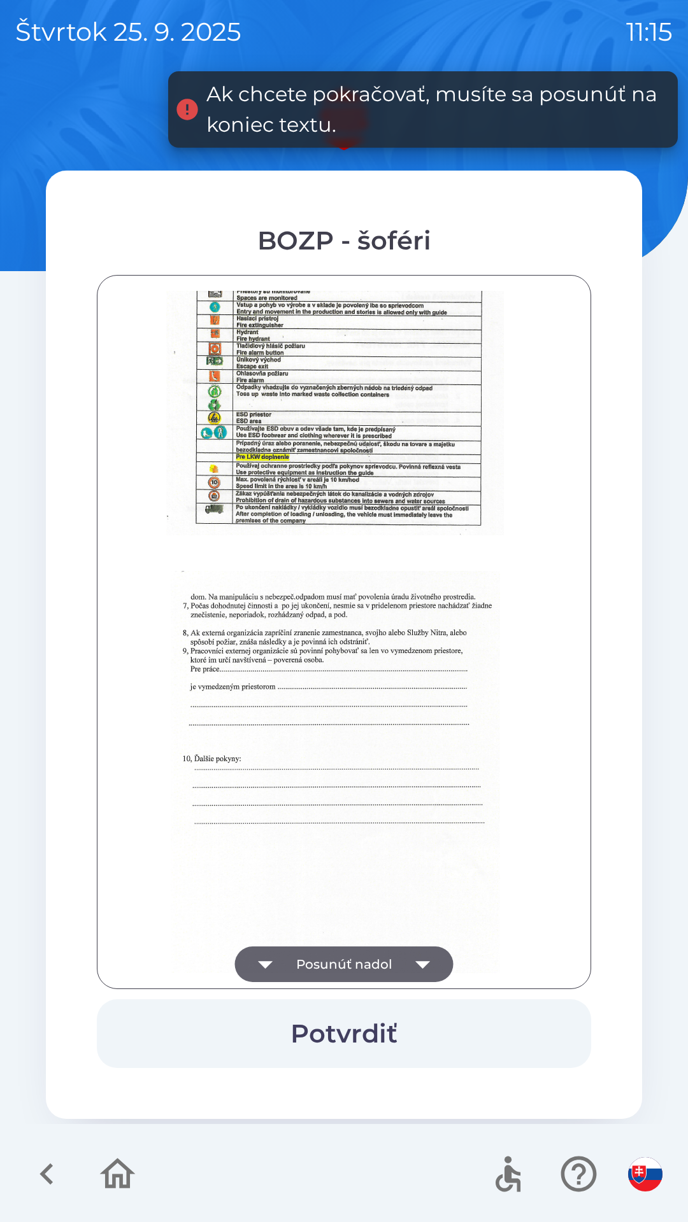
click at [418, 964] on icon "button" at bounding box center [422, 965] width 15 height 8
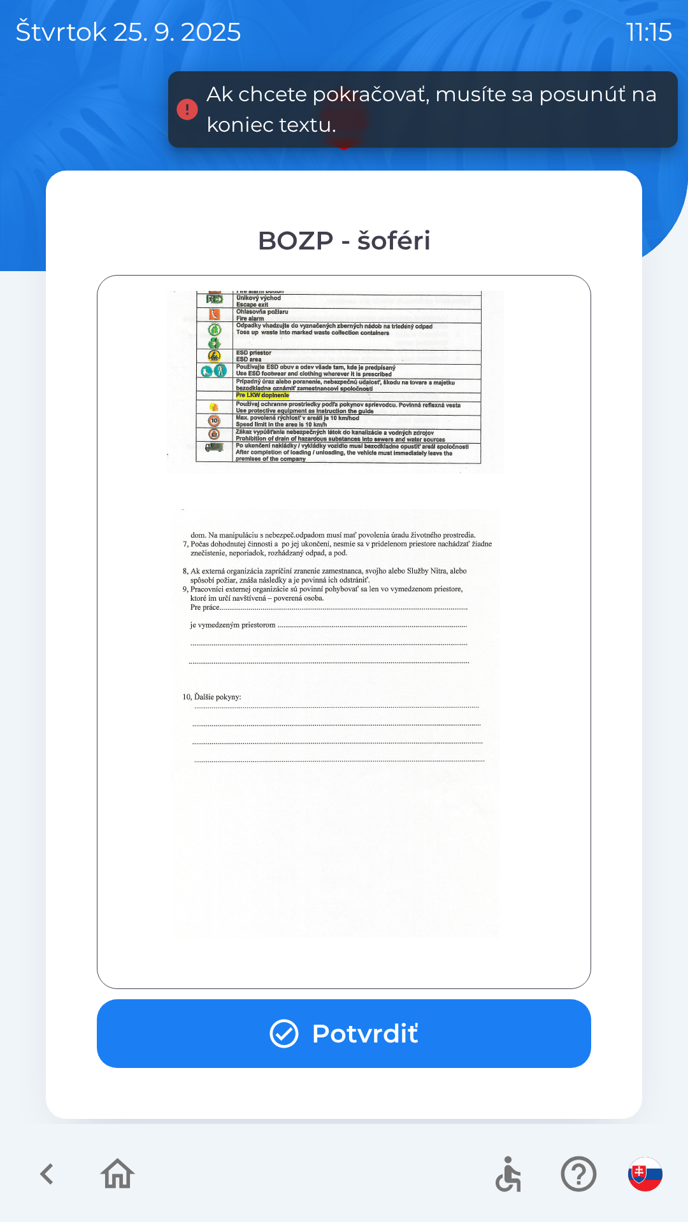
click at [386, 1042] on button "Potvrdiť" at bounding box center [344, 1033] width 494 height 69
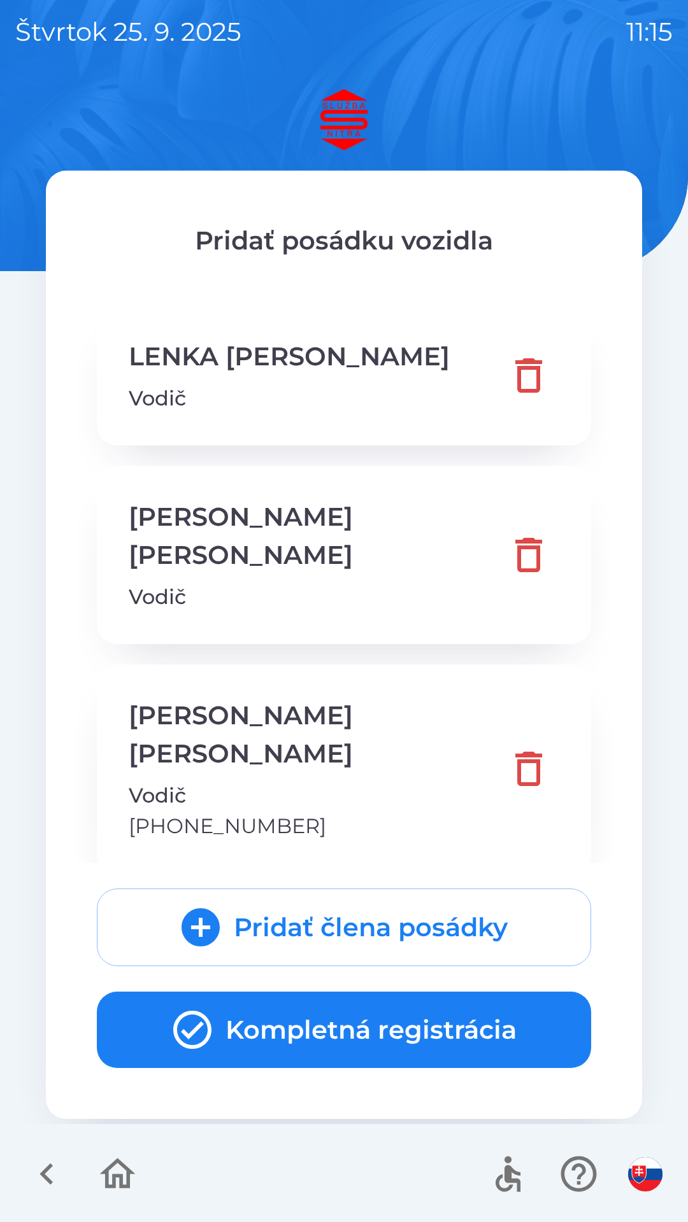
click at [532, 540] on icon "button" at bounding box center [528, 555] width 46 height 46
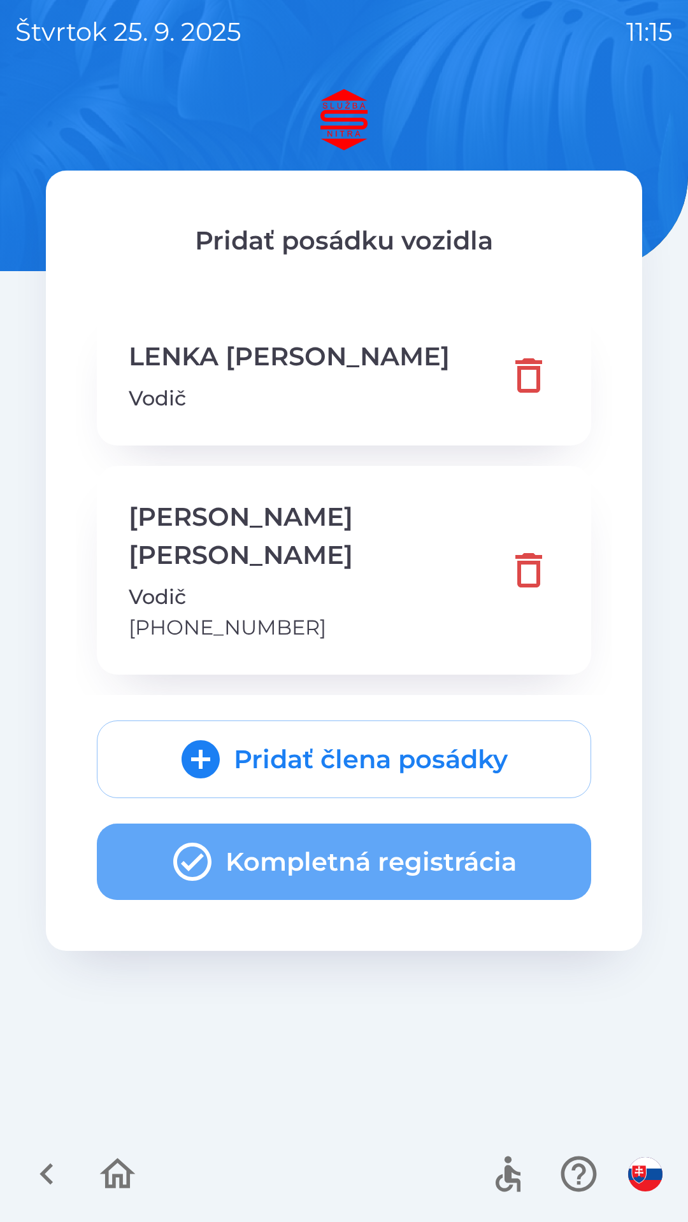
click at [341, 824] on button "Kompletná registrácia" at bounding box center [344, 862] width 494 height 76
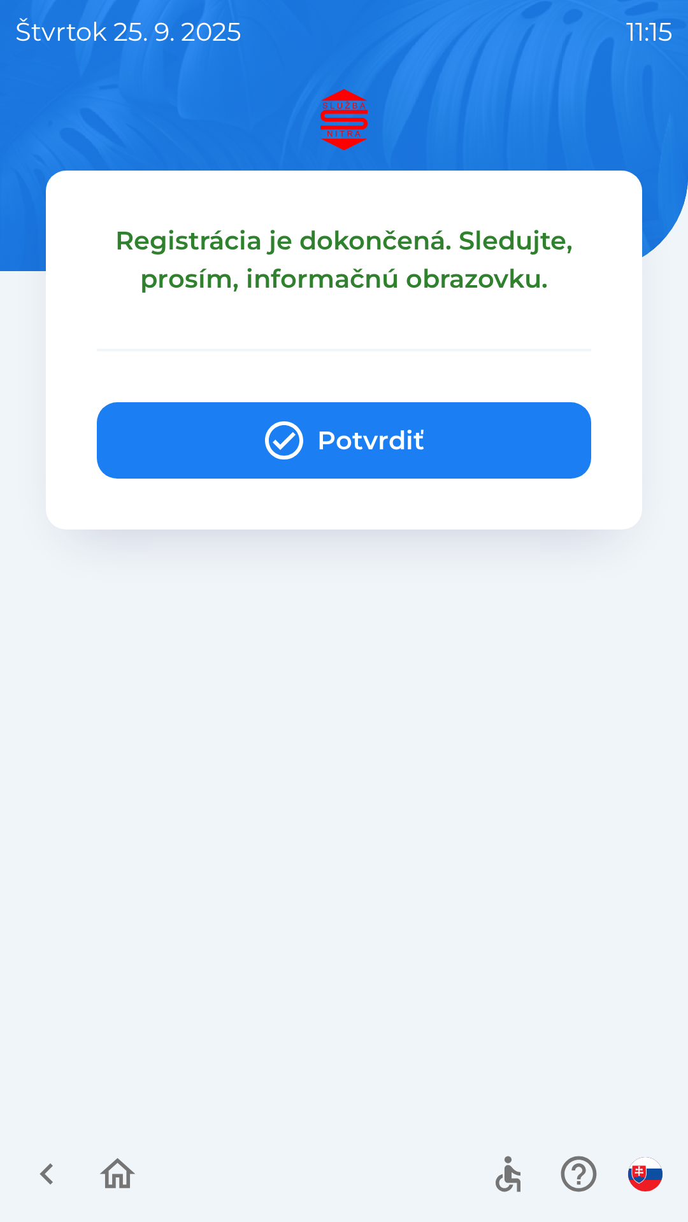
click at [338, 436] on button "Potvrdiť" at bounding box center [344, 440] width 494 height 76
